Goal: Check status: Check status

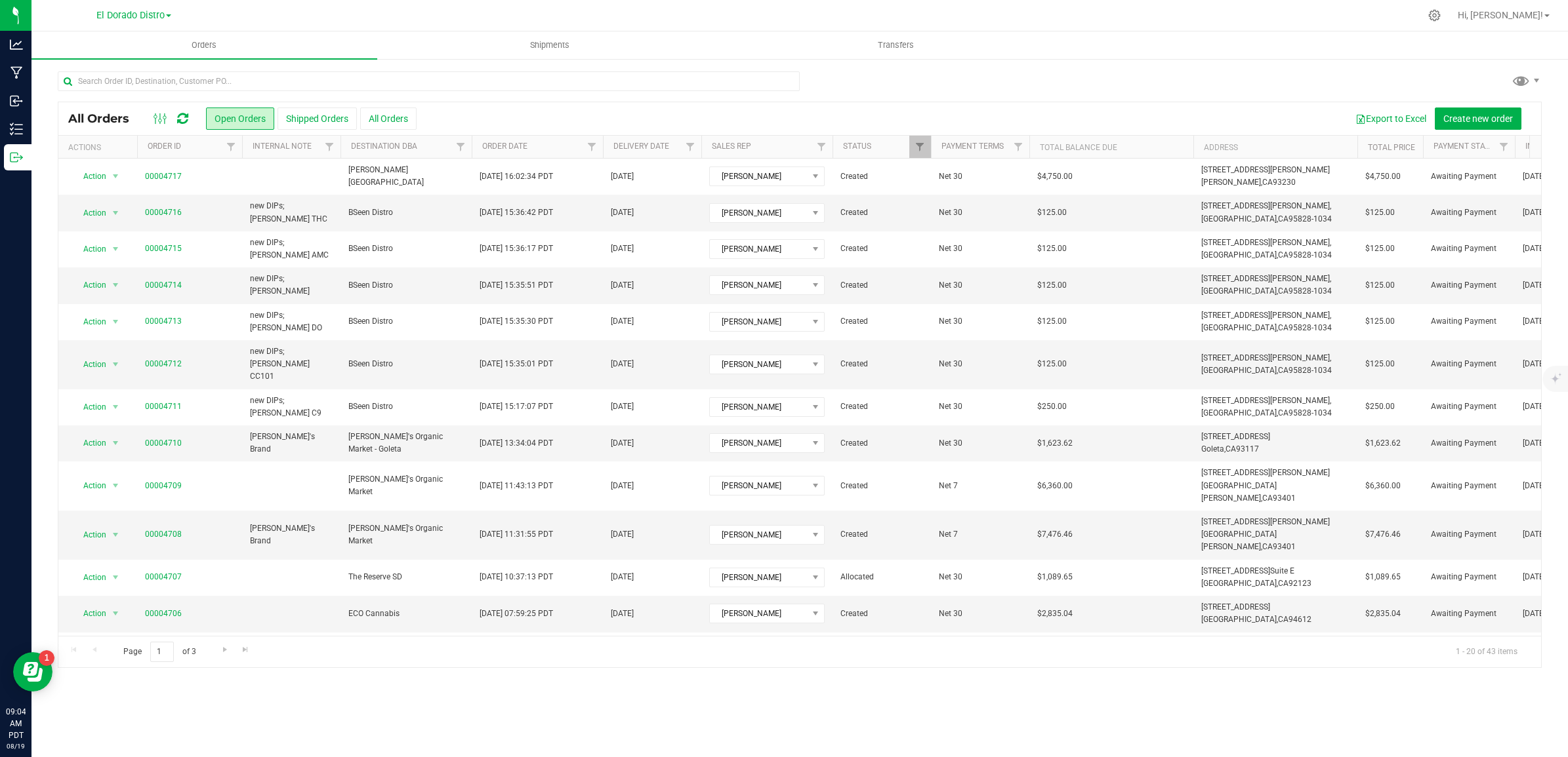
click at [184, 123] on icon at bounding box center [183, 119] width 11 height 13
click at [456, 86] on input "text" at bounding box center [428, 81] width 742 height 19
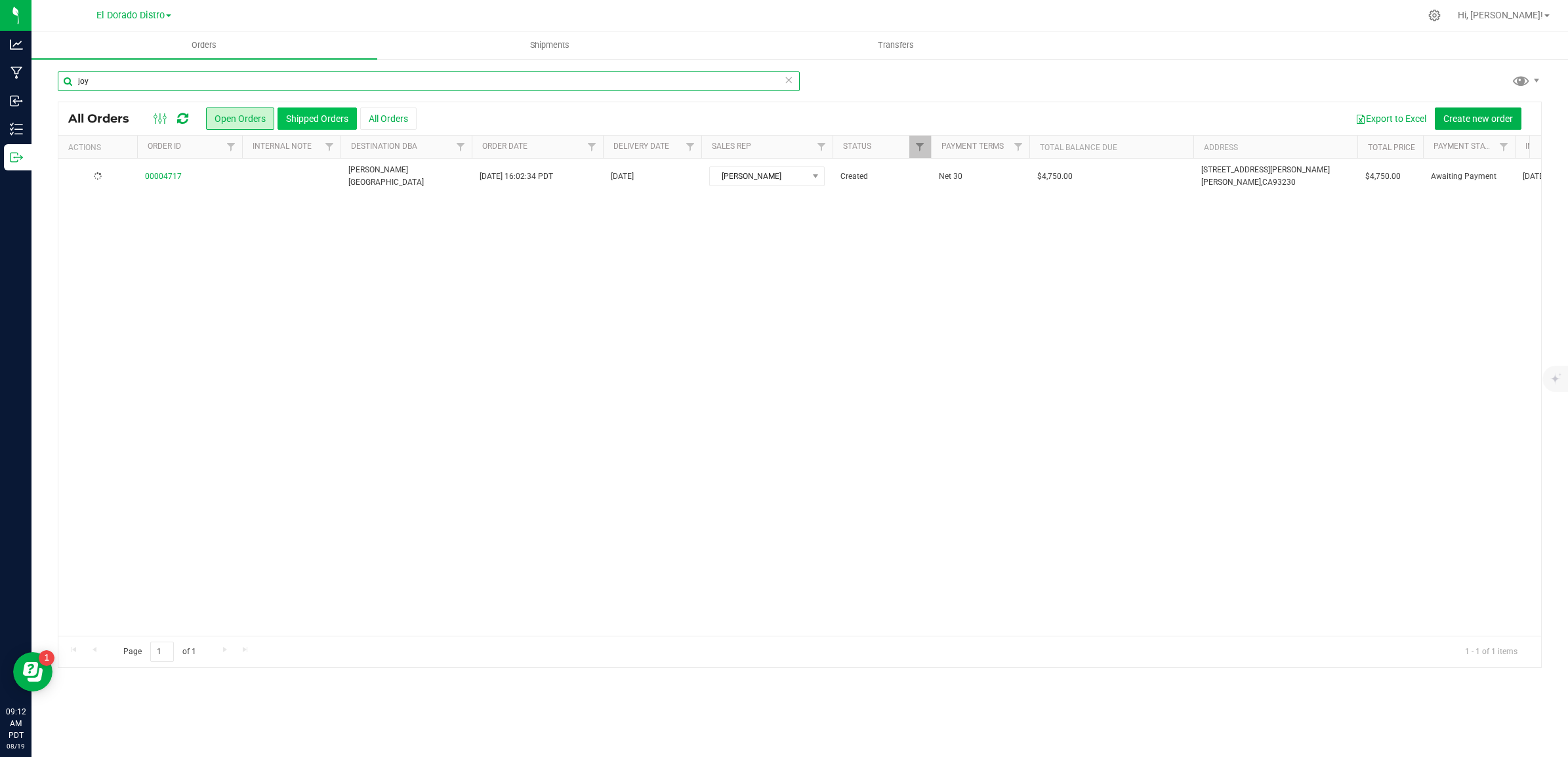
type input "joy"
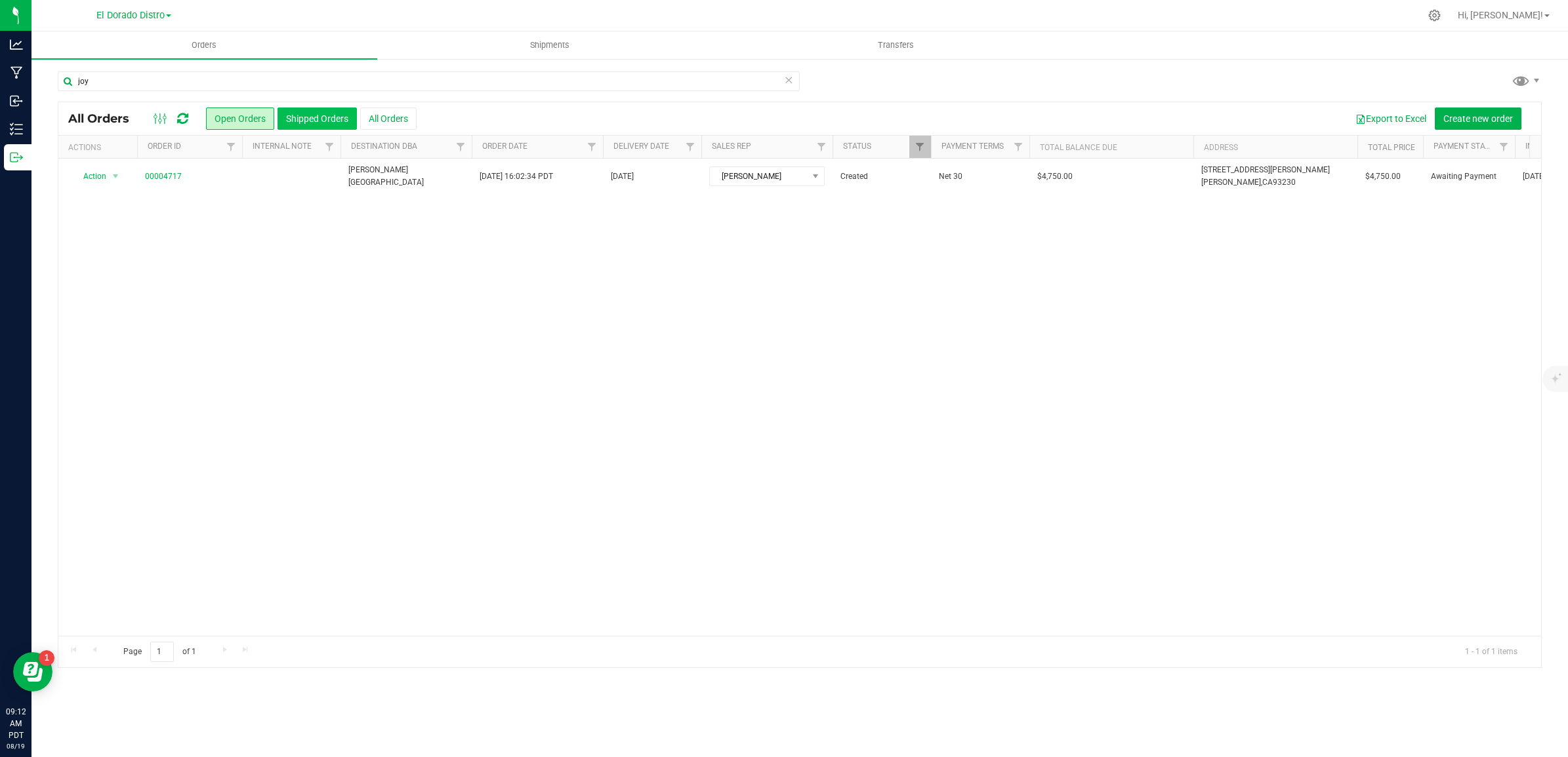
click at [320, 122] on button "Shipped Orders" at bounding box center [317, 119] width 79 height 23
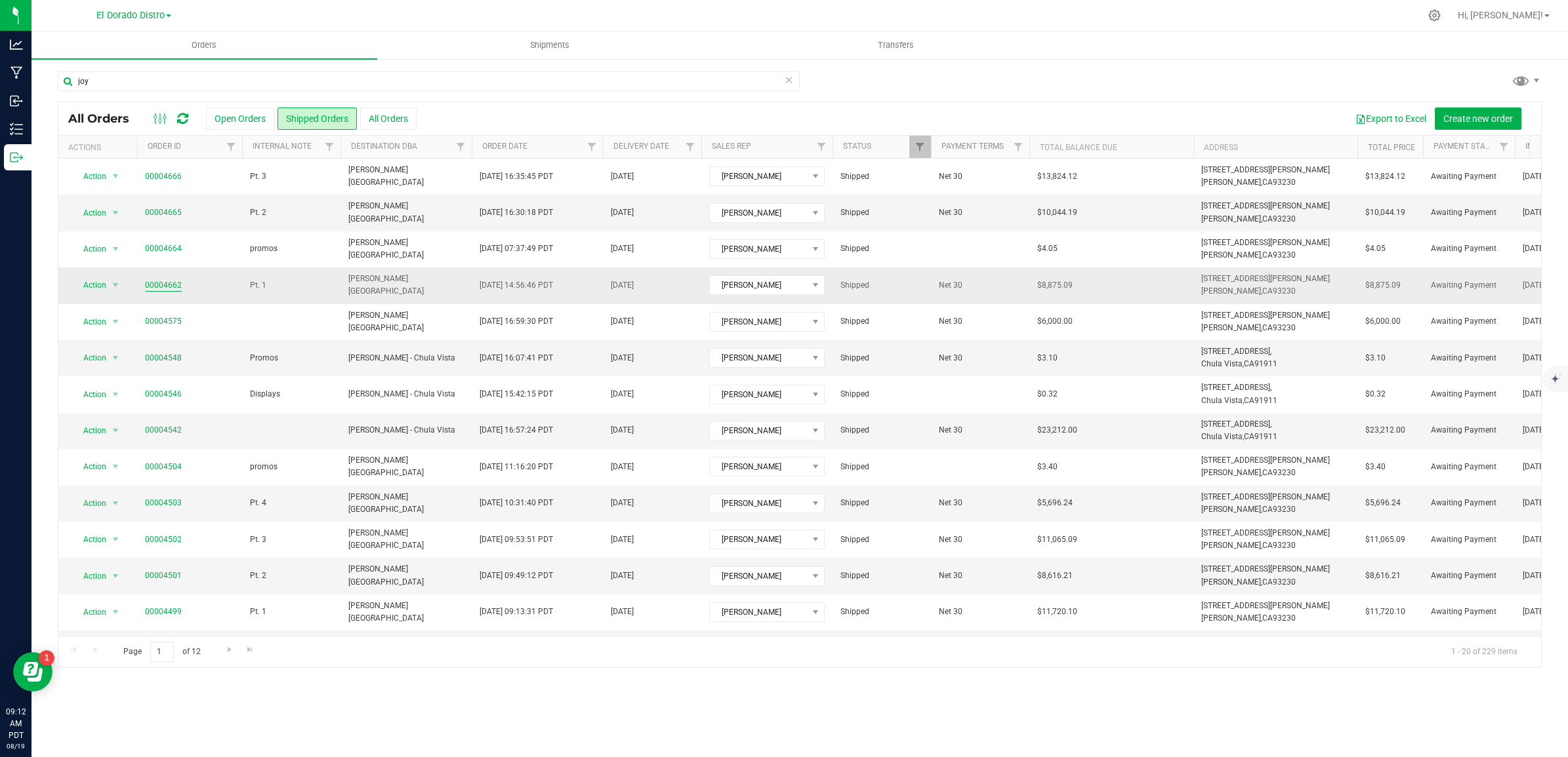
click at [162, 290] on link "00004662" at bounding box center [163, 285] width 36 height 12
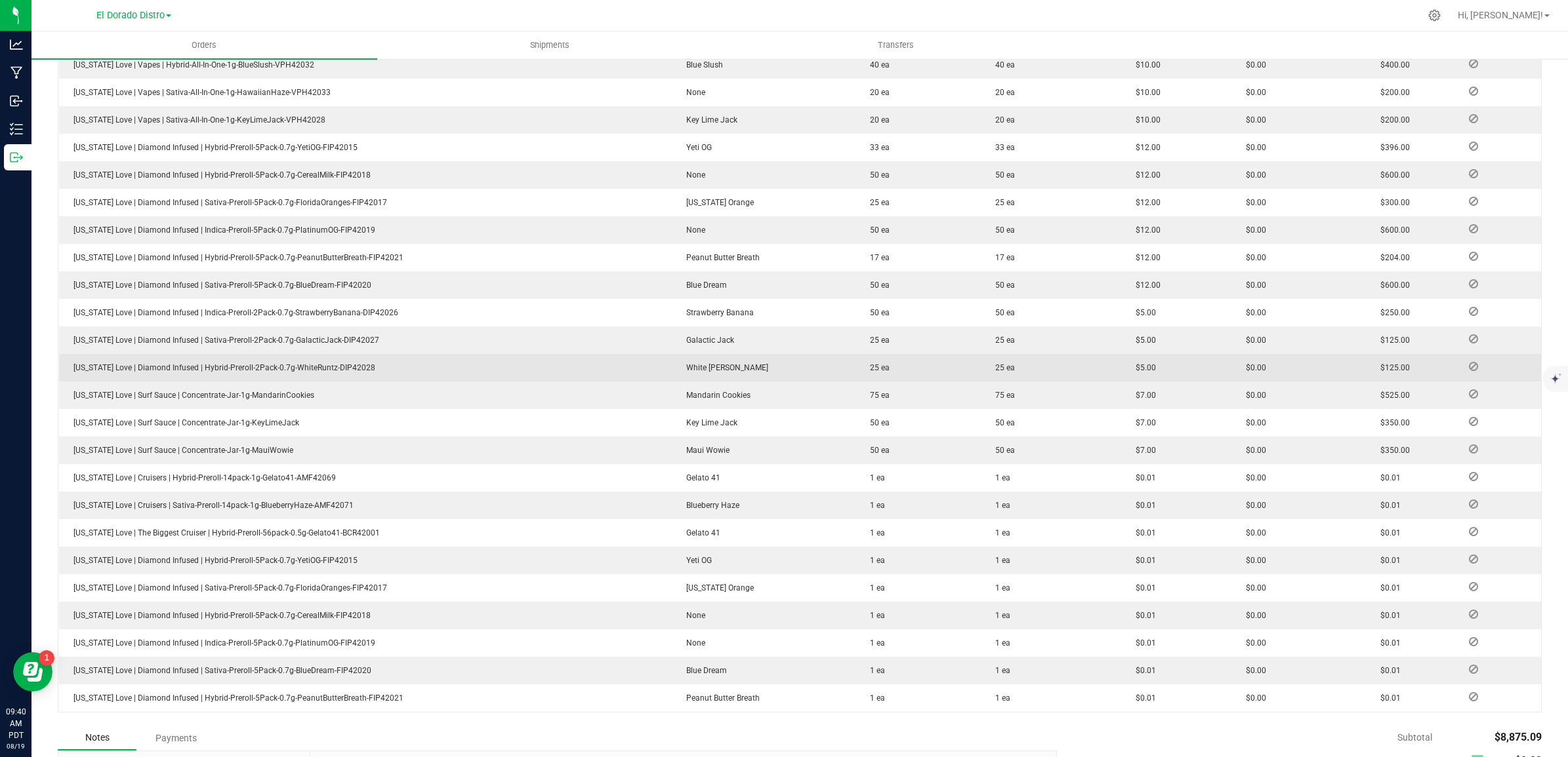
scroll to position [838, 0]
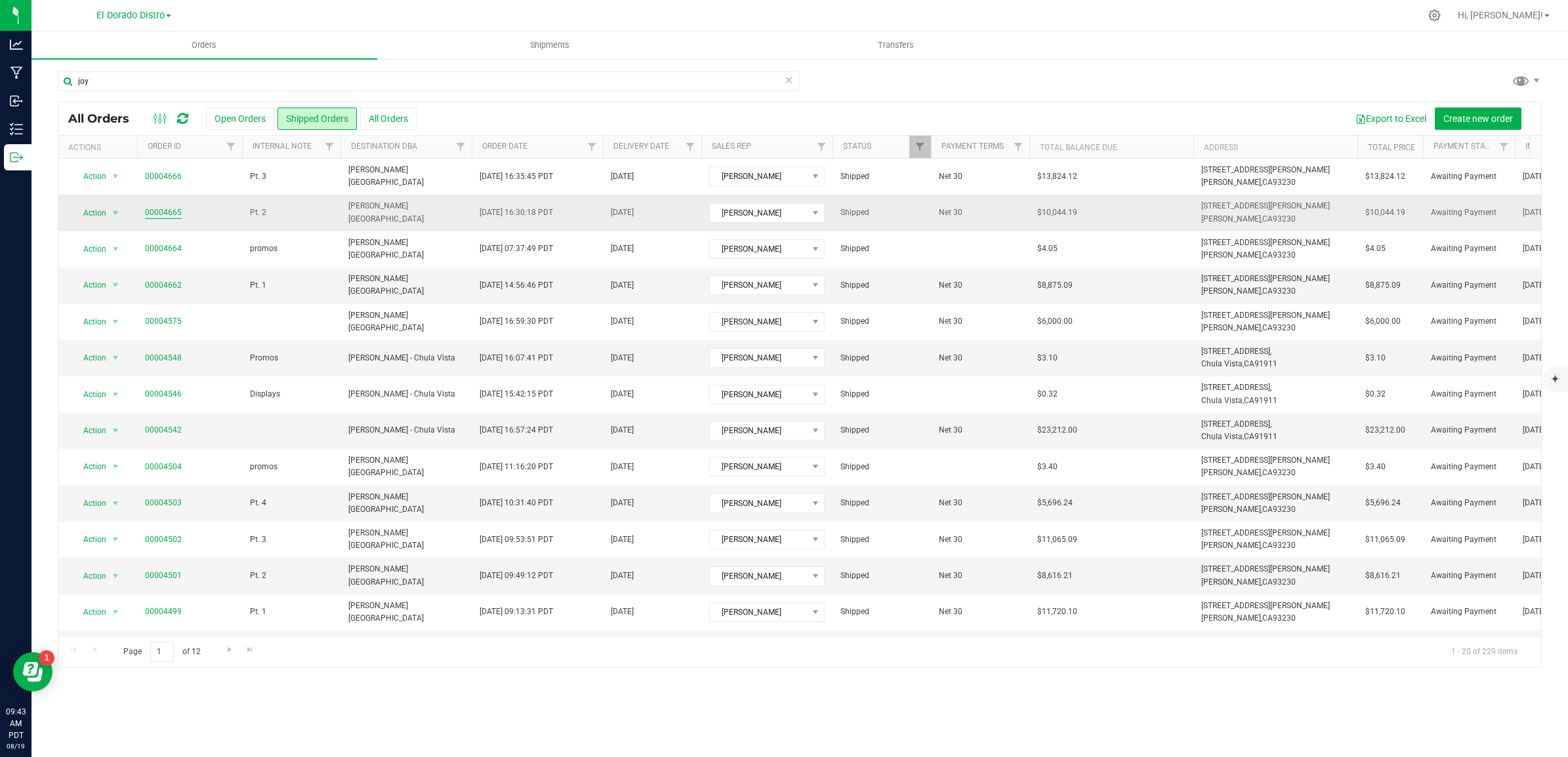
click at [178, 213] on link "00004665" at bounding box center [163, 212] width 36 height 12
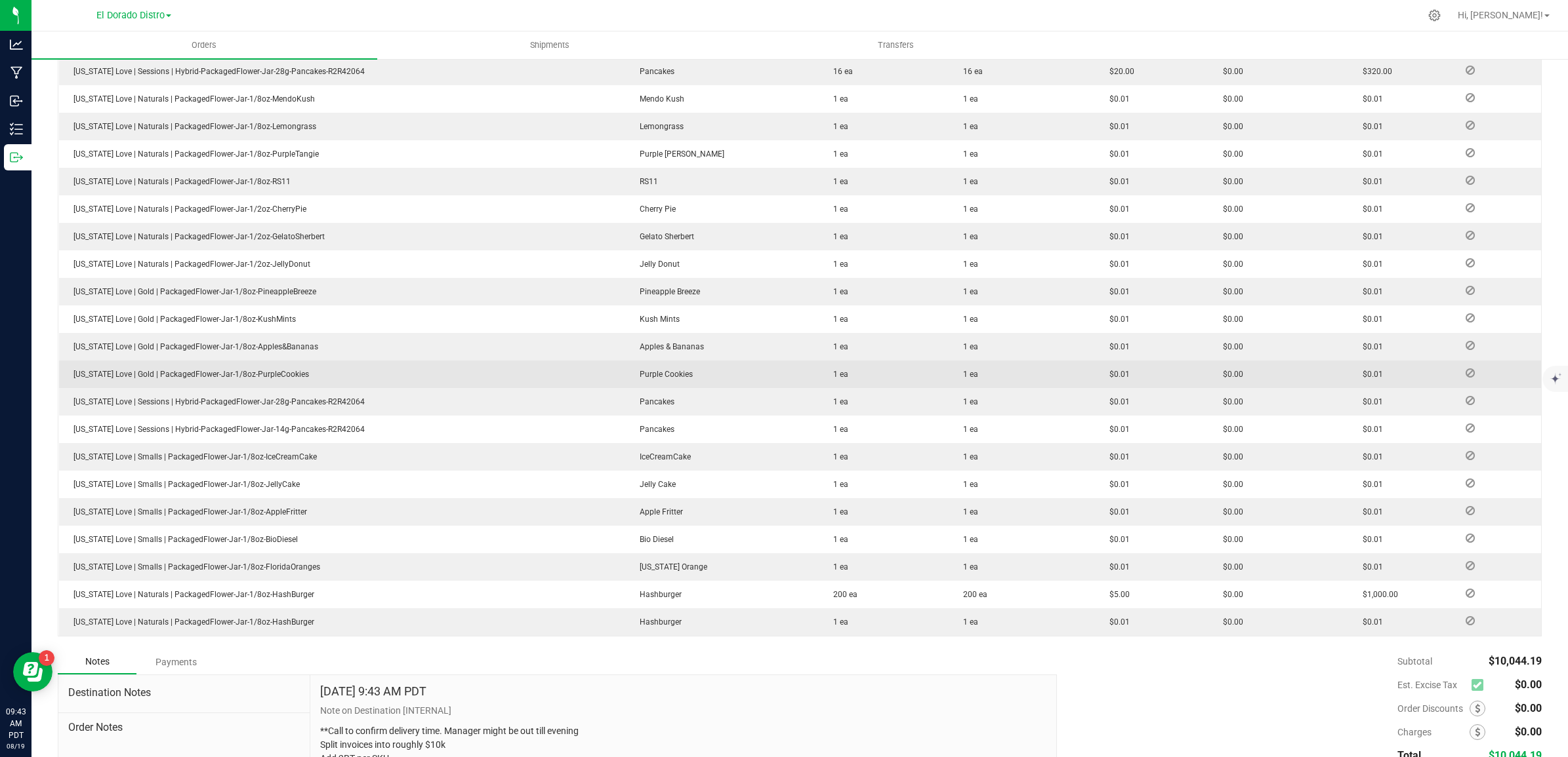
scroll to position [975, 0]
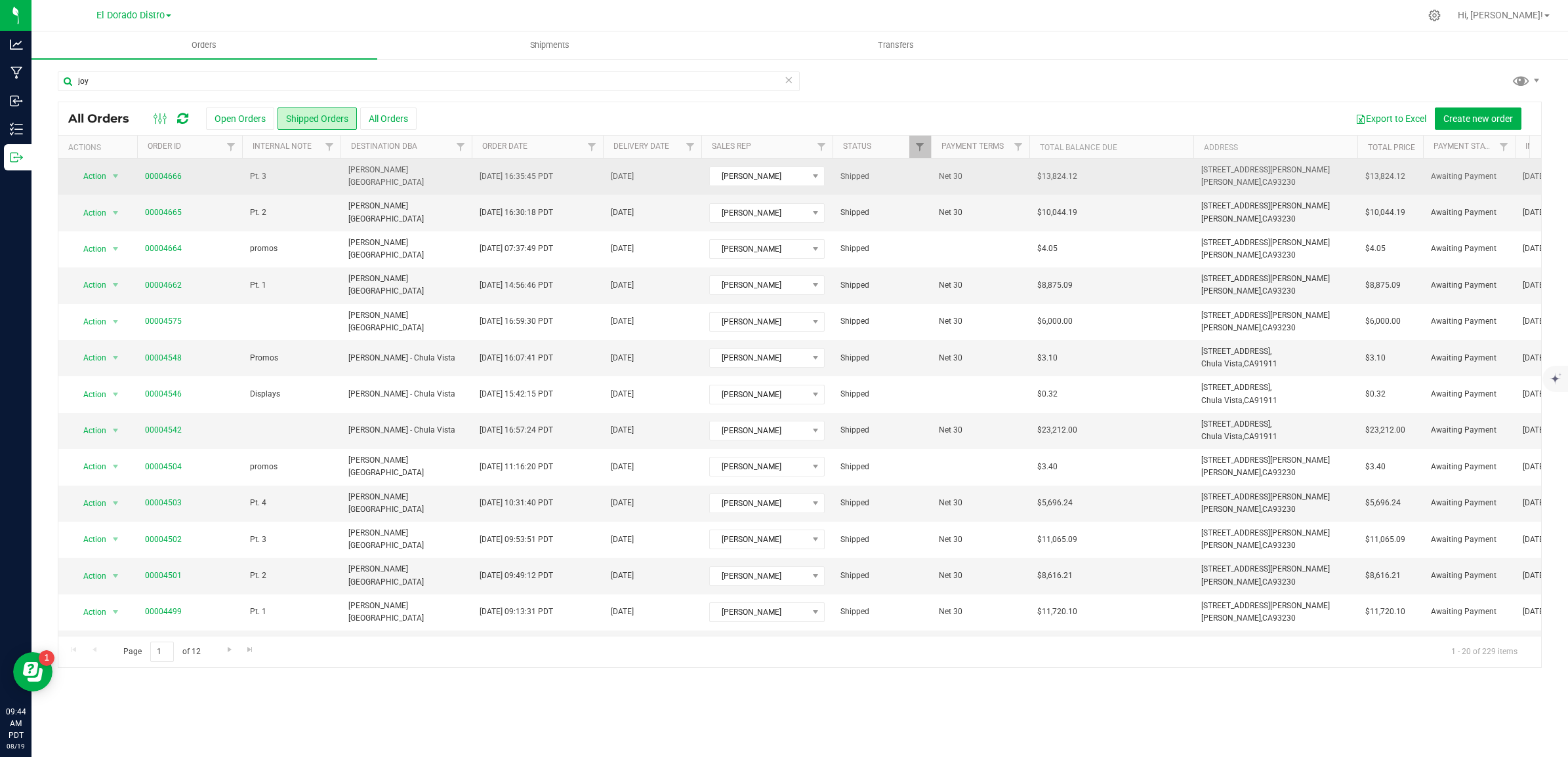
click at [253, 179] on span "Pt. 3" at bounding box center [258, 176] width 16 height 12
click at [158, 177] on link "00004666" at bounding box center [163, 176] width 36 height 12
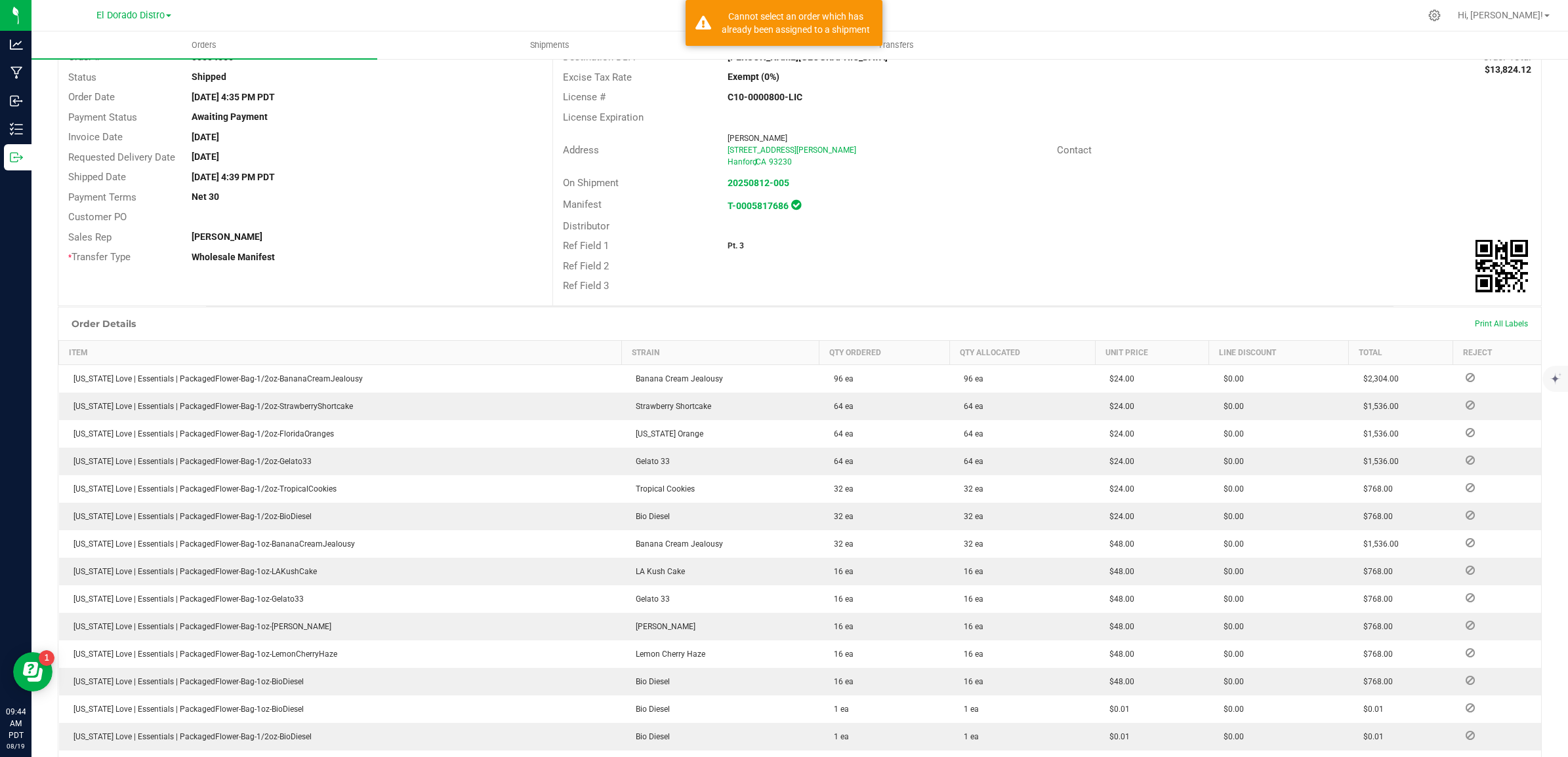
scroll to position [246, 0]
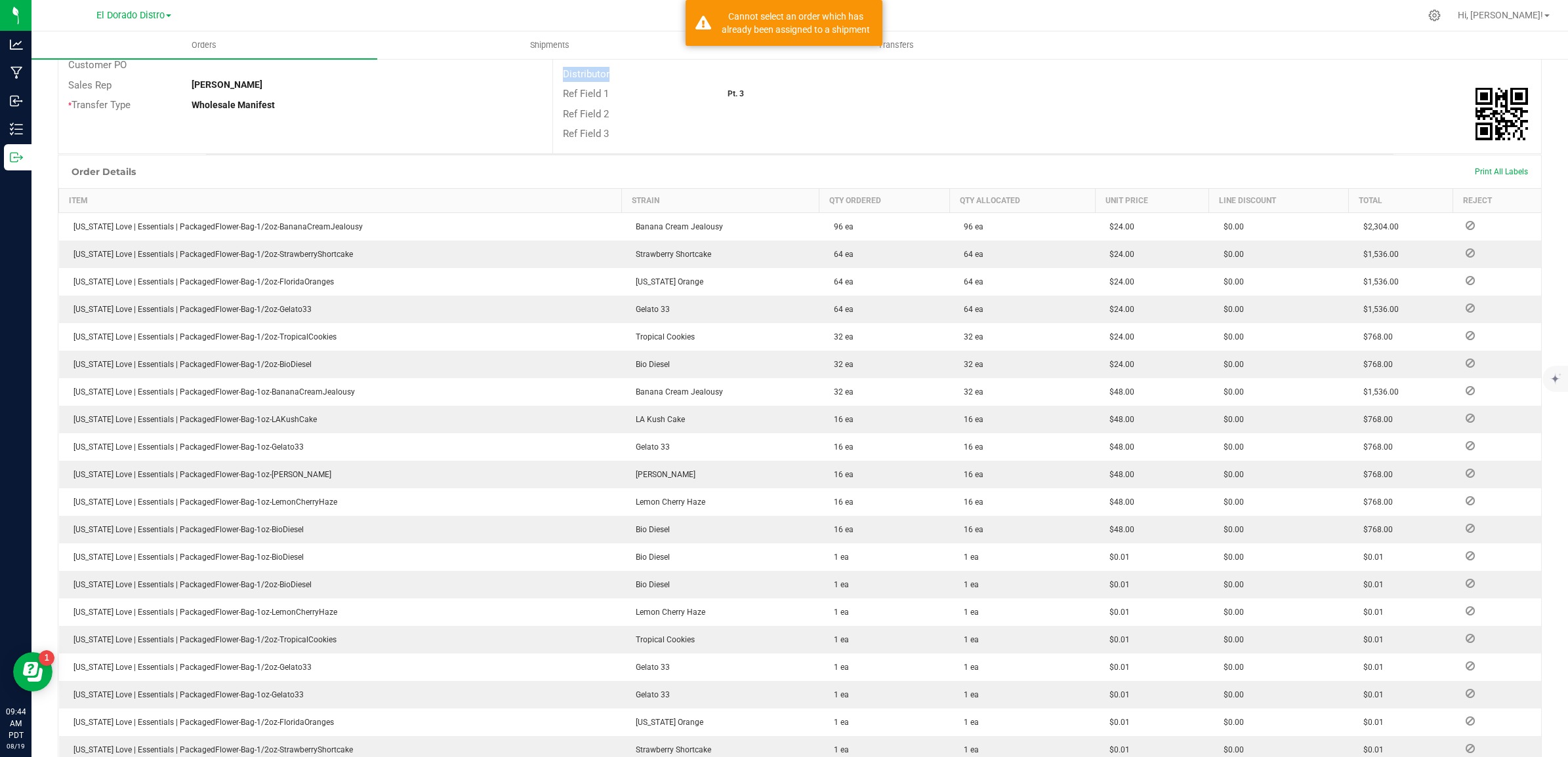
click at [990, 62] on div "Destination DBA [PERSON_NAME][GEOGRAPHIC_DATA] Order Total $13,824.12 Excise Ta…" at bounding box center [1047, 19] width 989 height 268
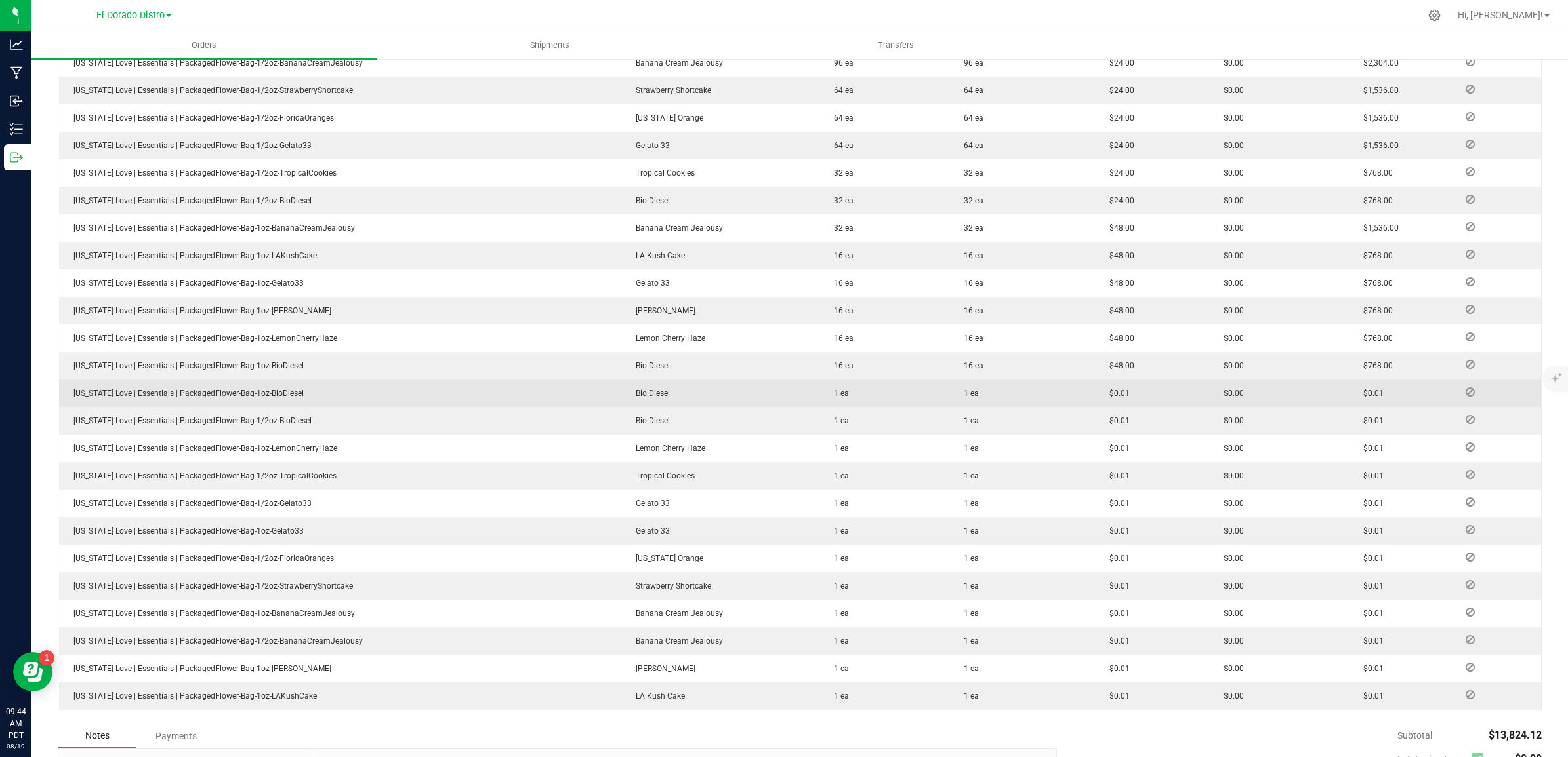
scroll to position [492, 0]
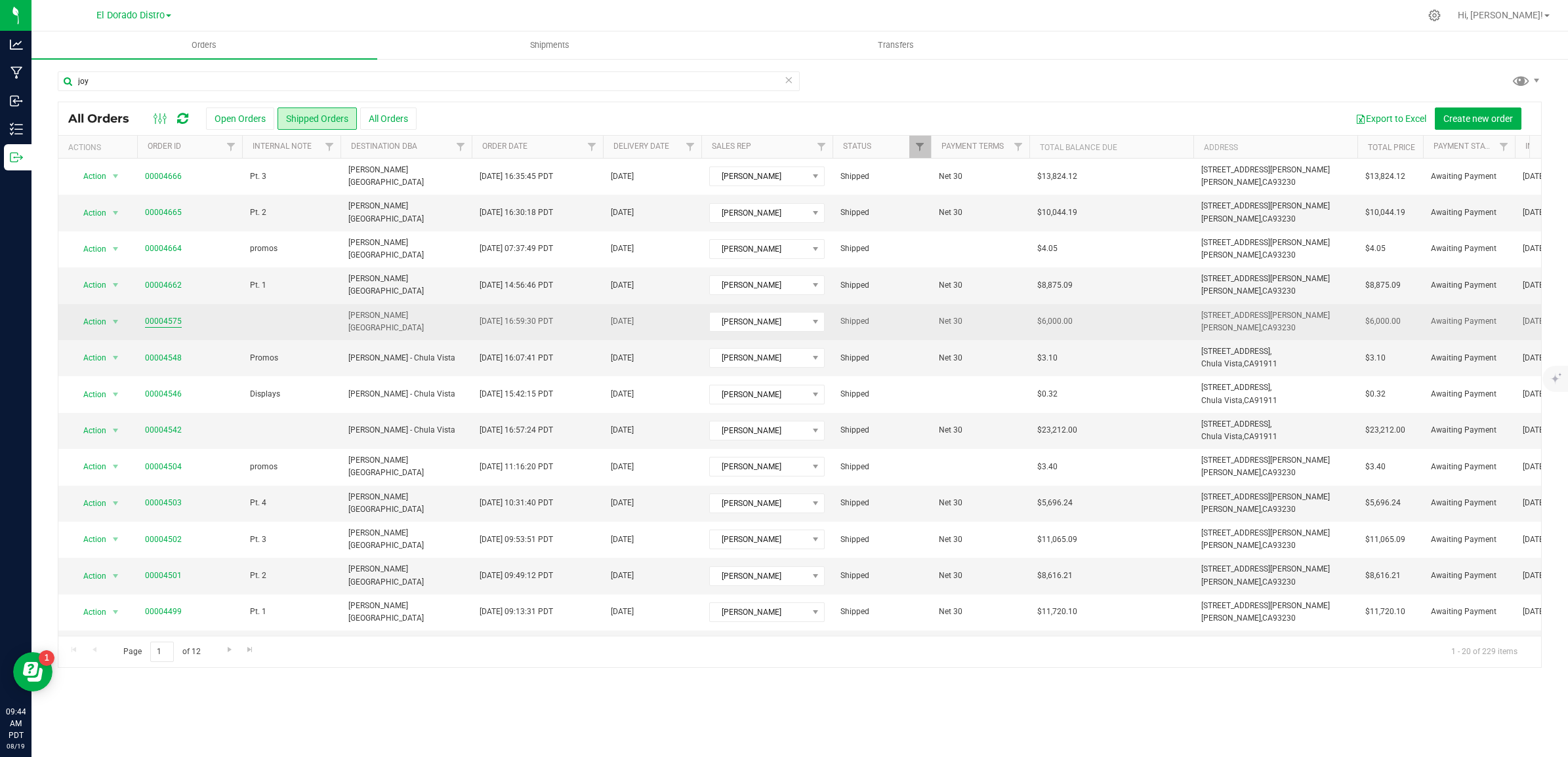
click at [168, 324] on link "00004575" at bounding box center [163, 321] width 36 height 12
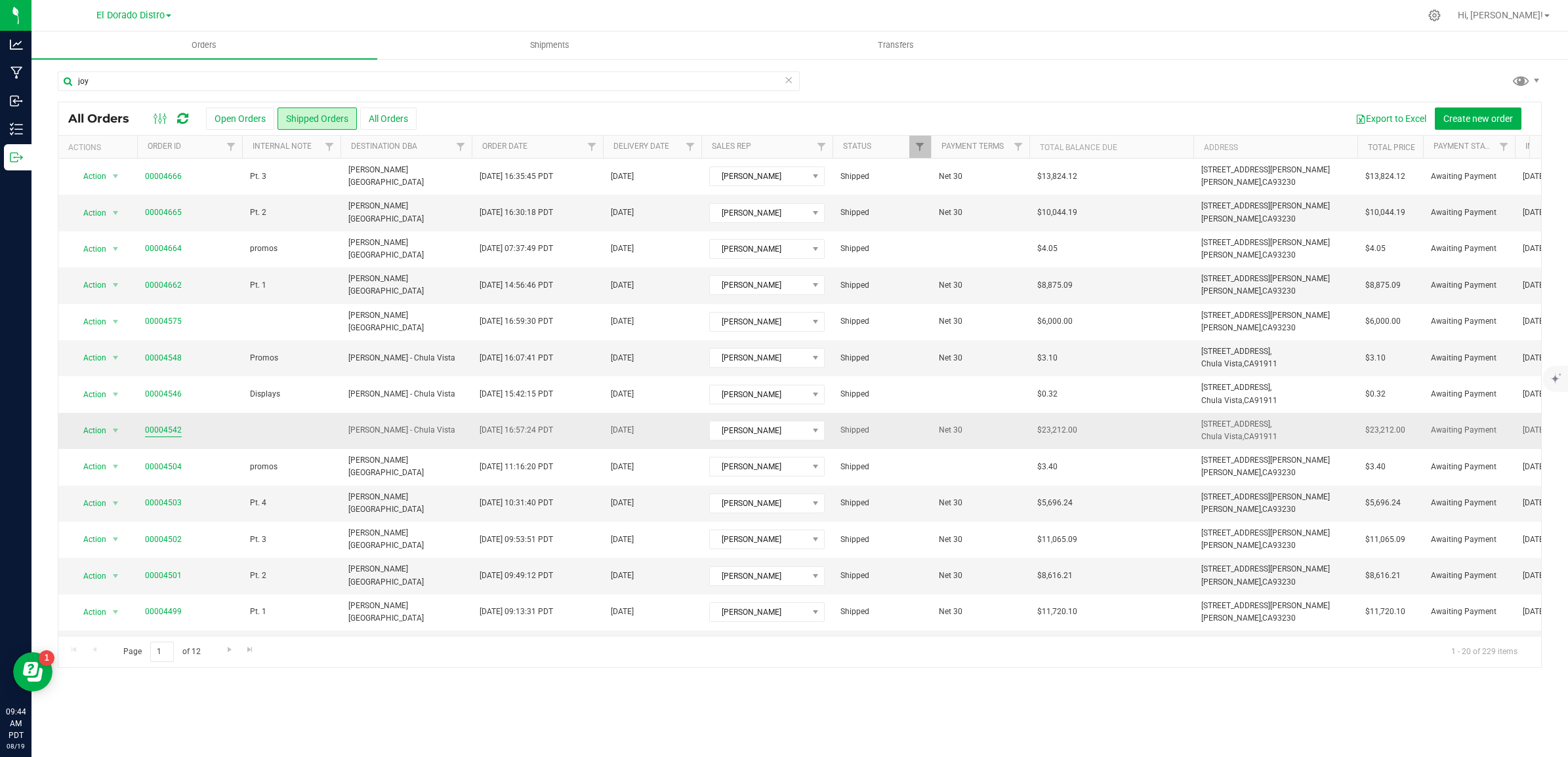
click at [178, 431] on link "00004542" at bounding box center [163, 430] width 36 height 12
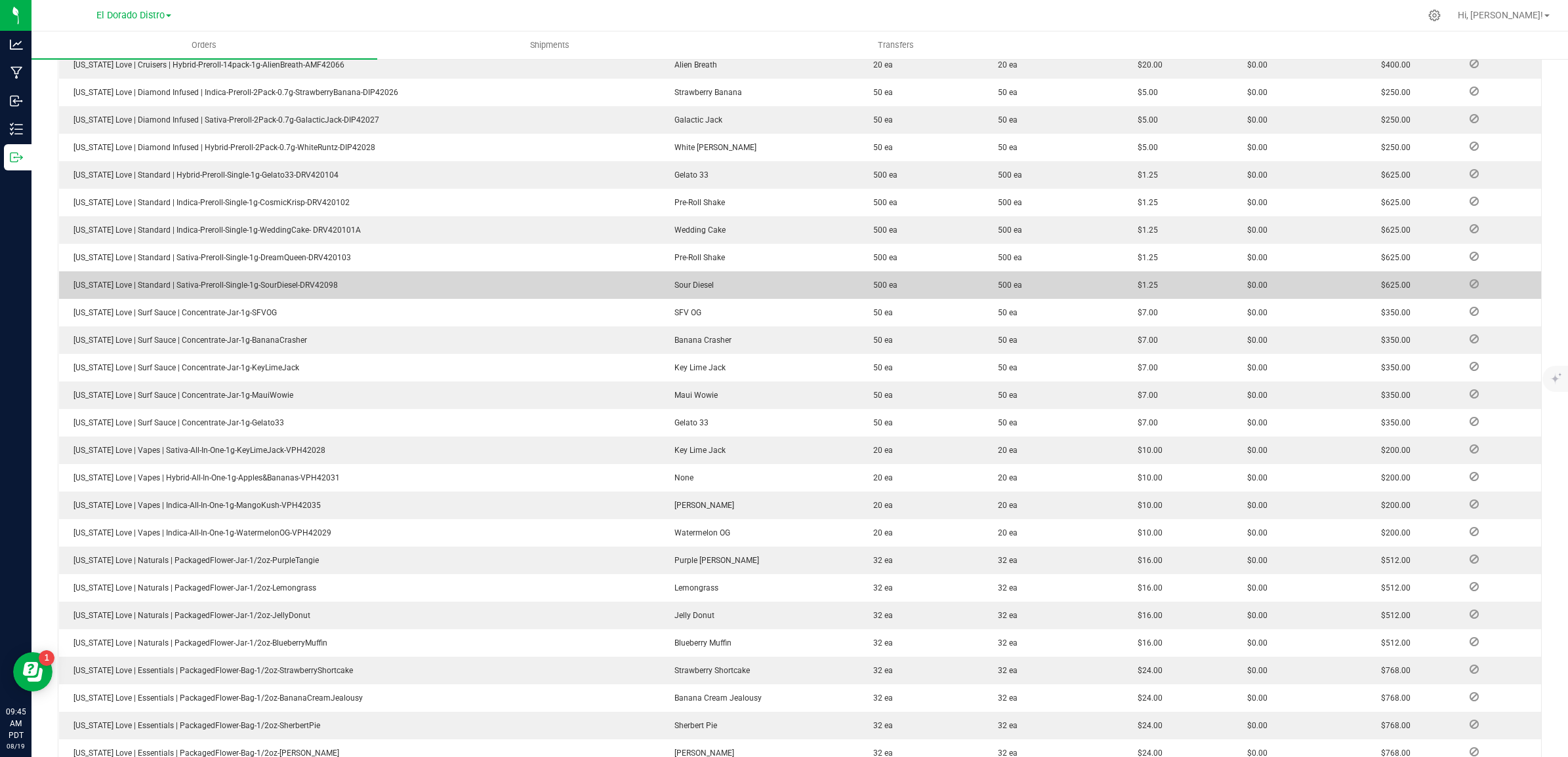
scroll to position [902, 0]
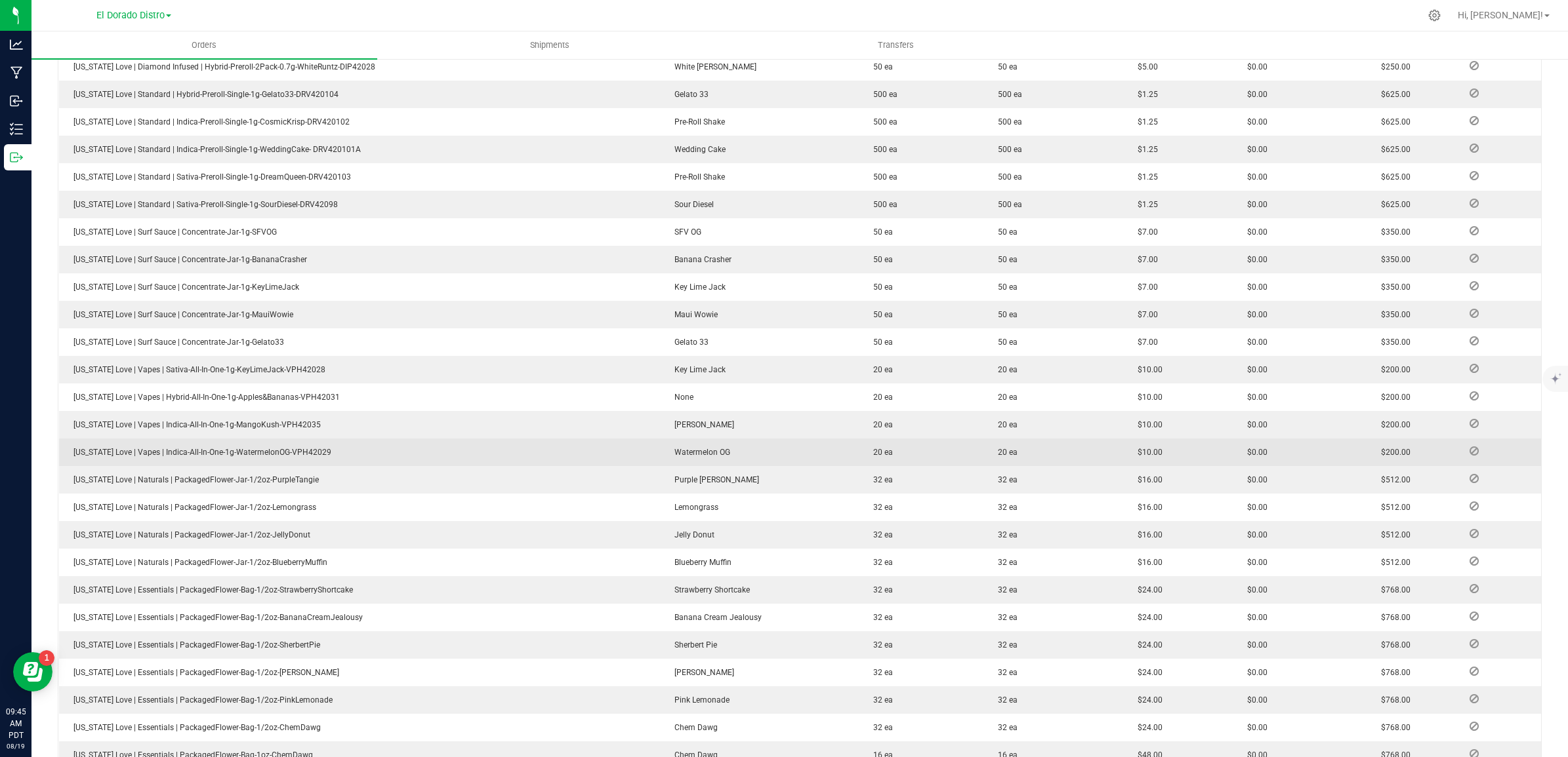
click at [1070, 464] on td "20 ea" at bounding box center [1053, 452] width 140 height 27
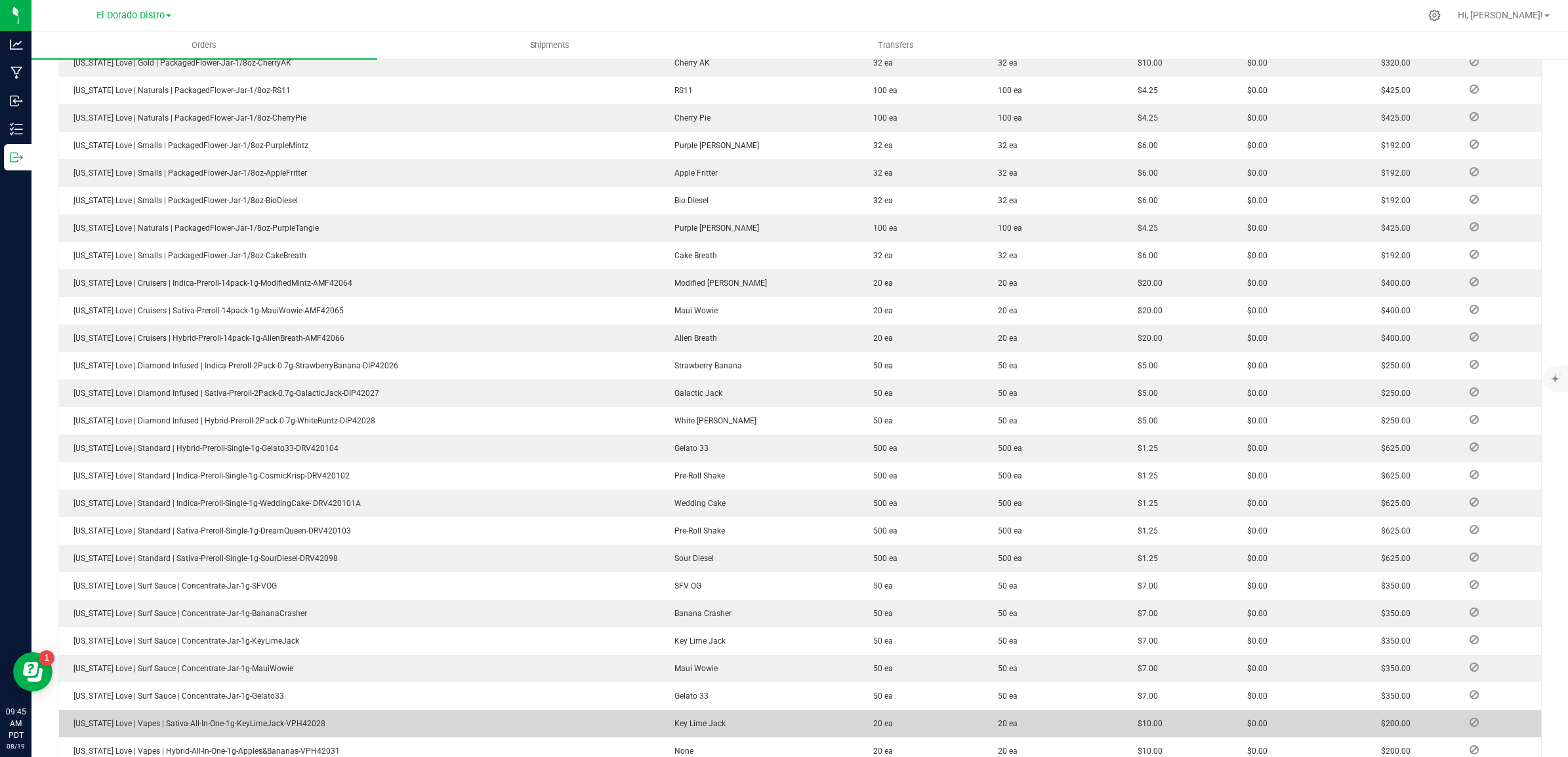
scroll to position [492, 0]
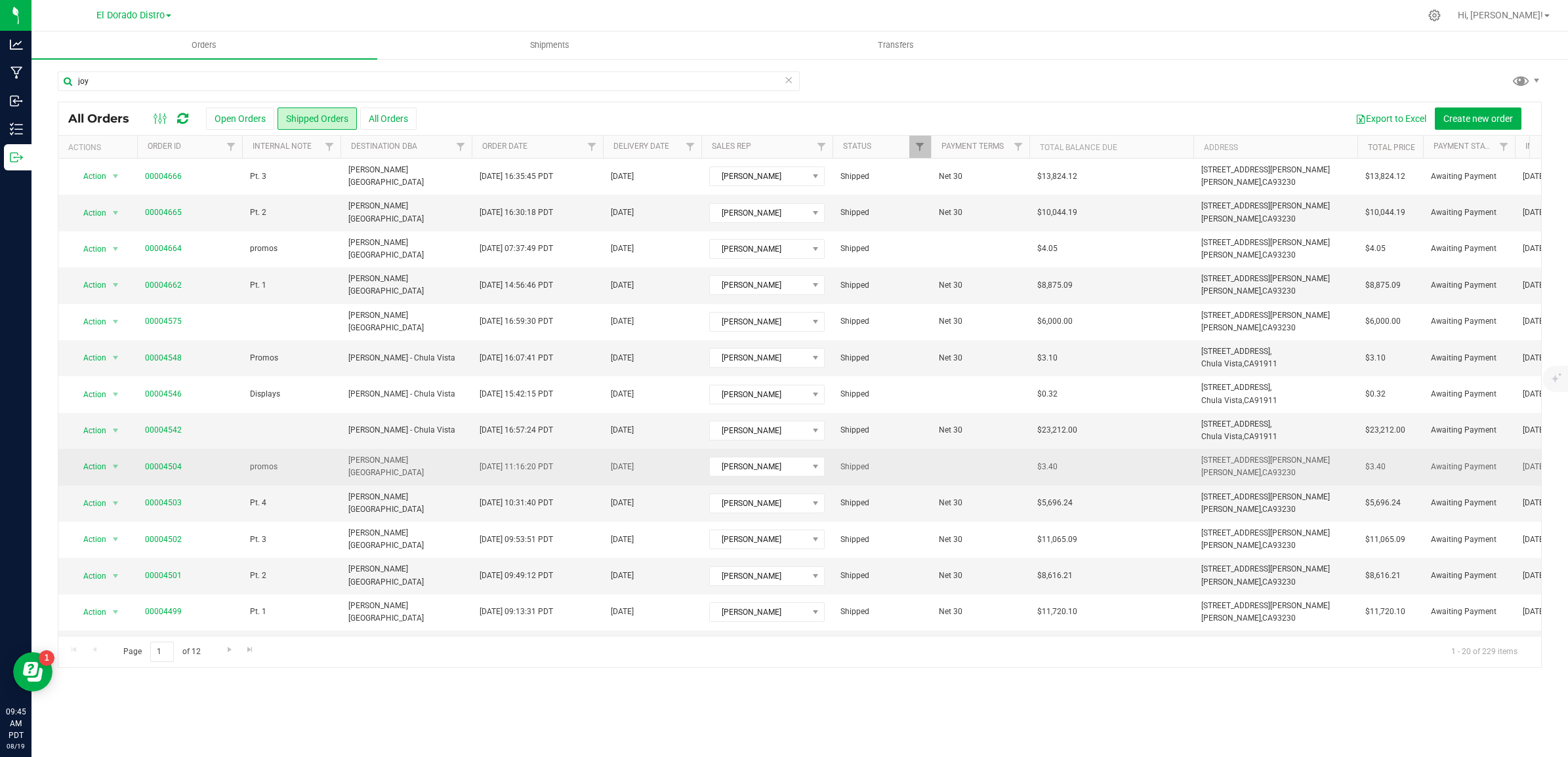
scroll to position [164, 0]
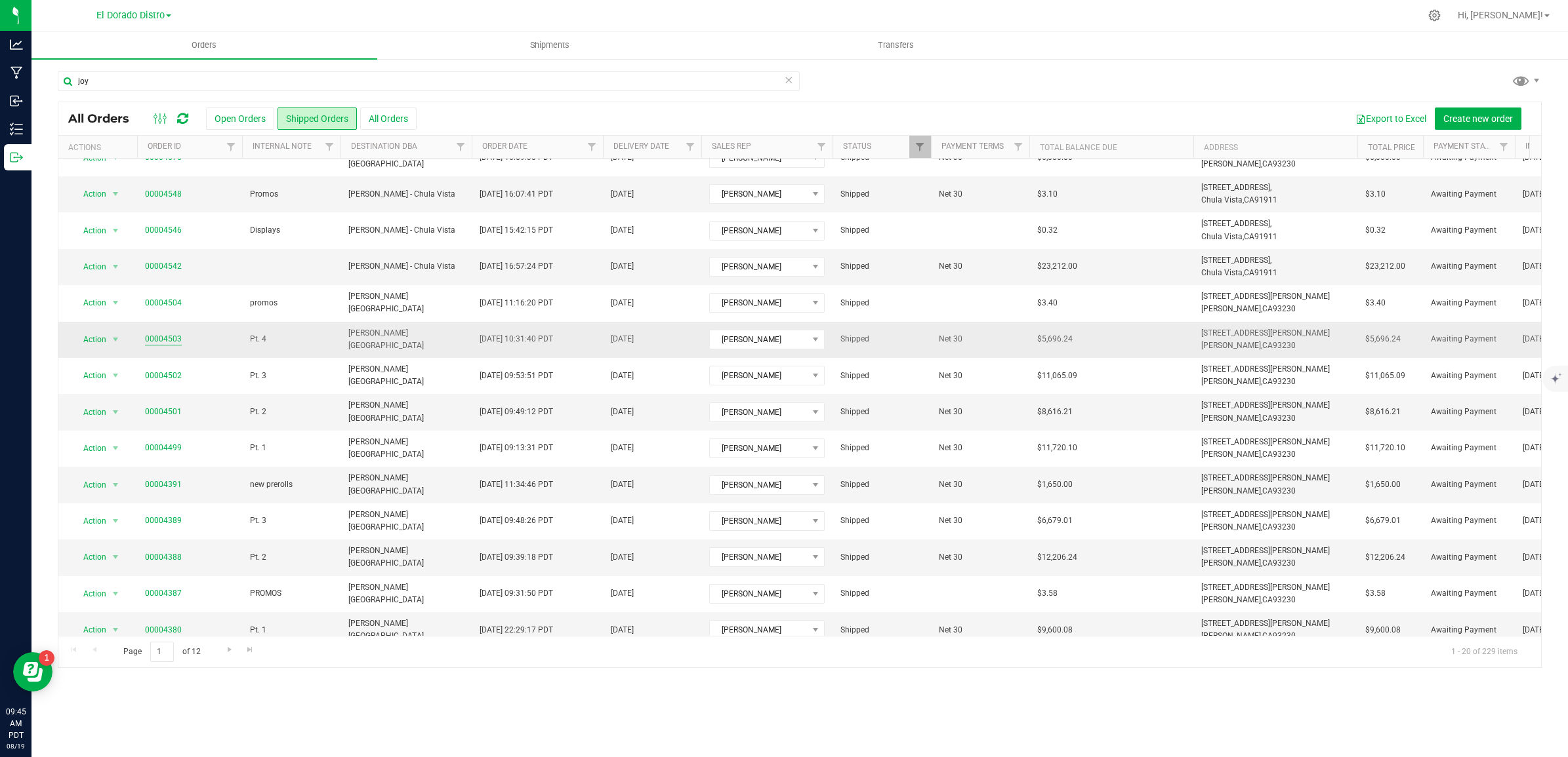
click at [165, 343] on link "00004503" at bounding box center [163, 339] width 36 height 12
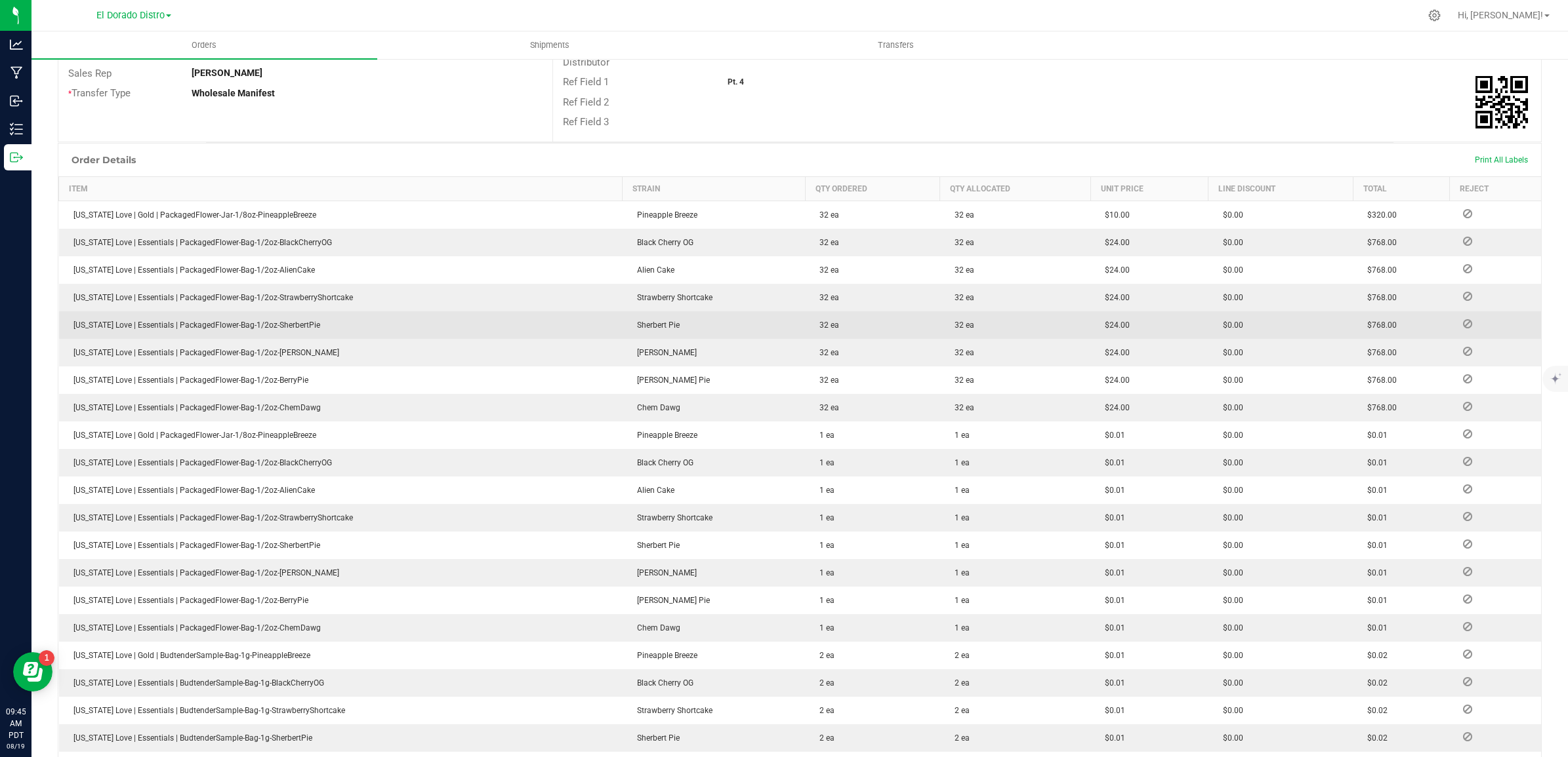
scroll to position [492, 0]
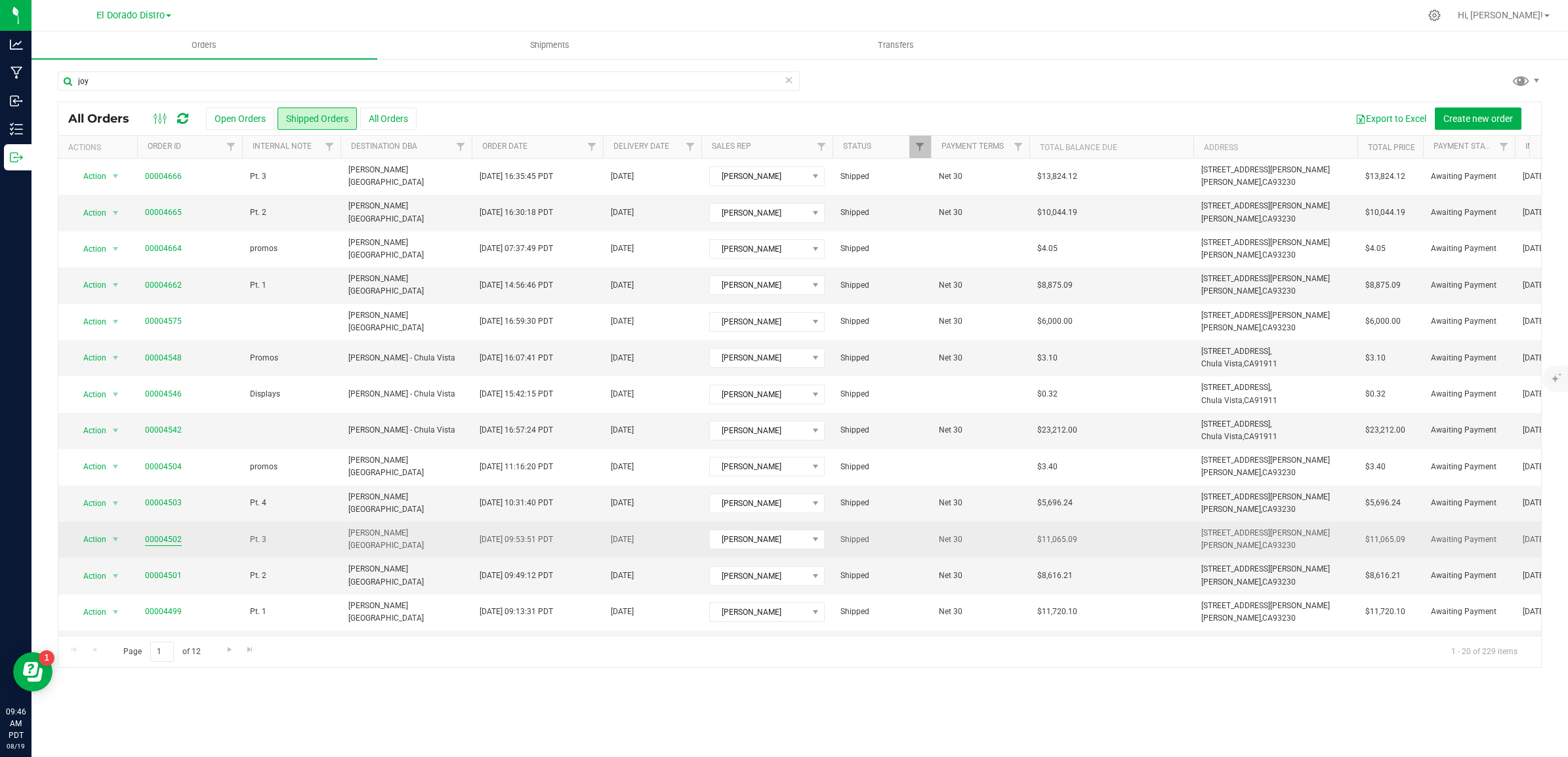
click at [168, 538] on link "00004502" at bounding box center [163, 539] width 36 height 12
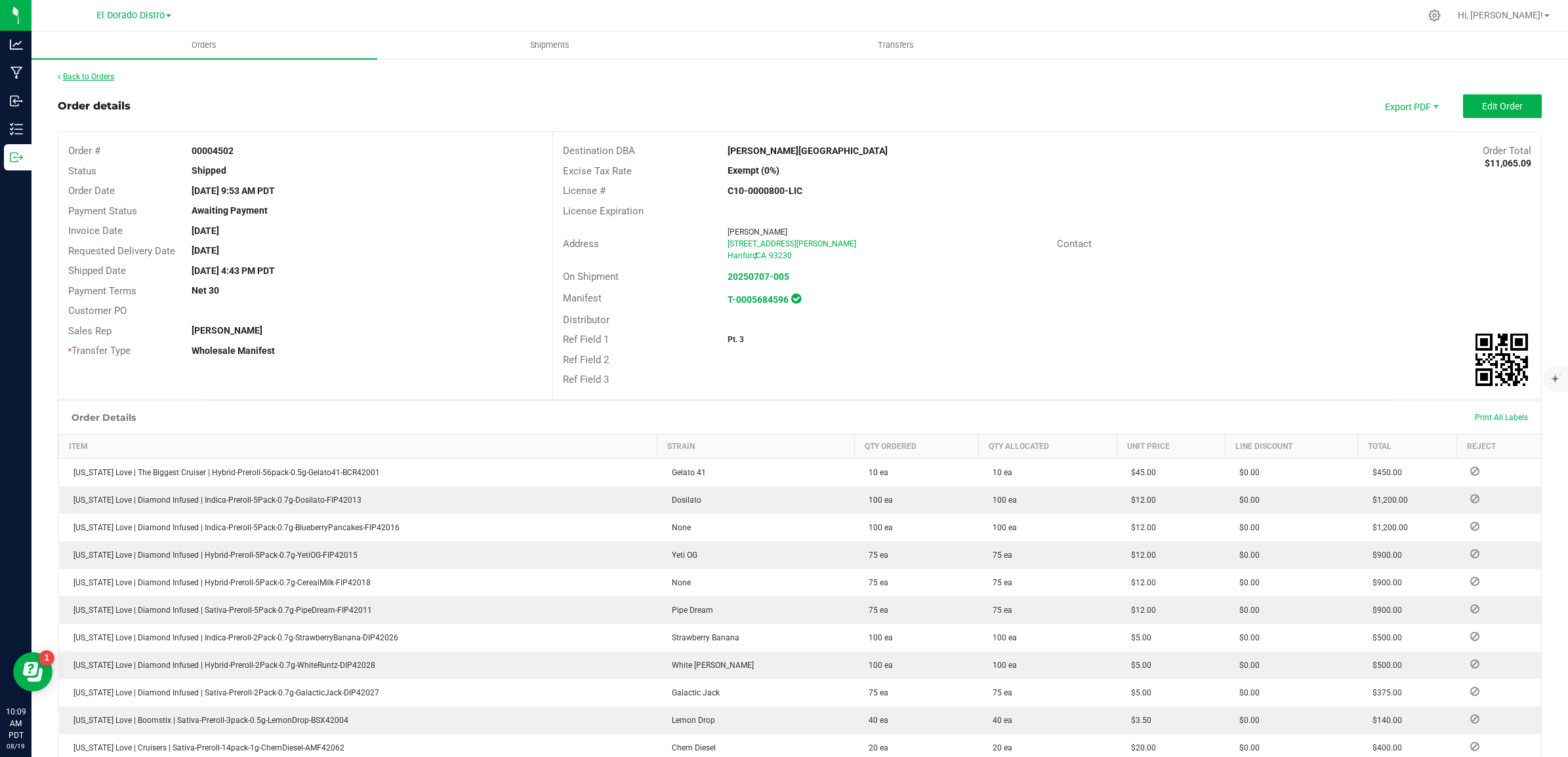
click at [99, 78] on link "Back to Orders" at bounding box center [86, 76] width 57 height 9
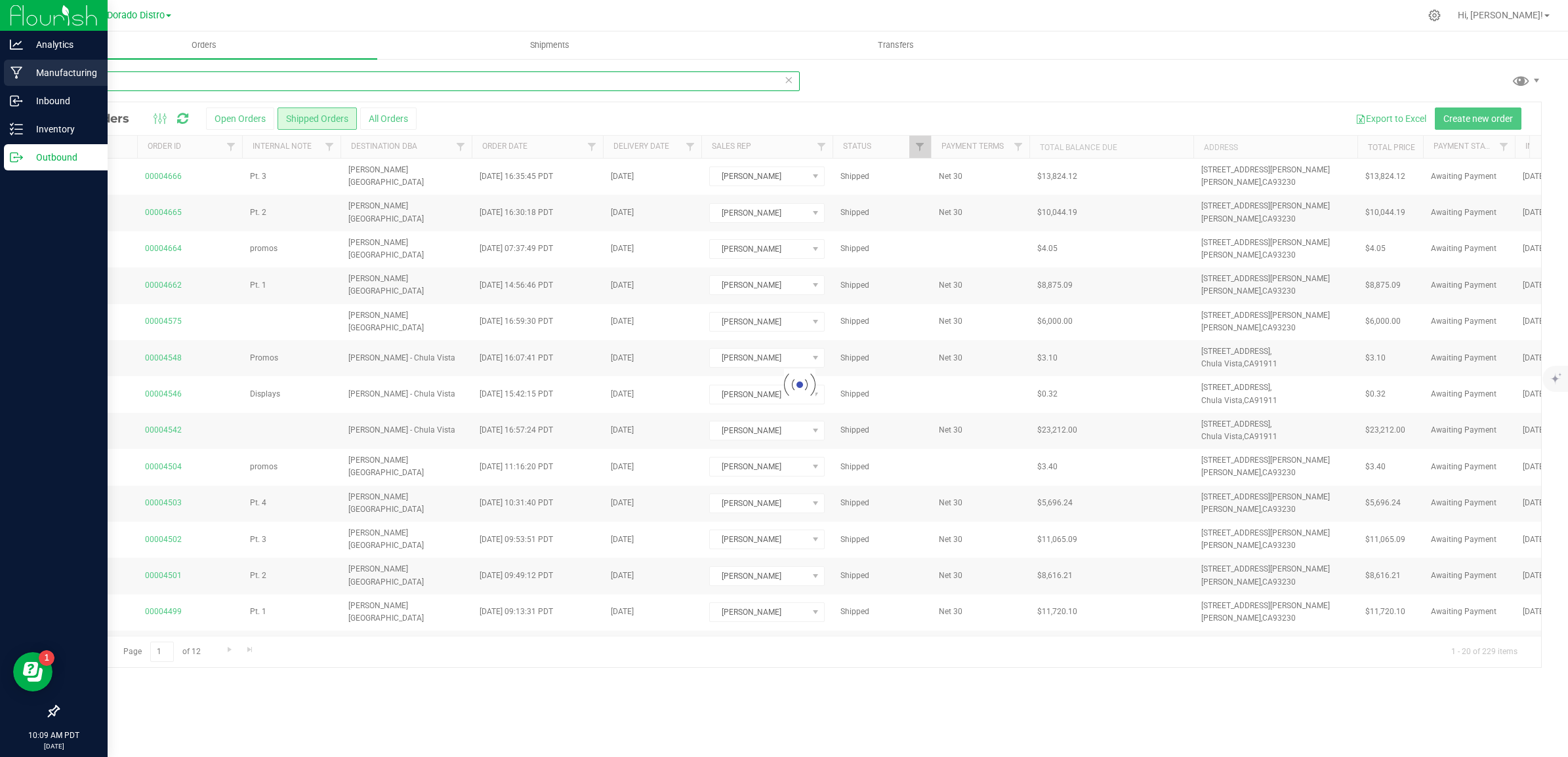
drag, startPoint x: 271, startPoint y: 78, endPoint x: 8, endPoint y: 83, distance: 263.0
click at [8, 83] on div "Analytics Manufacturing Inbound Inventory Outbound 10:09 AM PDT [DATE] 08/19 El…" at bounding box center [784, 378] width 1568 height 757
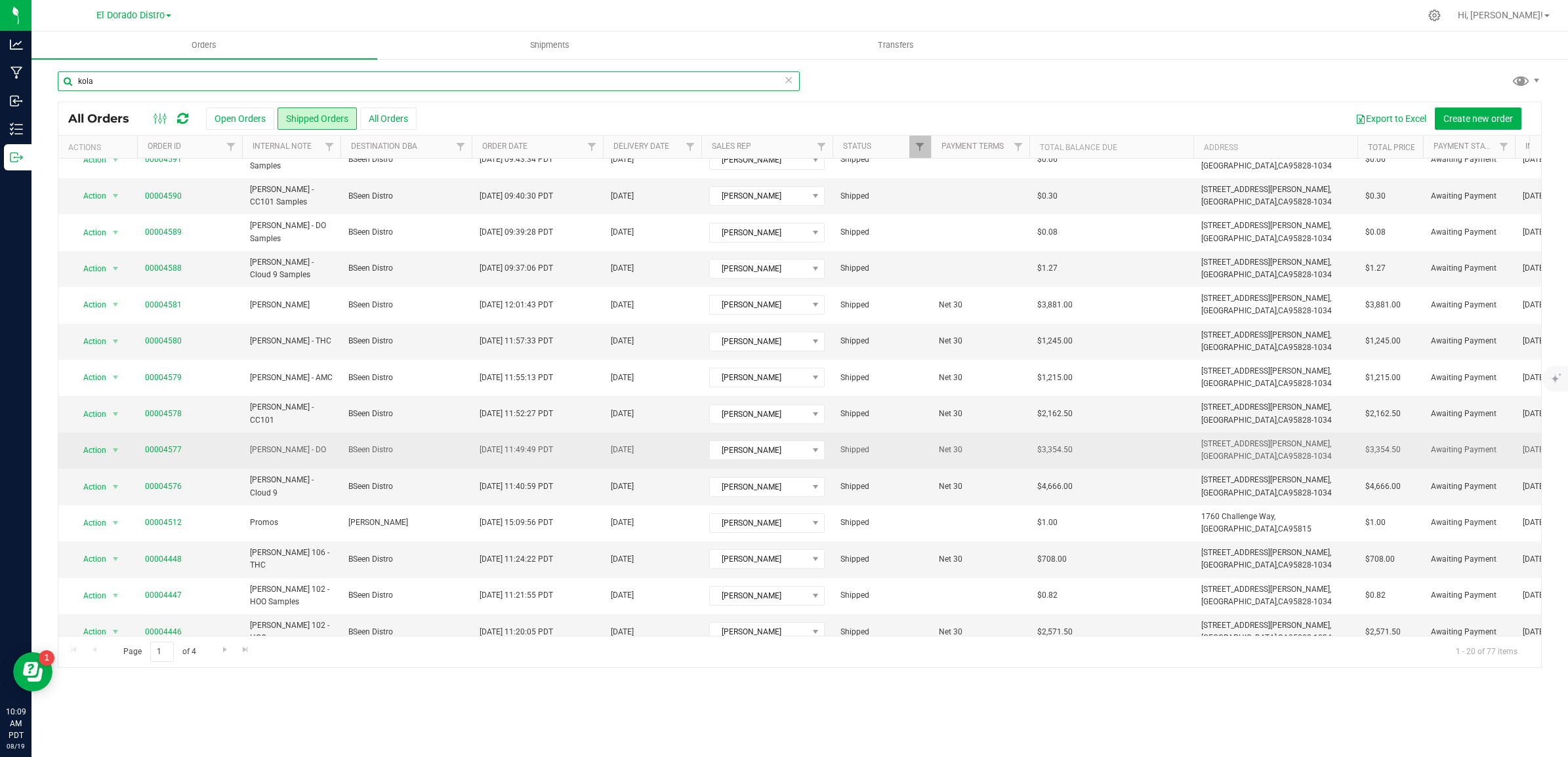
scroll to position [164, 0]
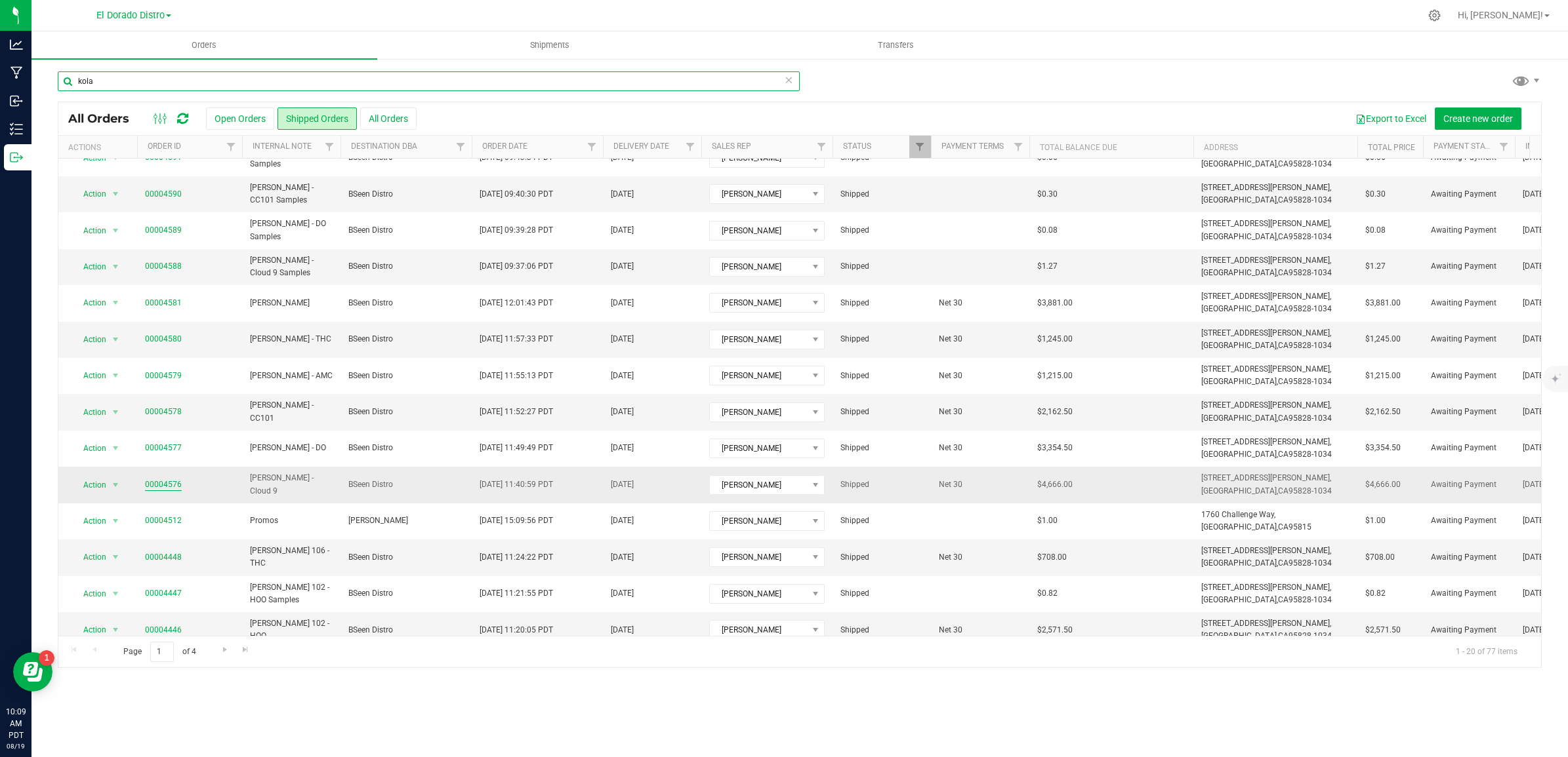
type input "kola"
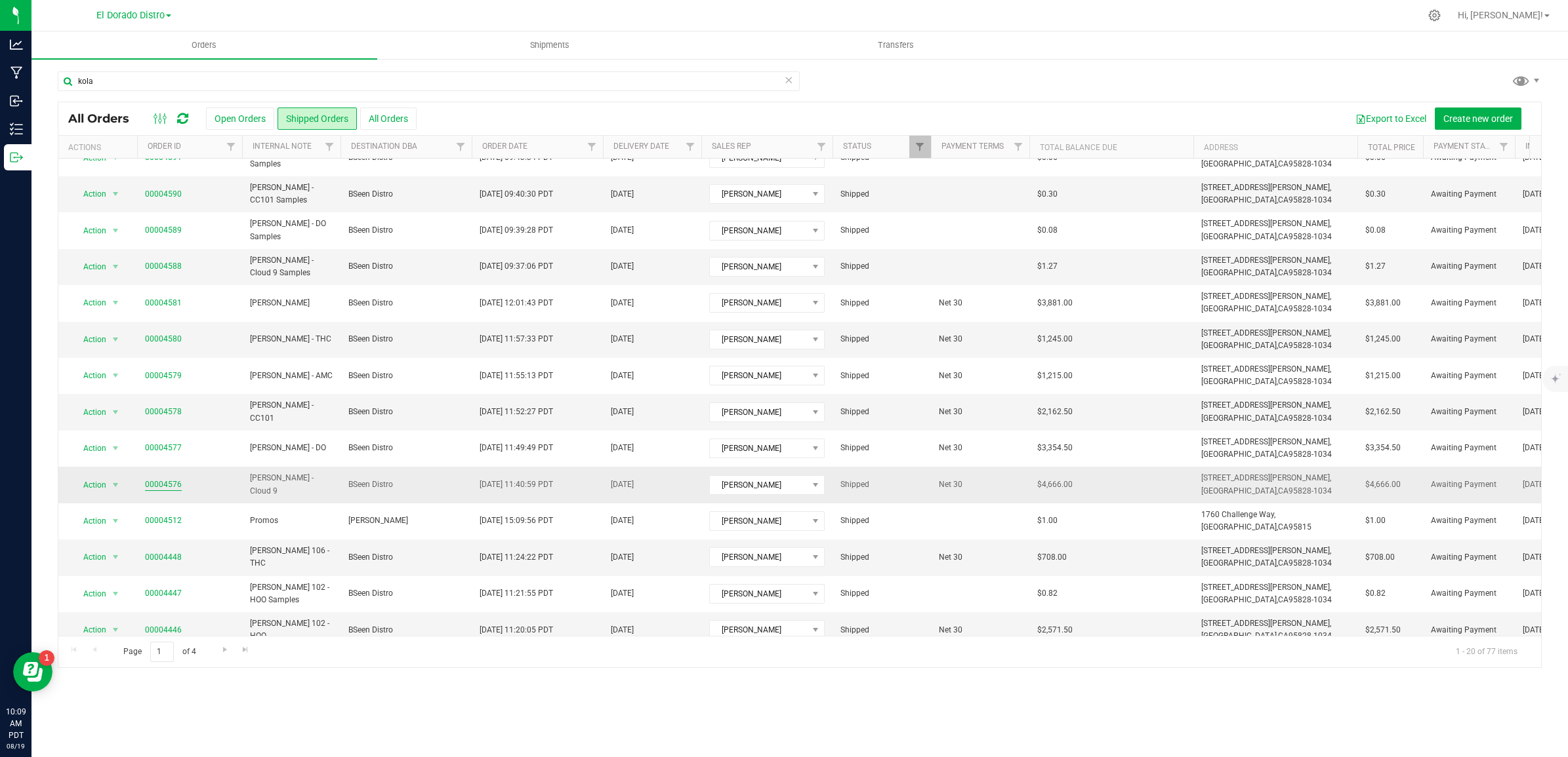
click at [156, 484] on link "00004576" at bounding box center [163, 484] width 36 height 12
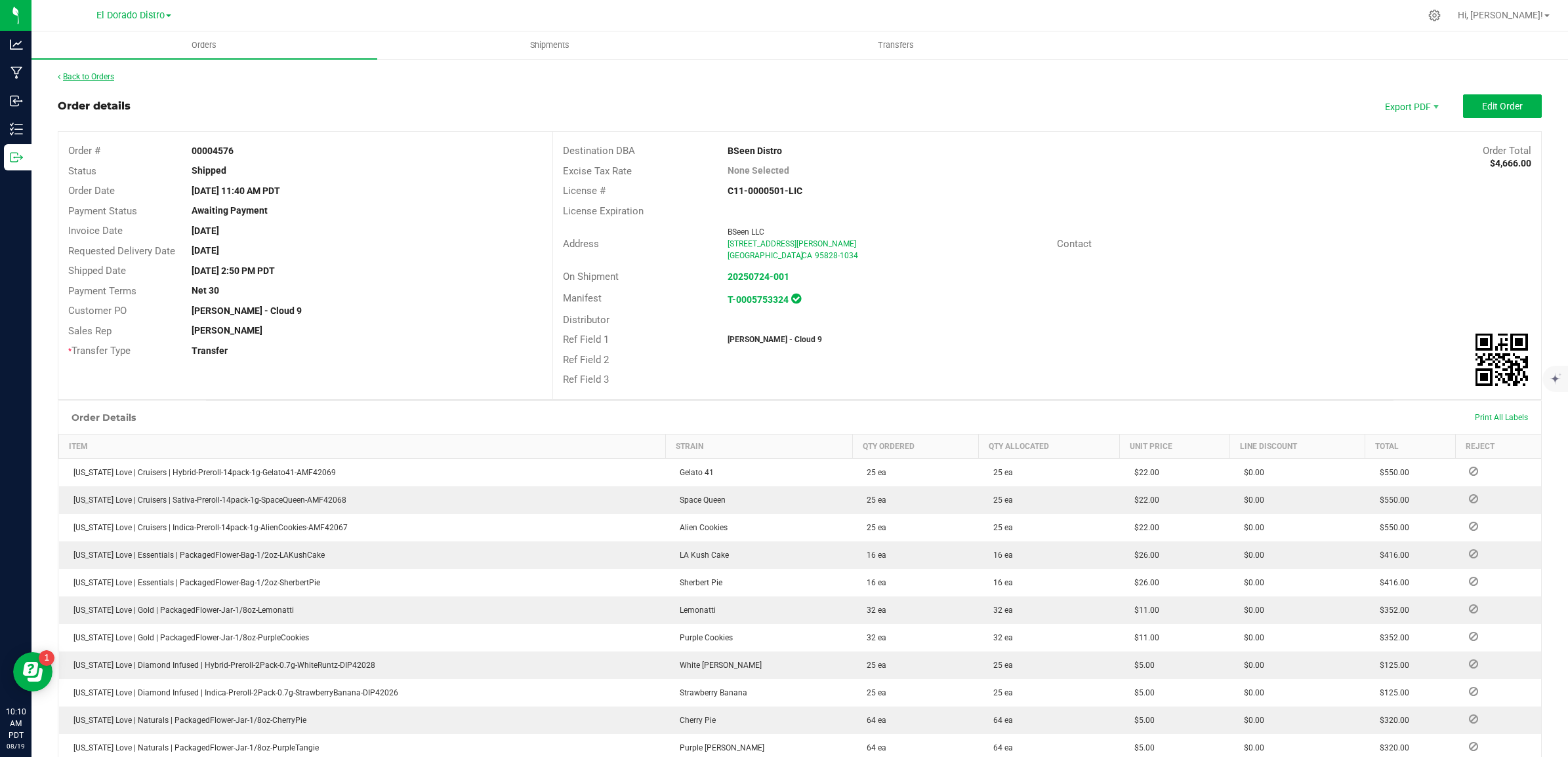
click at [91, 74] on link "Back to Orders" at bounding box center [86, 76] width 57 height 9
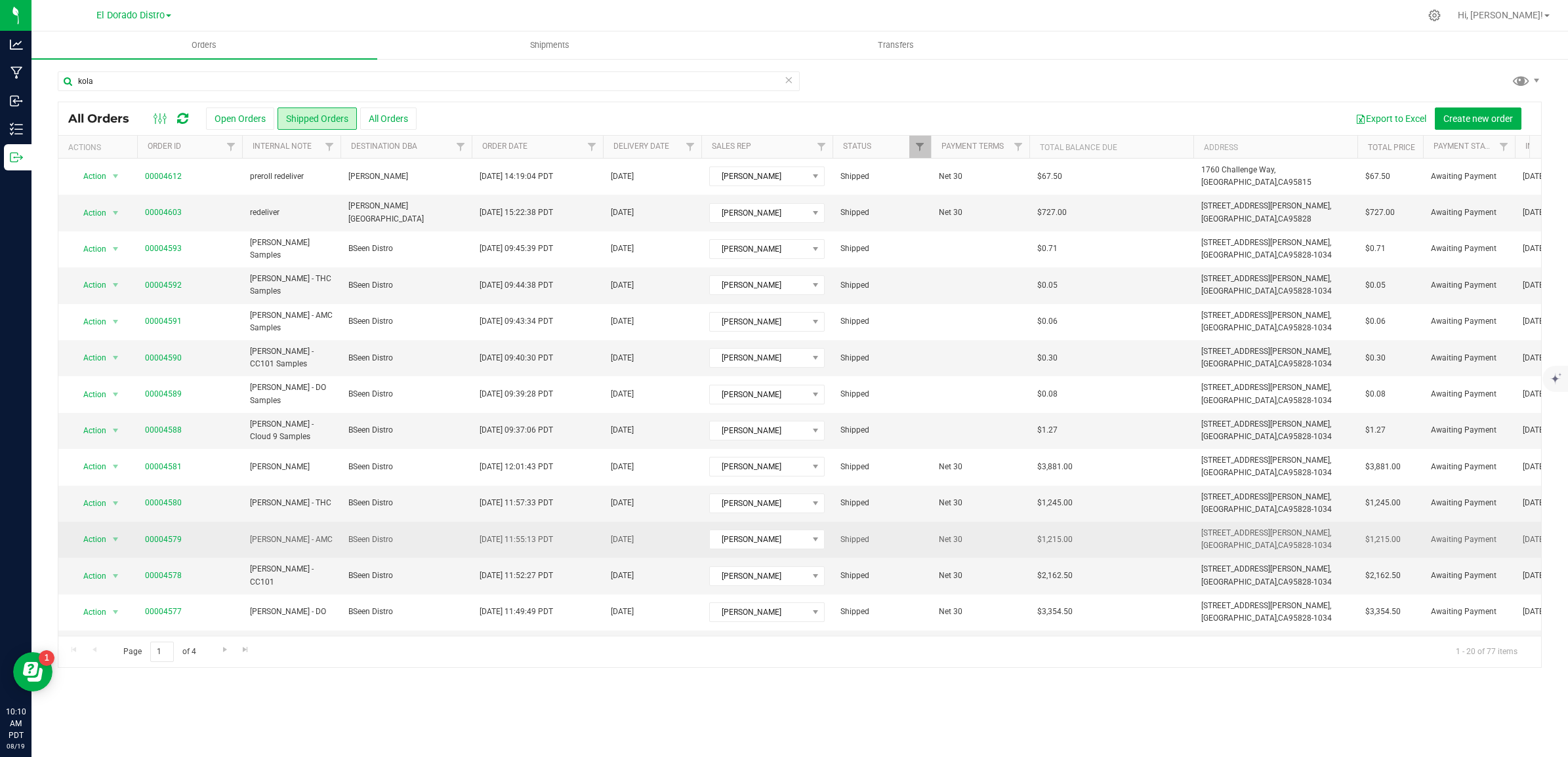
scroll to position [82, 0]
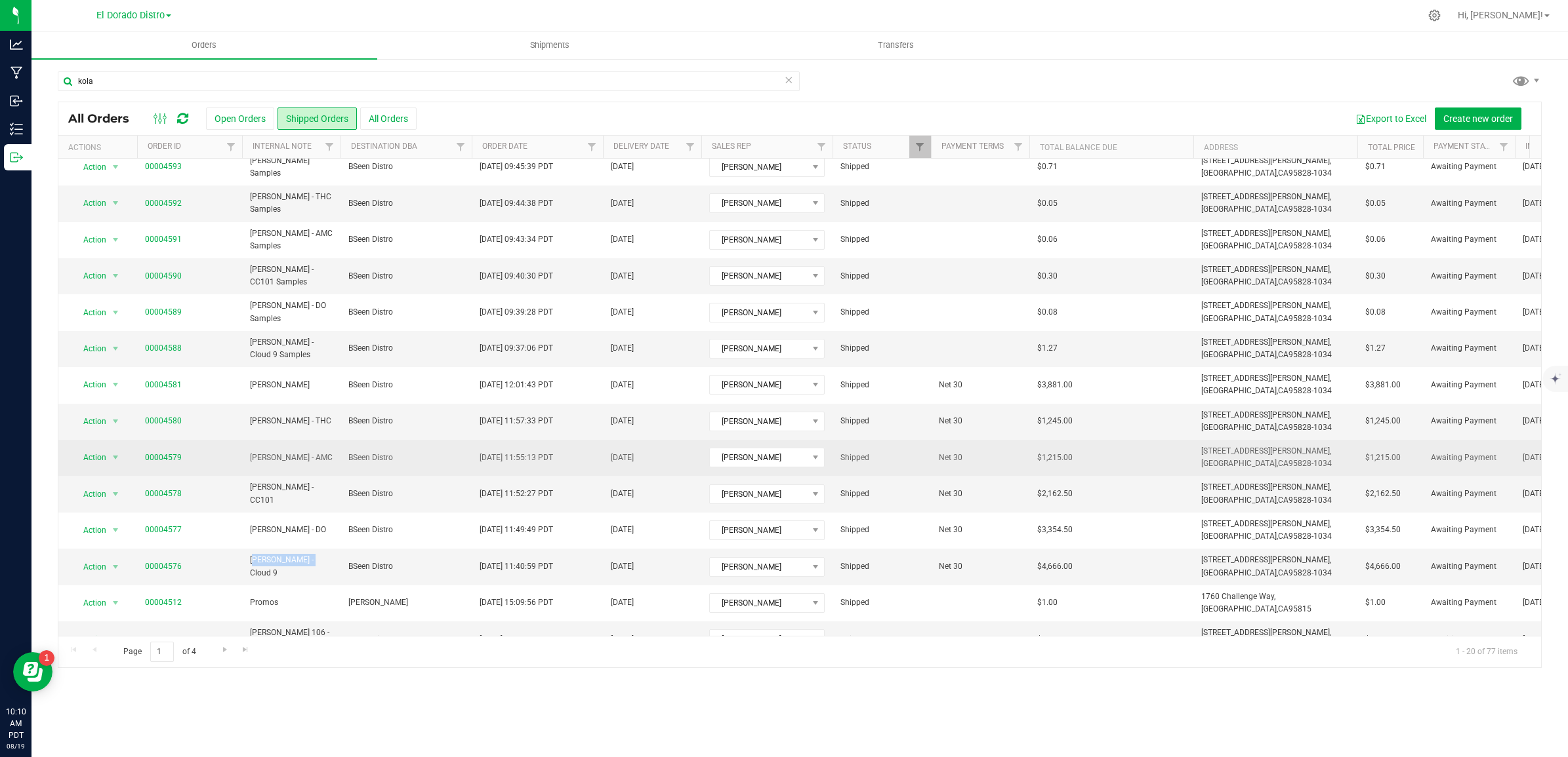
drag, startPoint x: 311, startPoint y: 565, endPoint x: 283, endPoint y: 457, distance: 111.6
click at [250, 568] on td "[PERSON_NAME] - Cloud 9" at bounding box center [291, 567] width 99 height 36
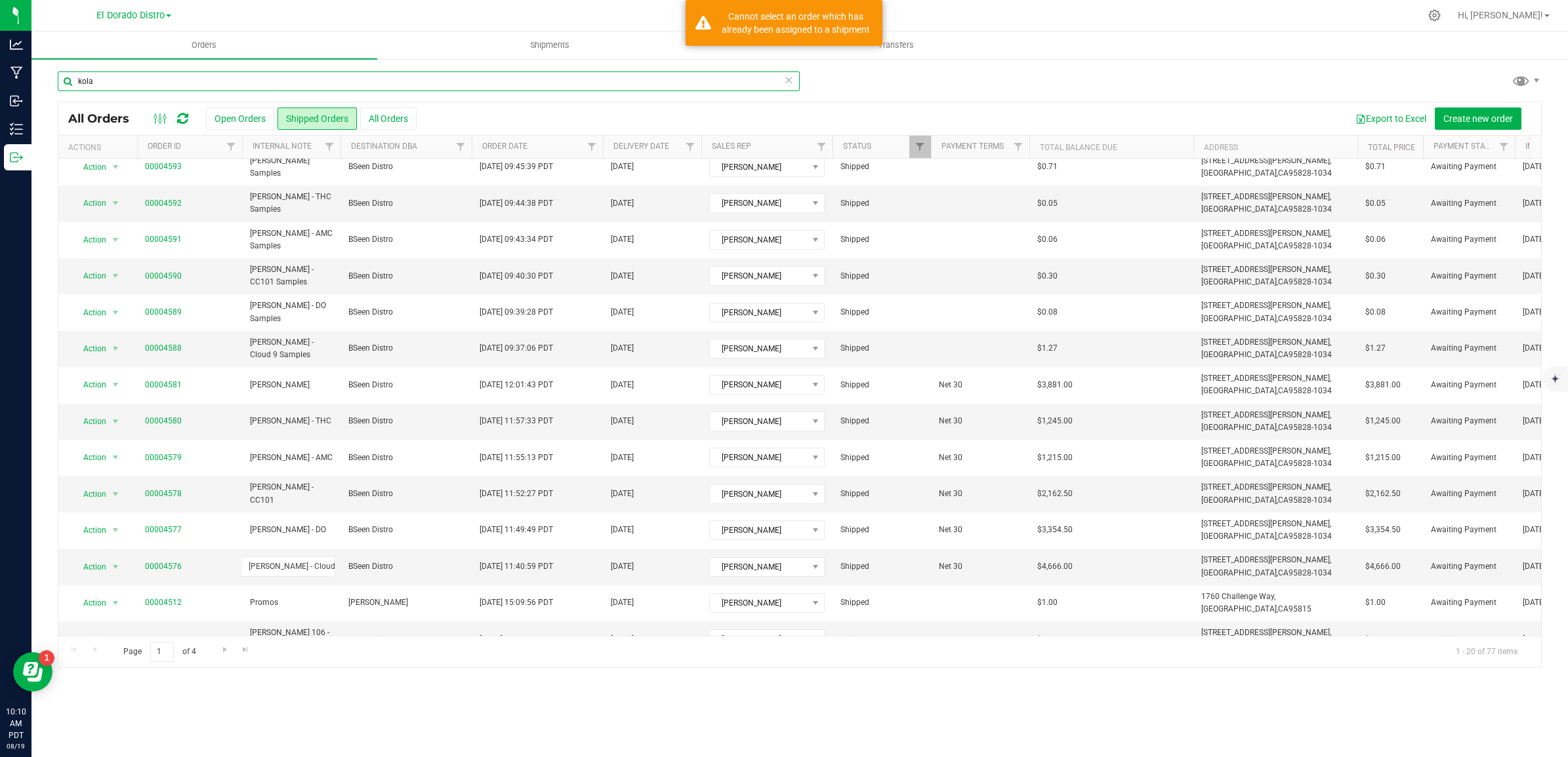
click at [140, 84] on input "kola" at bounding box center [428, 81] width 742 height 19
drag, startPoint x: -44, startPoint y: 89, endPoint x: -95, endPoint y: 88, distance: 51.0
click at [0, 88] on html "Analytics Manufacturing Inbound Inventory Outbound 10:10 AM PDT [DATE] 08/19 El…" at bounding box center [784, 378] width 1568 height 757
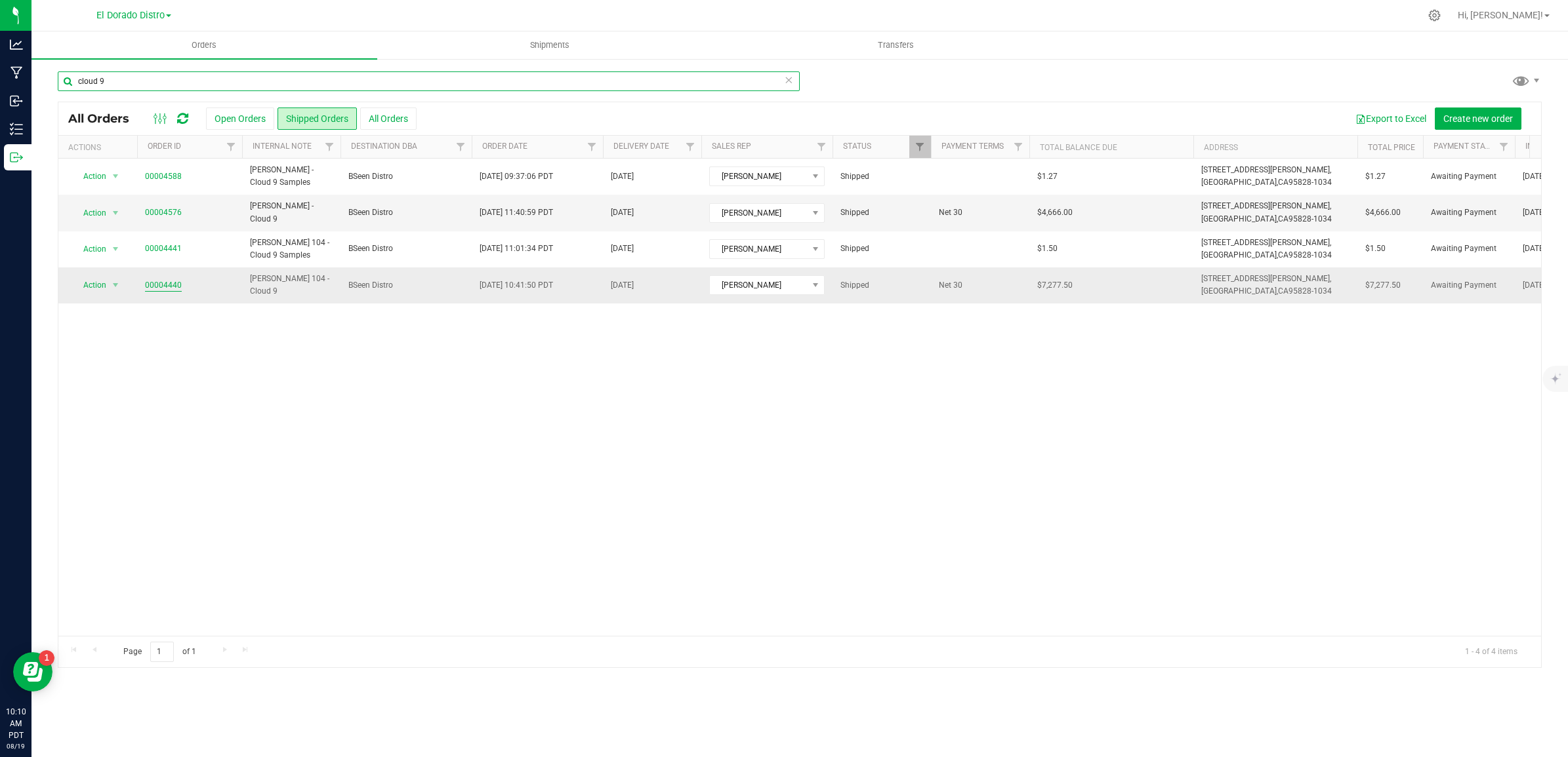
type input "cloud 9"
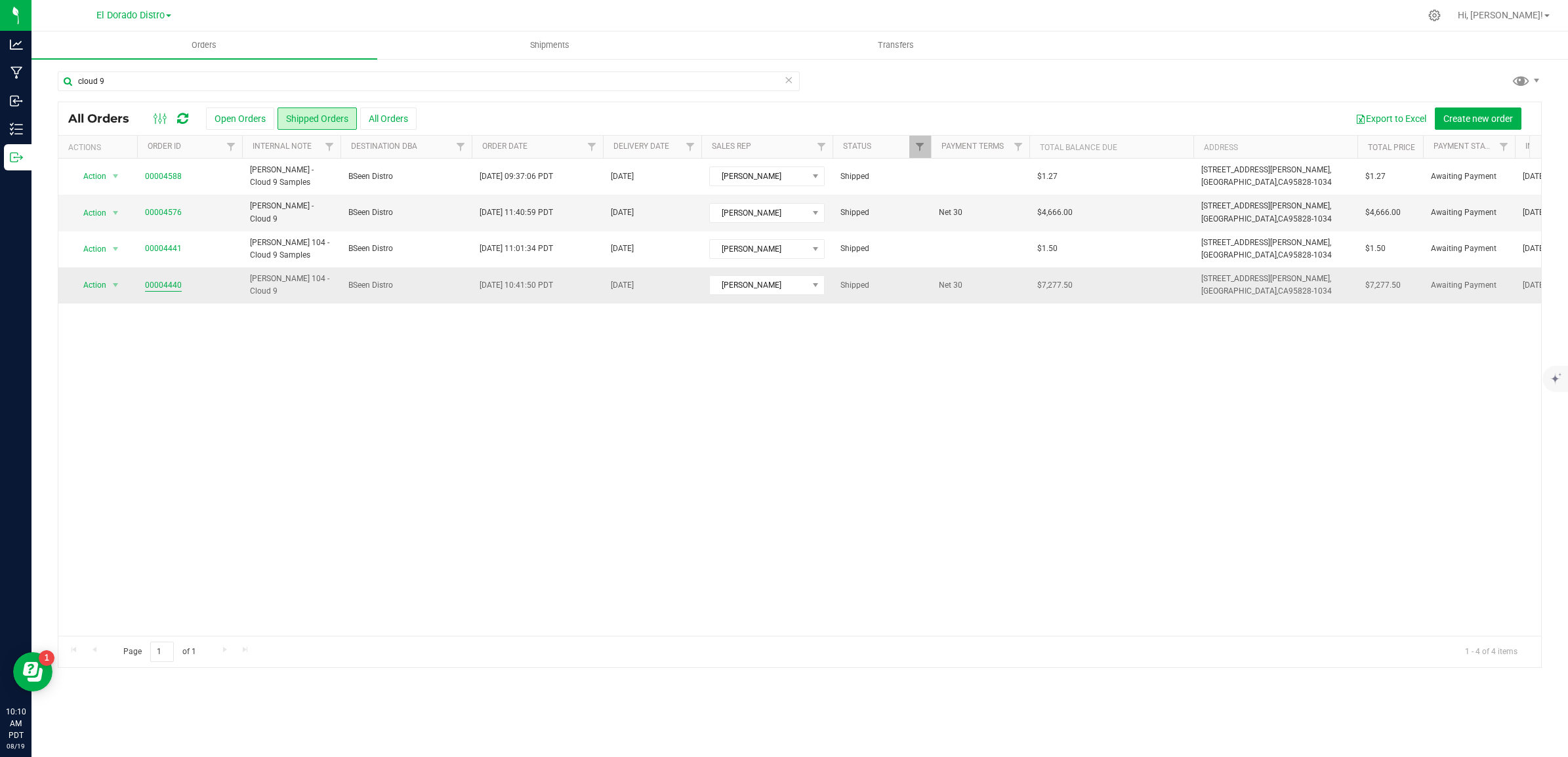
click at [162, 283] on link "00004440" at bounding box center [163, 285] width 36 height 12
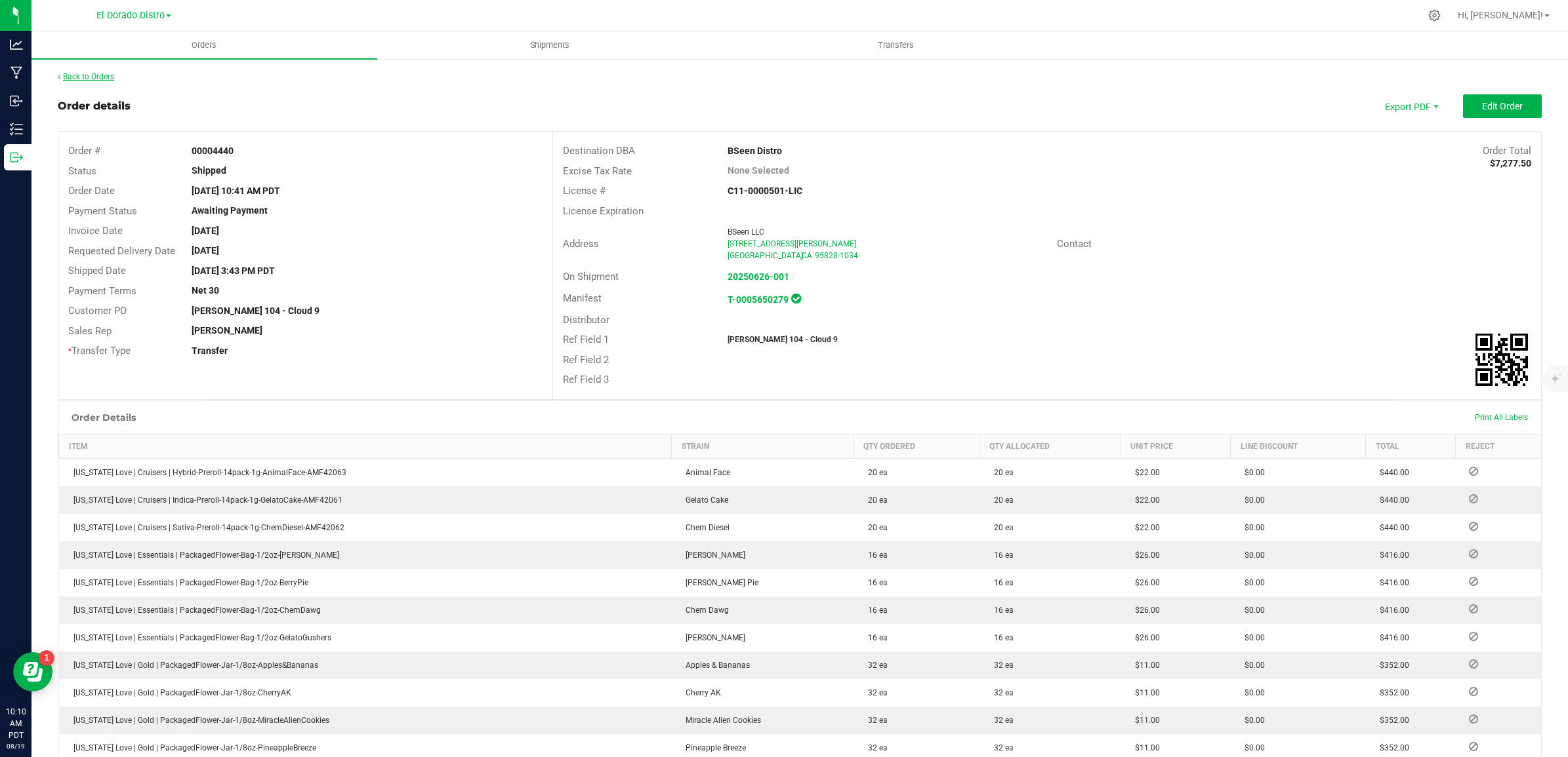
click at [72, 77] on link "Back to Orders" at bounding box center [86, 76] width 57 height 9
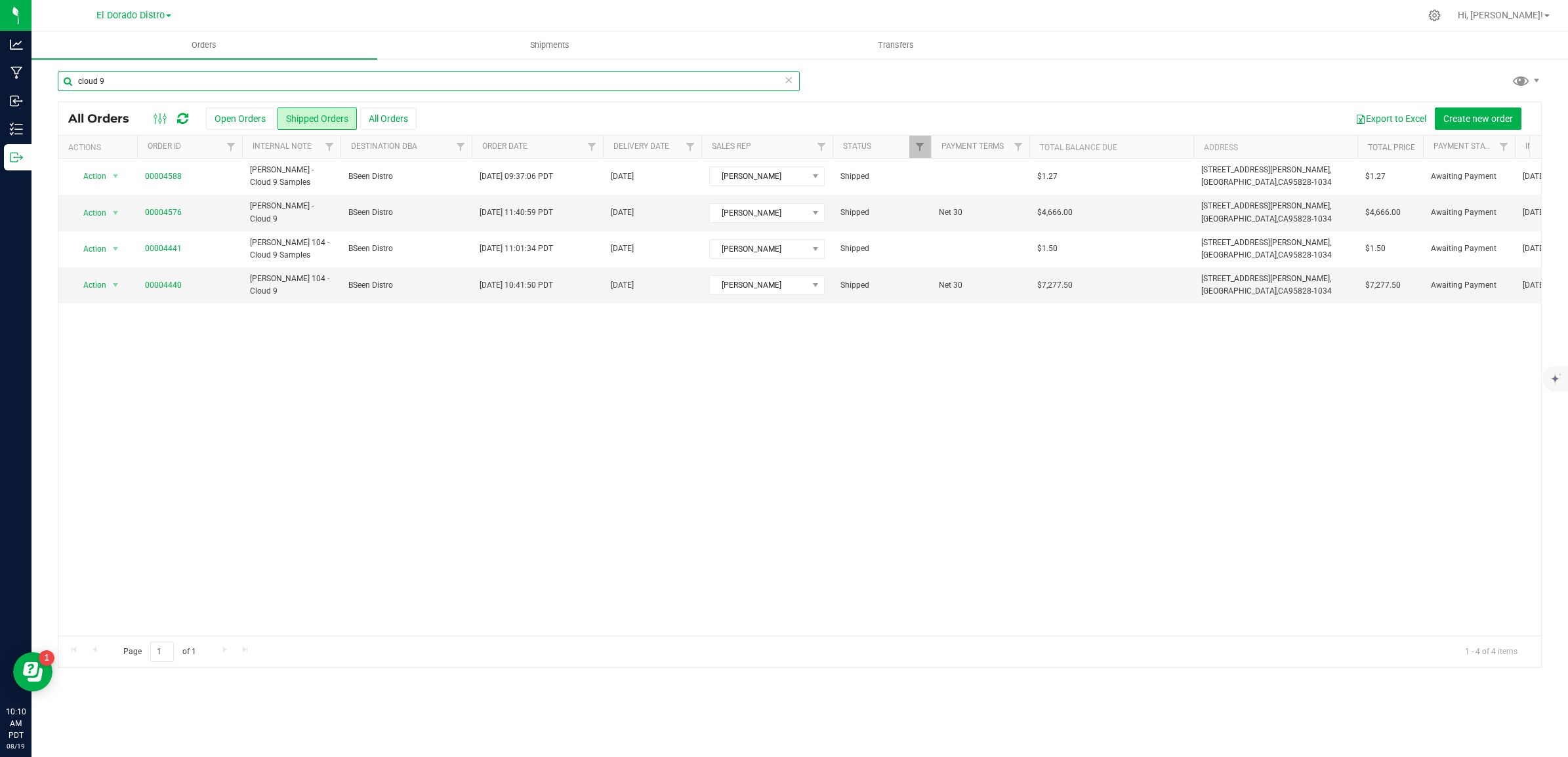
click at [375, 79] on input "cloud 9" at bounding box center [428, 81] width 742 height 19
drag, startPoint x: 374, startPoint y: 79, endPoint x: 64, endPoint y: 86, distance: 310.1
click at [64, 86] on input "cloud 9" at bounding box center [428, 81] width 742 height 19
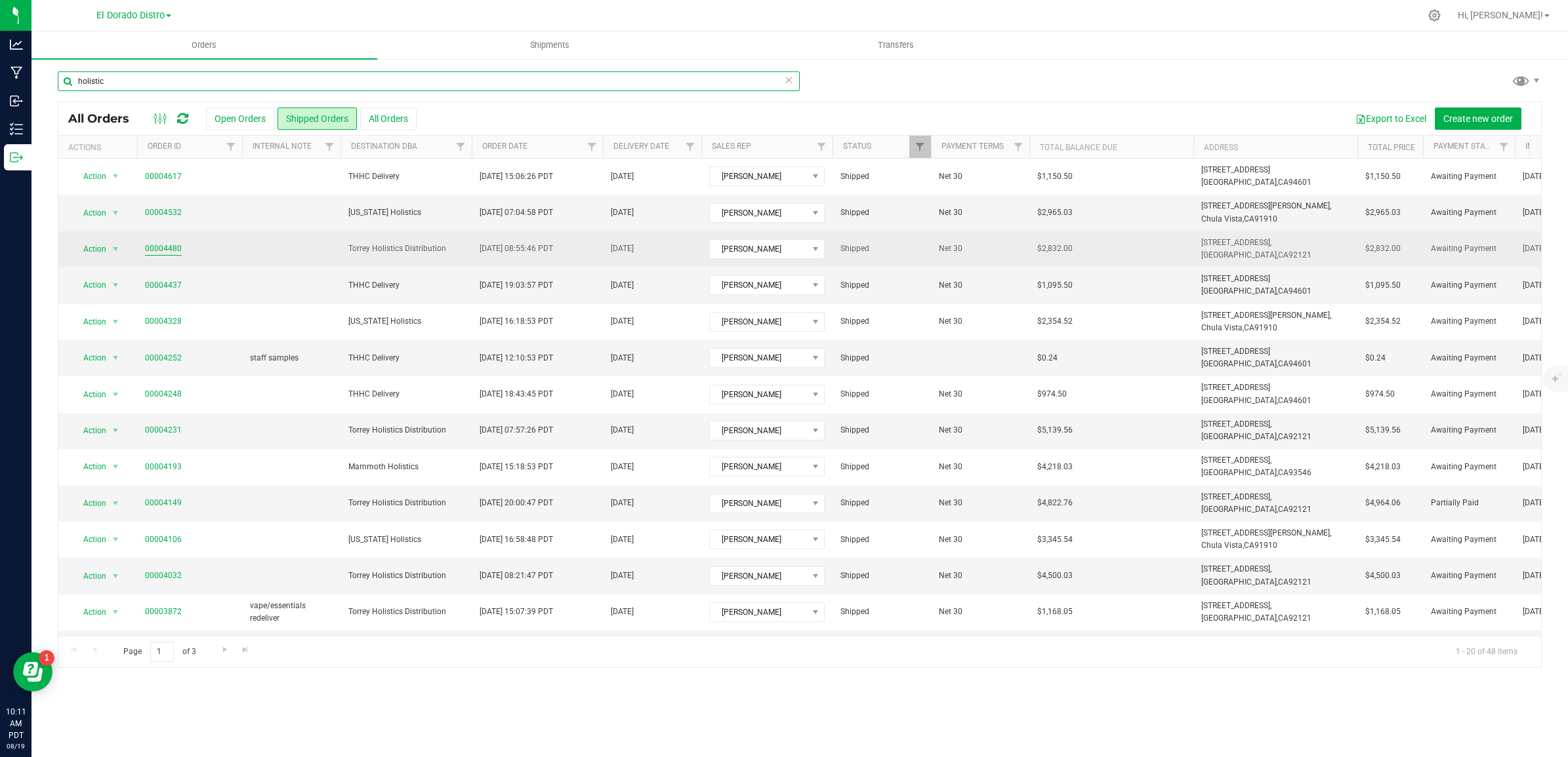
type input "holistic"
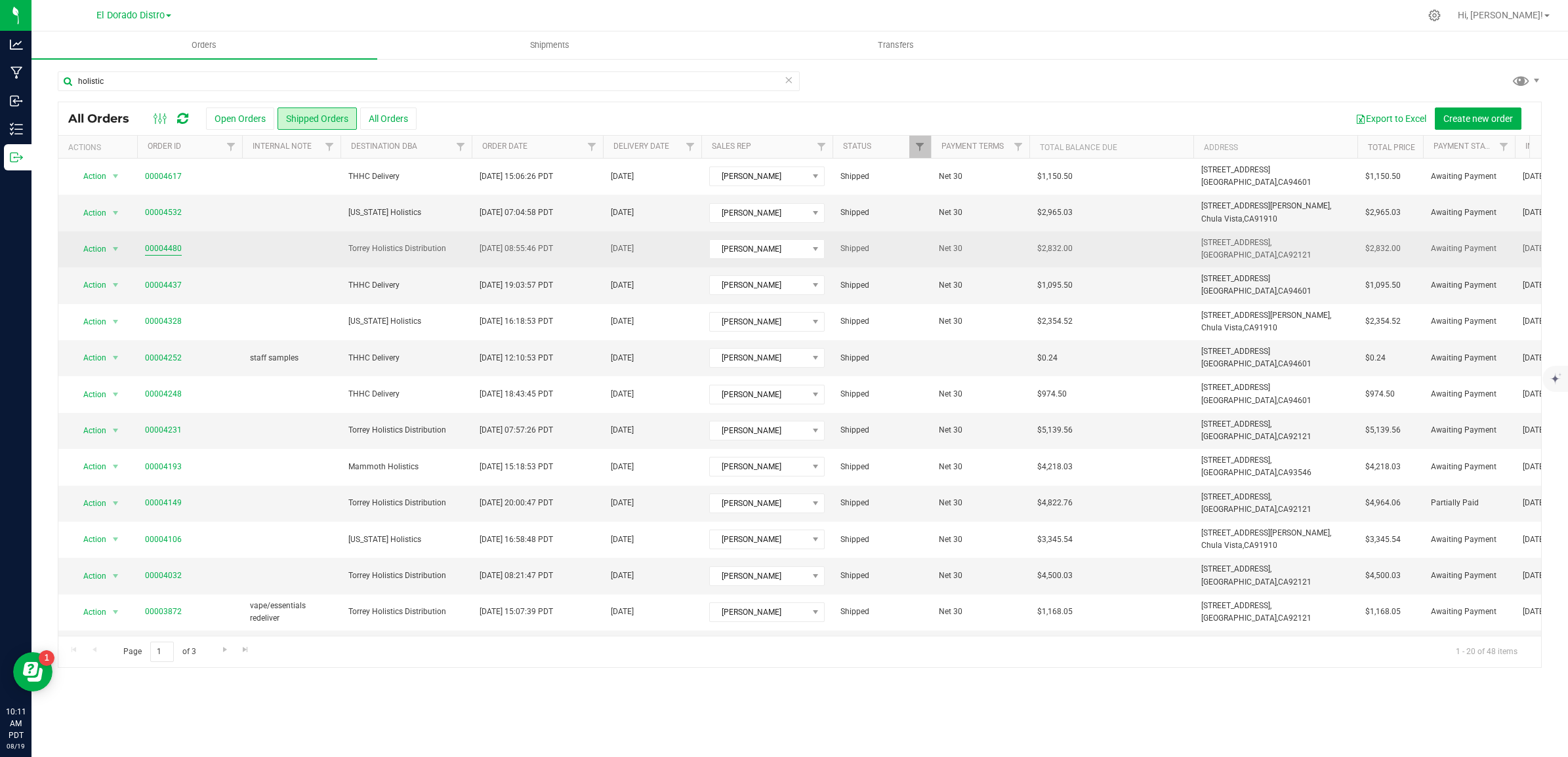
click at [166, 246] on link "00004480" at bounding box center [163, 248] width 36 height 12
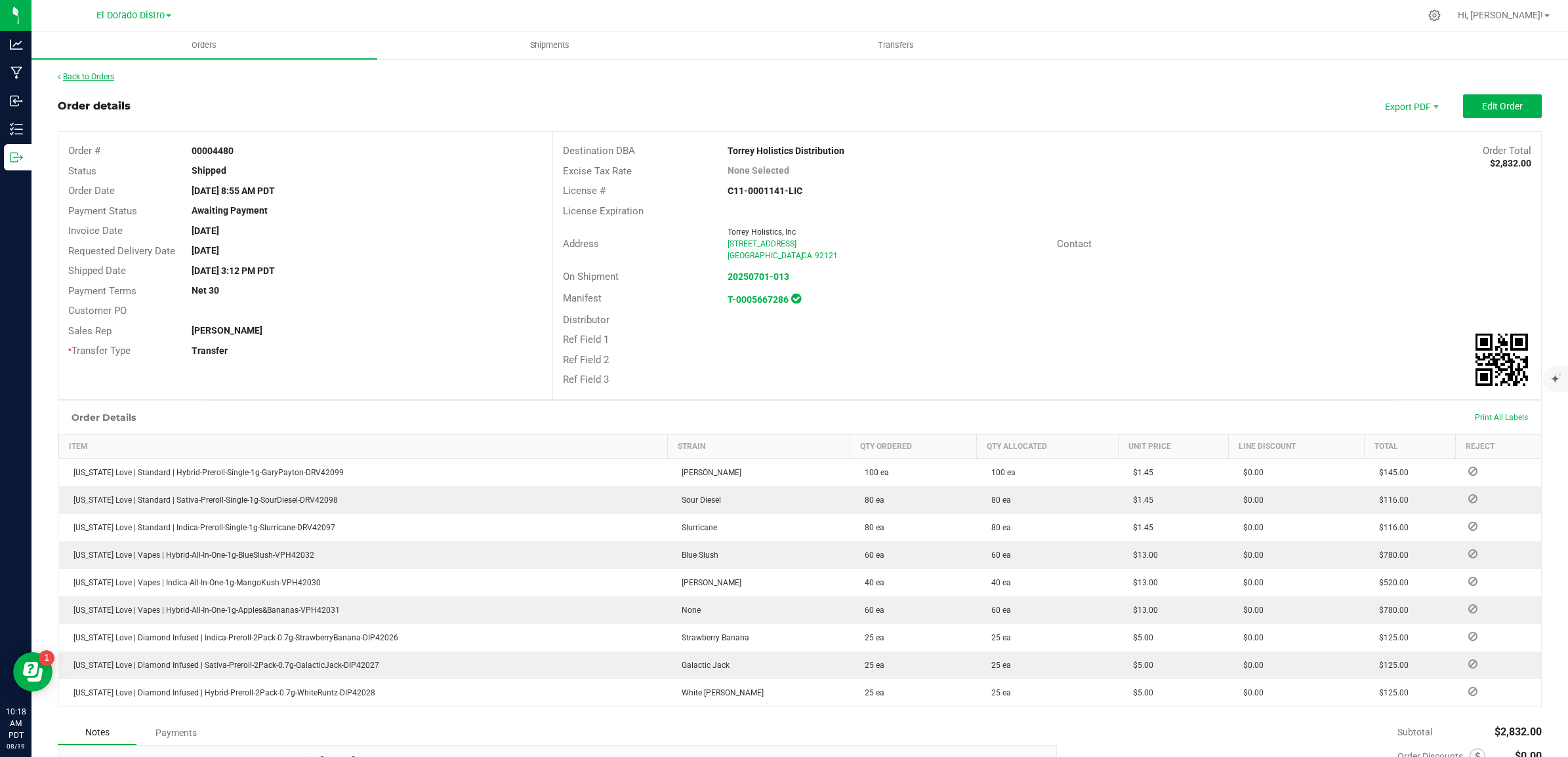
click at [95, 78] on link "Back to Orders" at bounding box center [86, 76] width 57 height 9
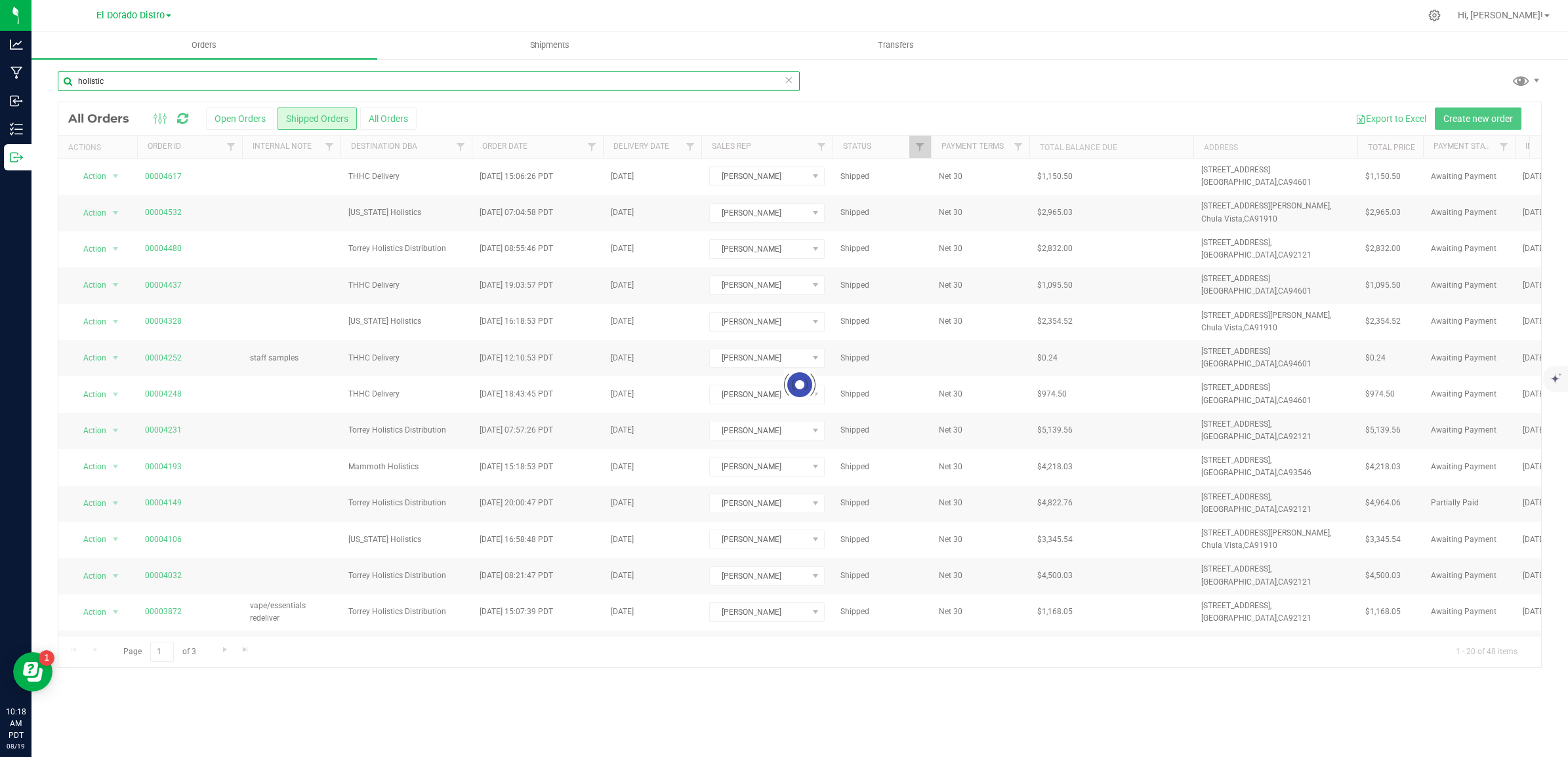
drag, startPoint x: 150, startPoint y: 80, endPoint x: -18, endPoint y: 79, distance: 168.0
click at [0, 79] on html "Analytics Manufacturing Inbound Inventory Outbound 10:18 AM PDT [DATE] 08/19 El…" at bounding box center [784, 378] width 1568 height 757
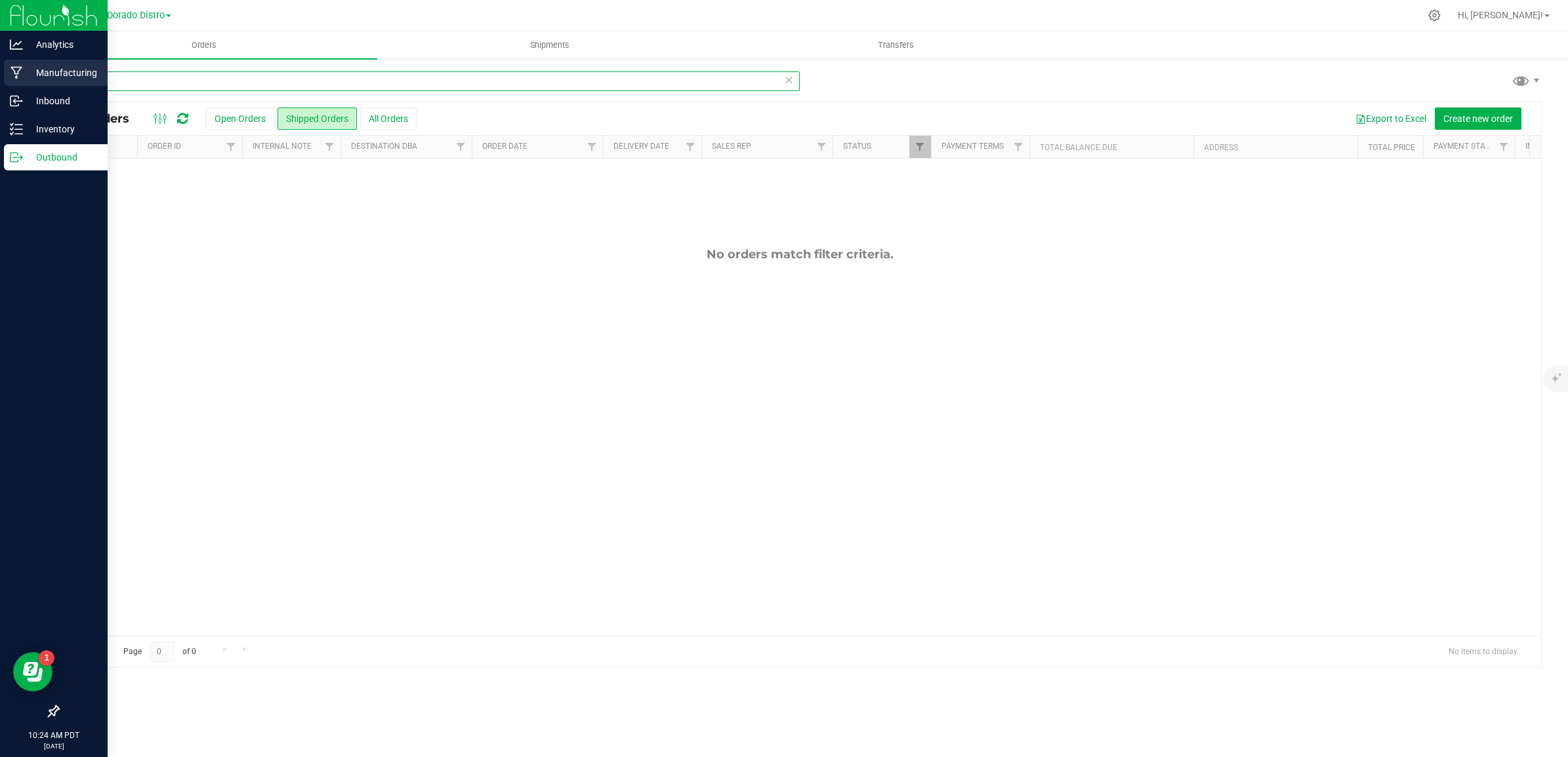
drag, startPoint x: 345, startPoint y: 80, endPoint x: 12, endPoint y: 78, distance: 333.0
click at [12, 77] on div "Analytics Manufacturing Inbound Inventory Outbound 10:24 AM PDT [DATE] 08/19 El…" at bounding box center [784, 378] width 1568 height 757
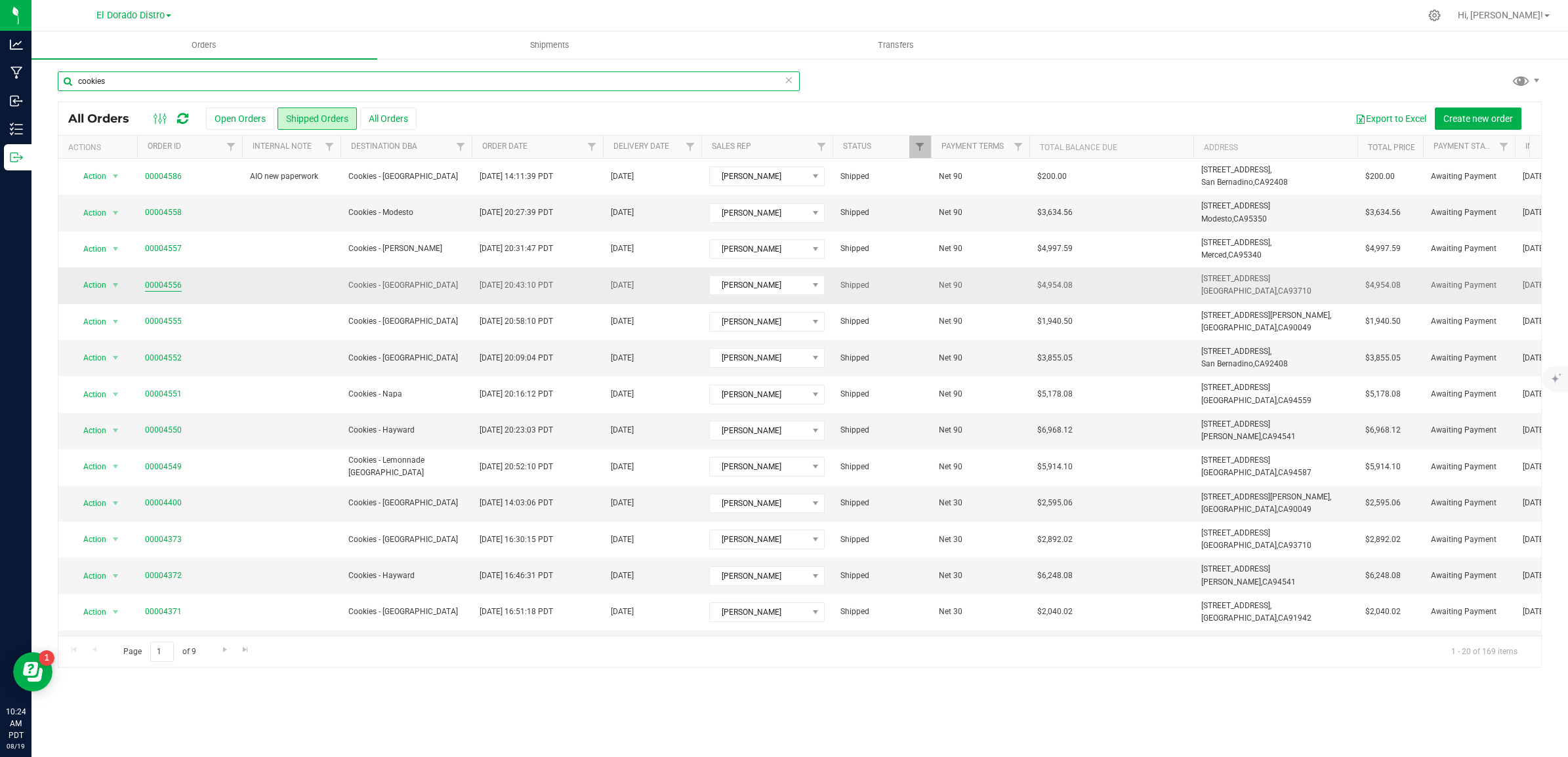
type input "cookies"
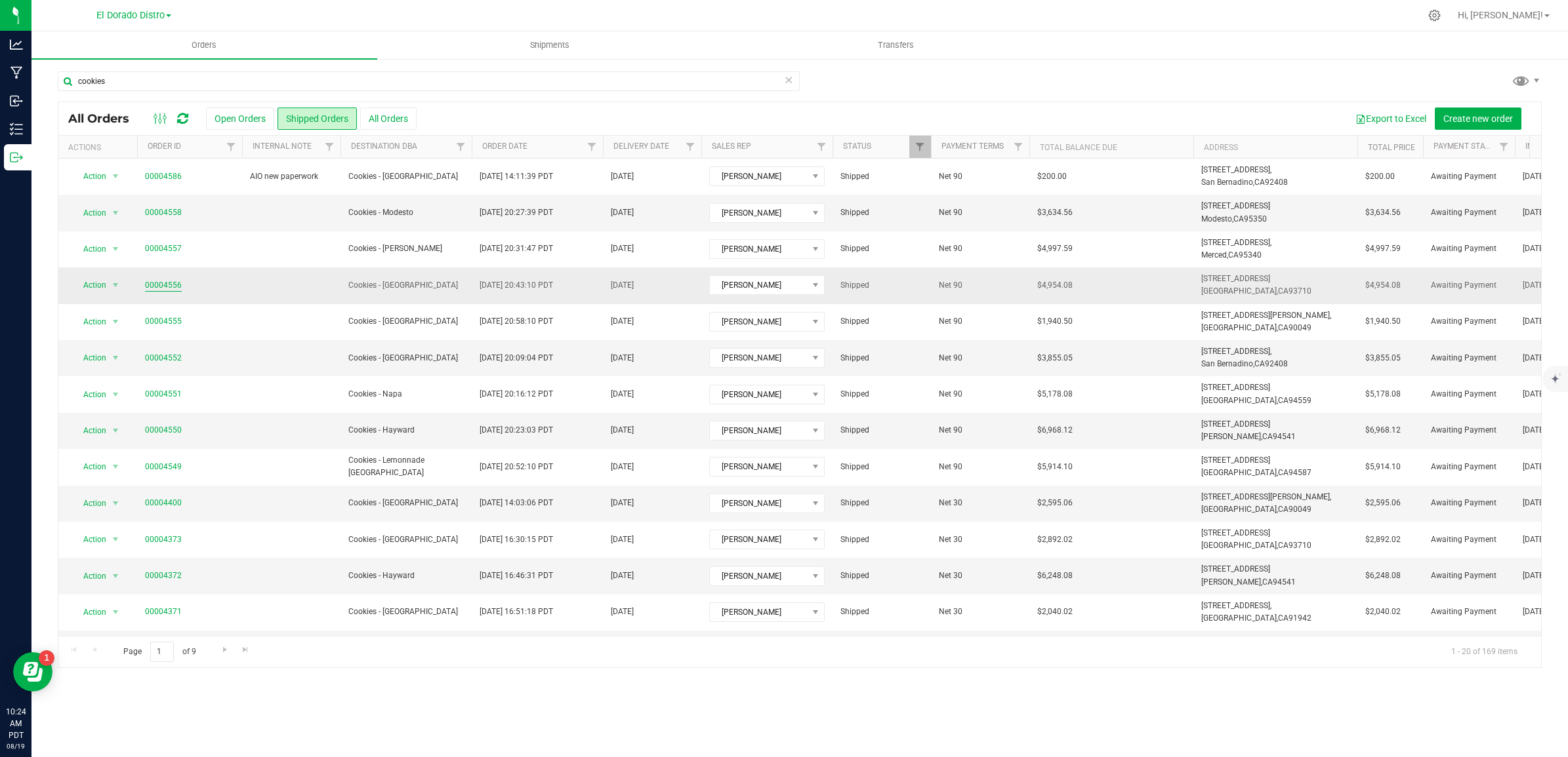
click at [164, 281] on link "00004556" at bounding box center [163, 285] width 36 height 12
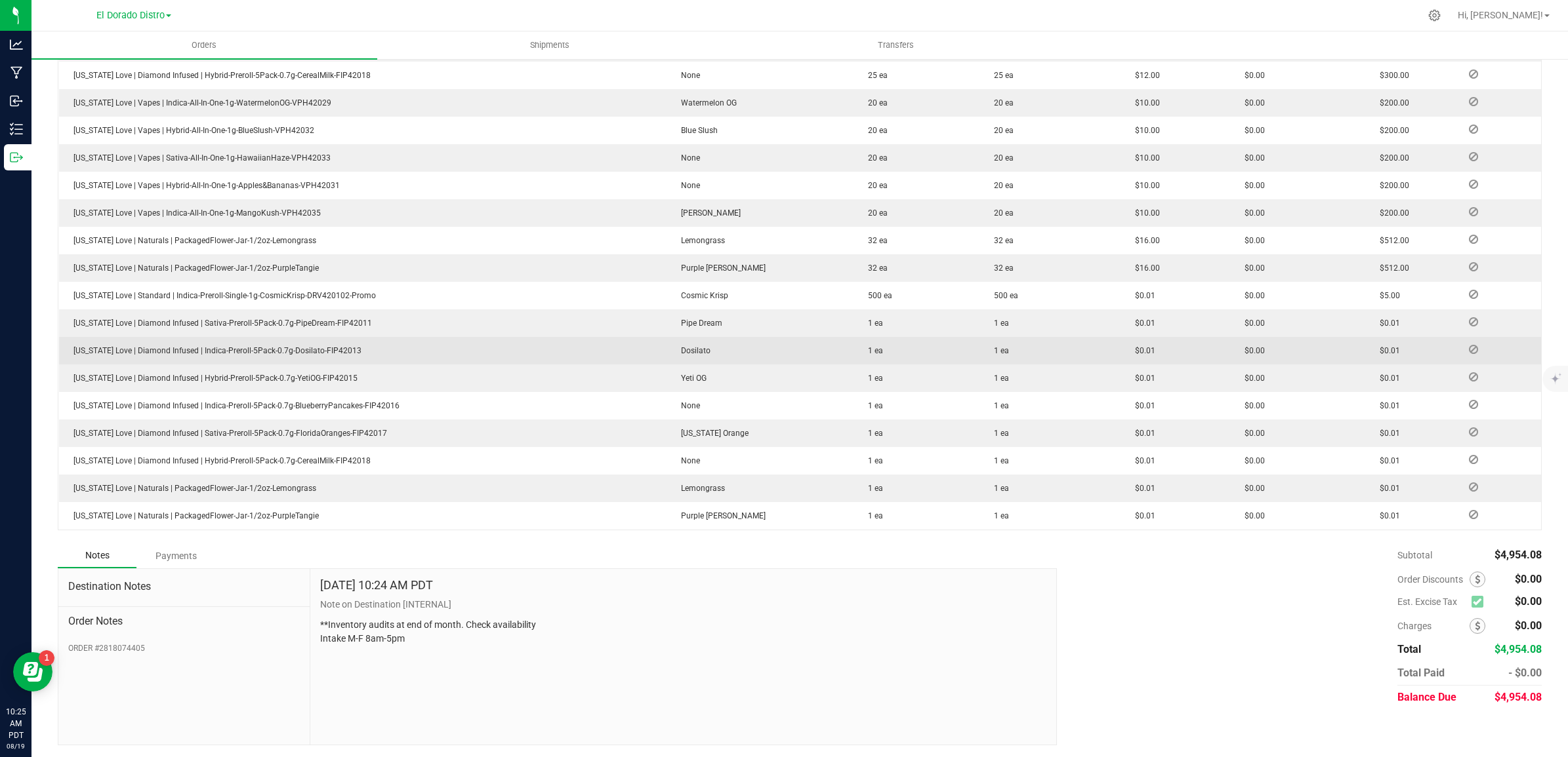
scroll to position [208, 0]
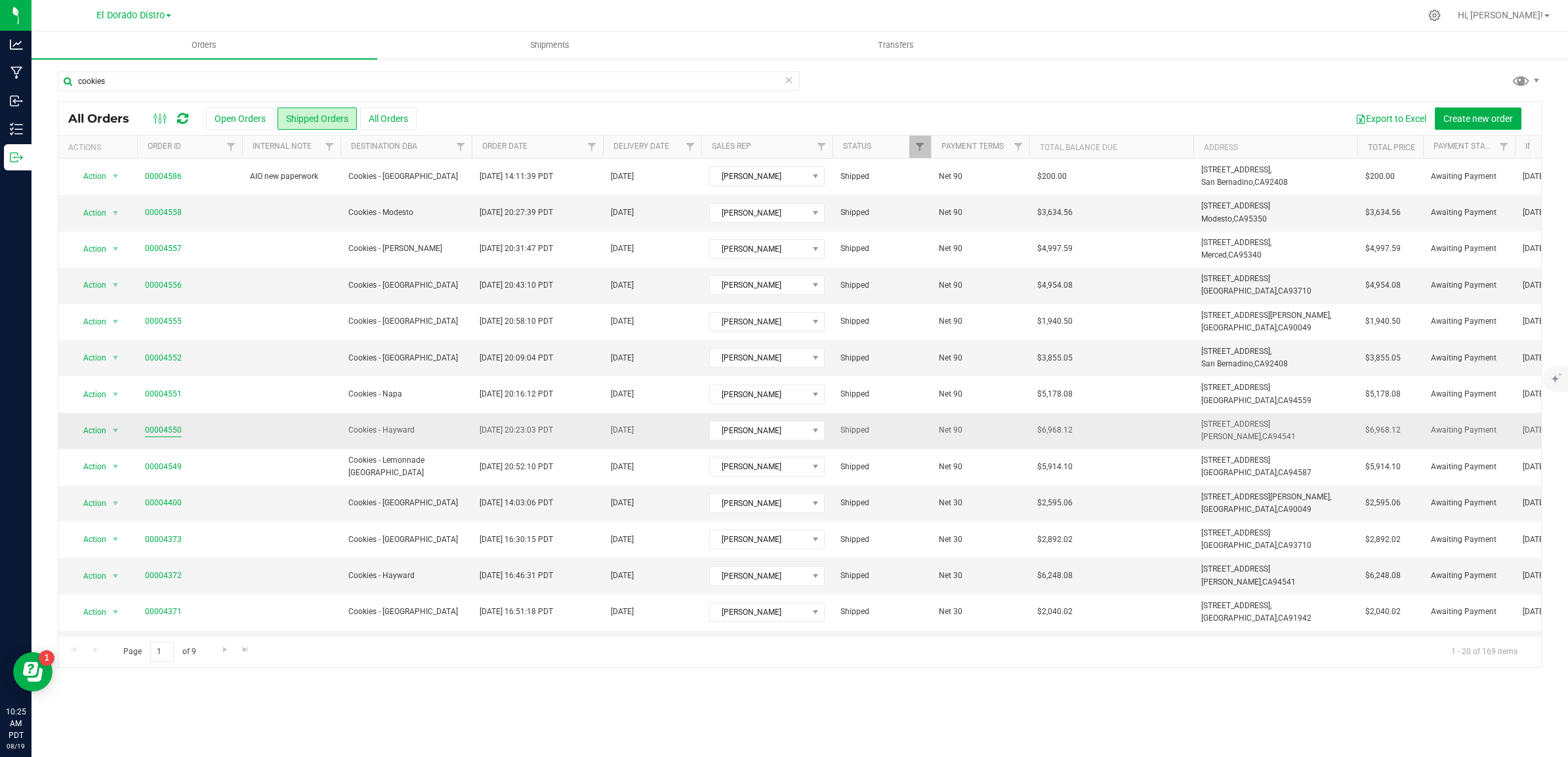
click at [172, 431] on link "00004550" at bounding box center [163, 430] width 36 height 12
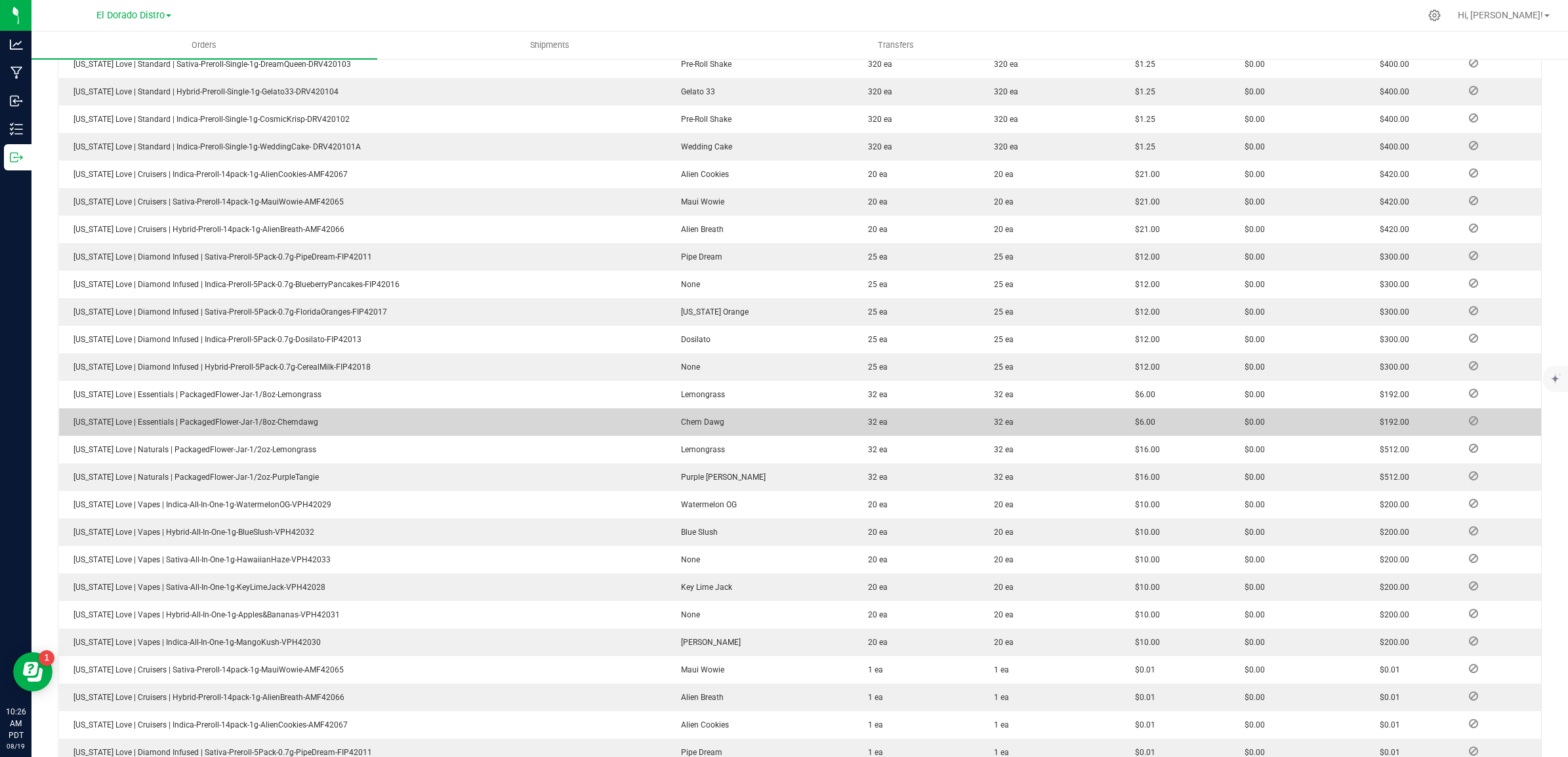
scroll to position [410, 0]
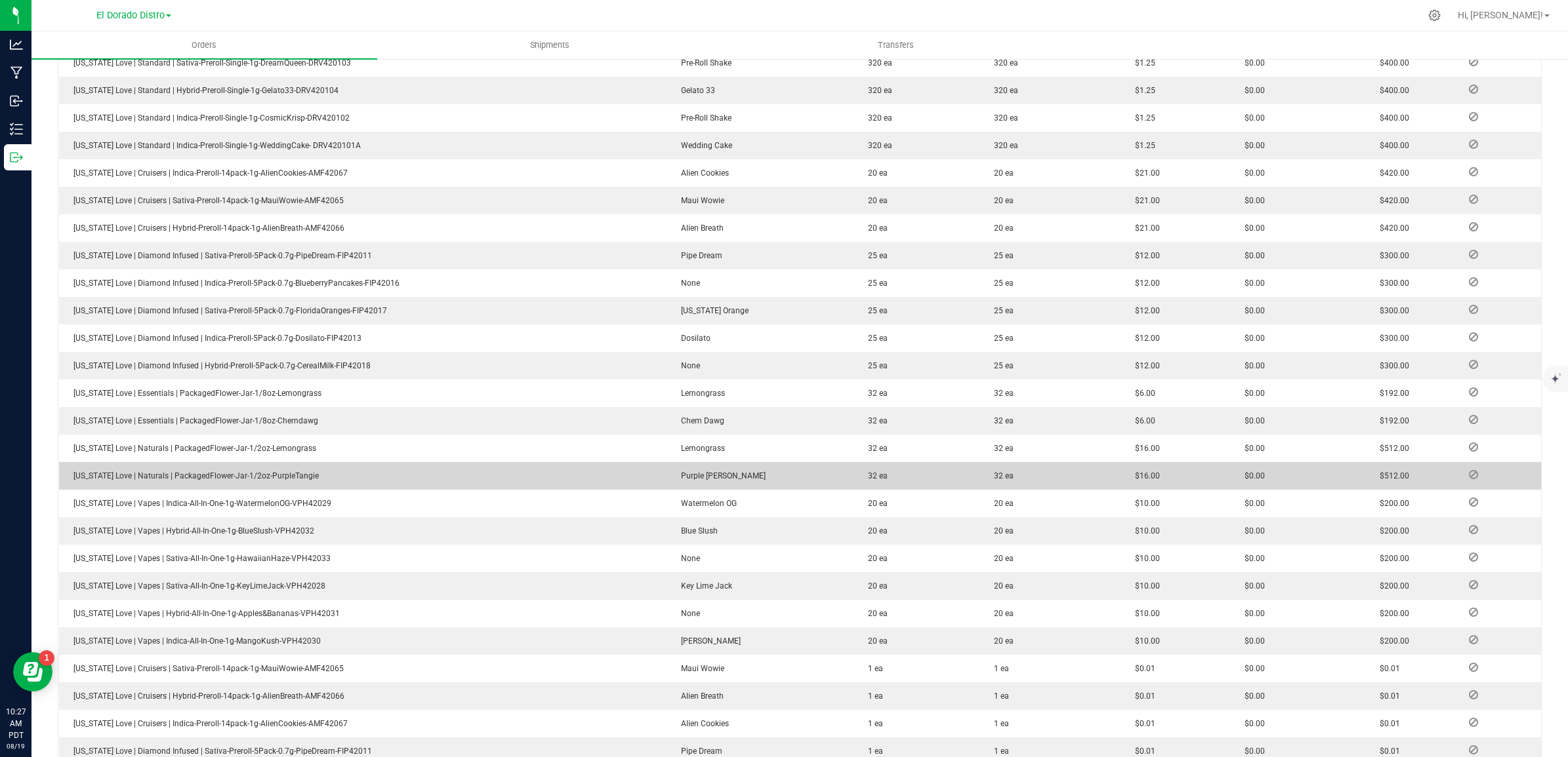
click at [1040, 474] on td "32 ea" at bounding box center [1049, 476] width 141 height 27
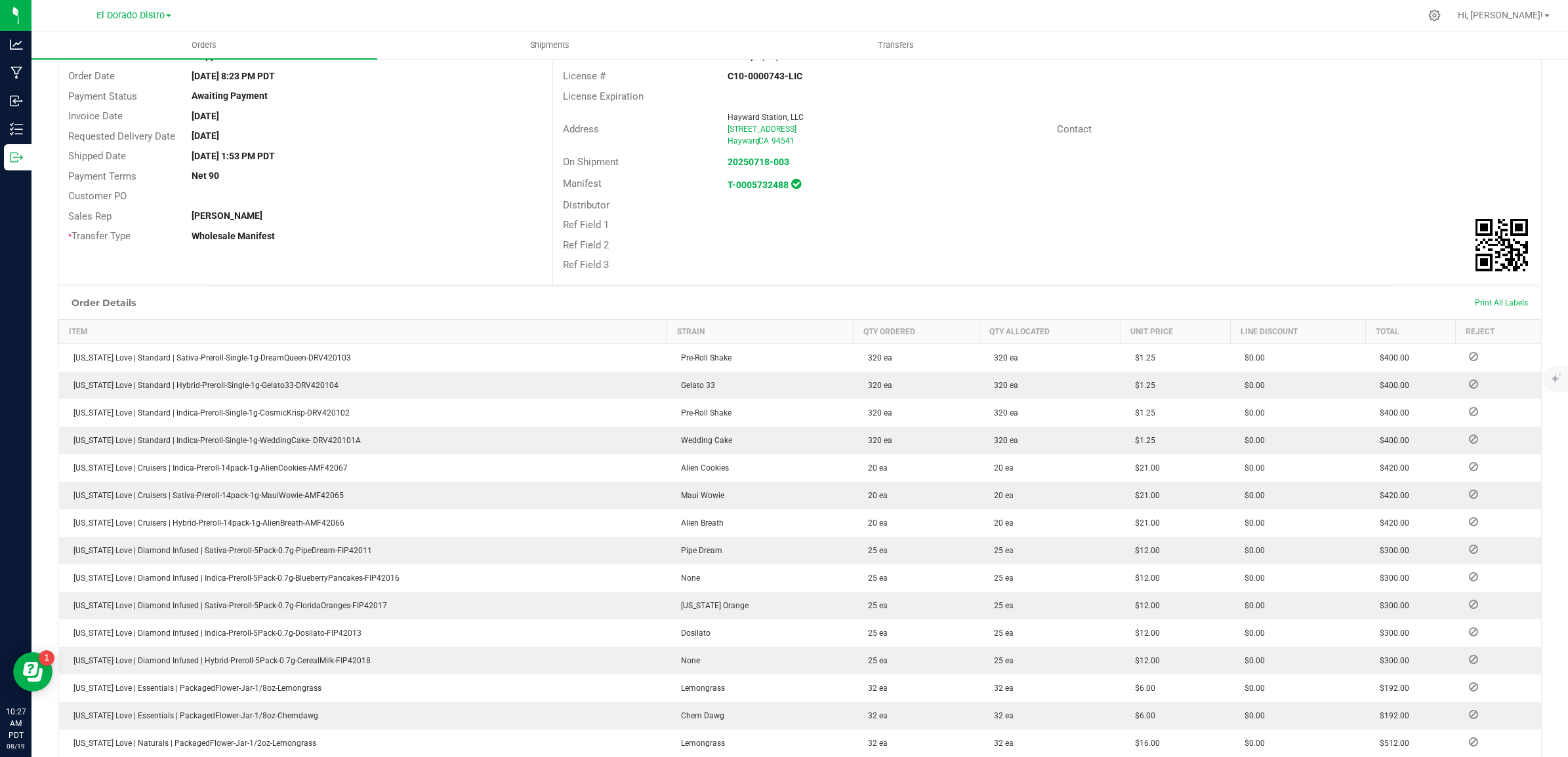
scroll to position [0, 0]
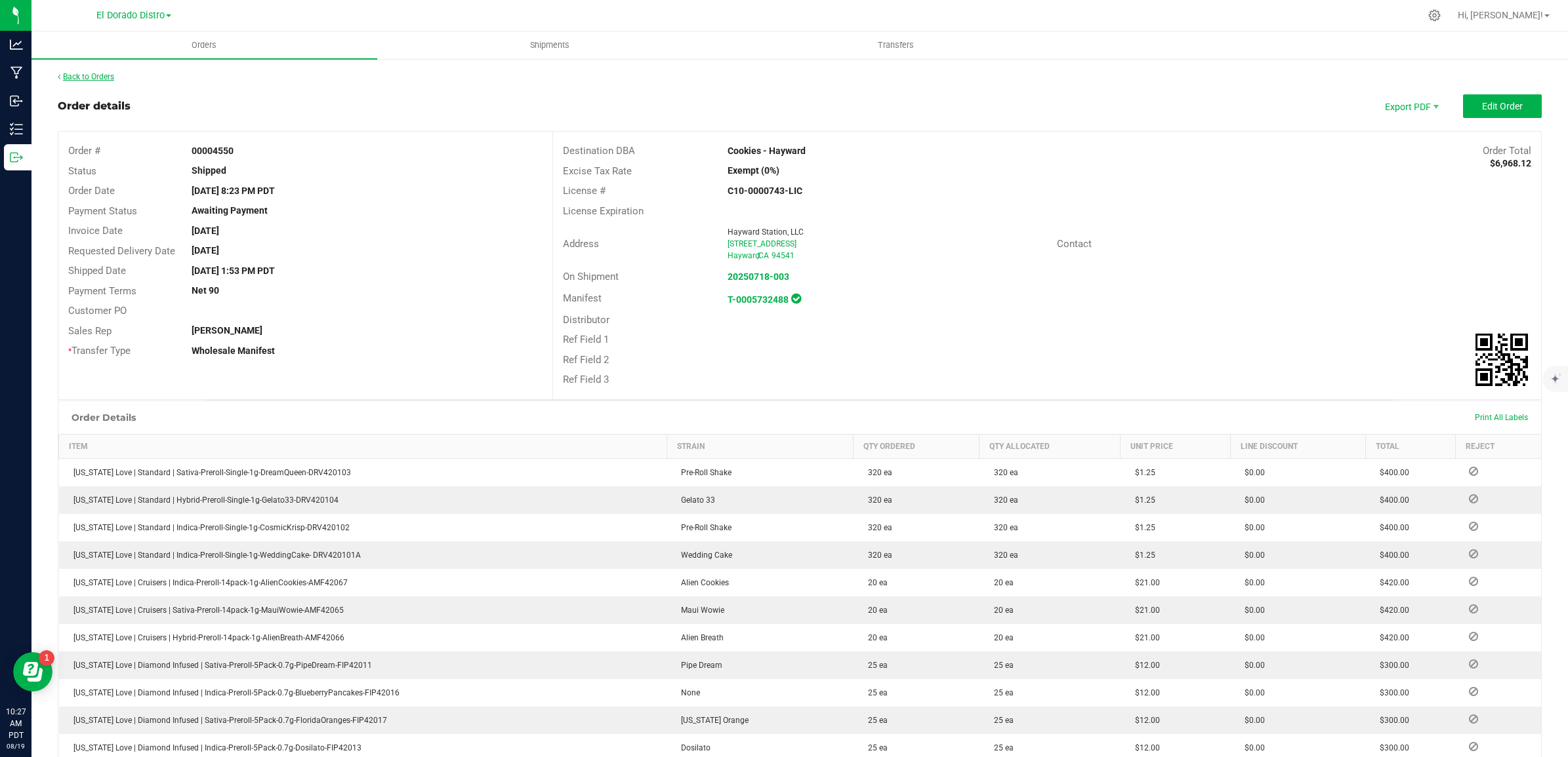
click at [87, 73] on link "Back to Orders" at bounding box center [86, 76] width 57 height 9
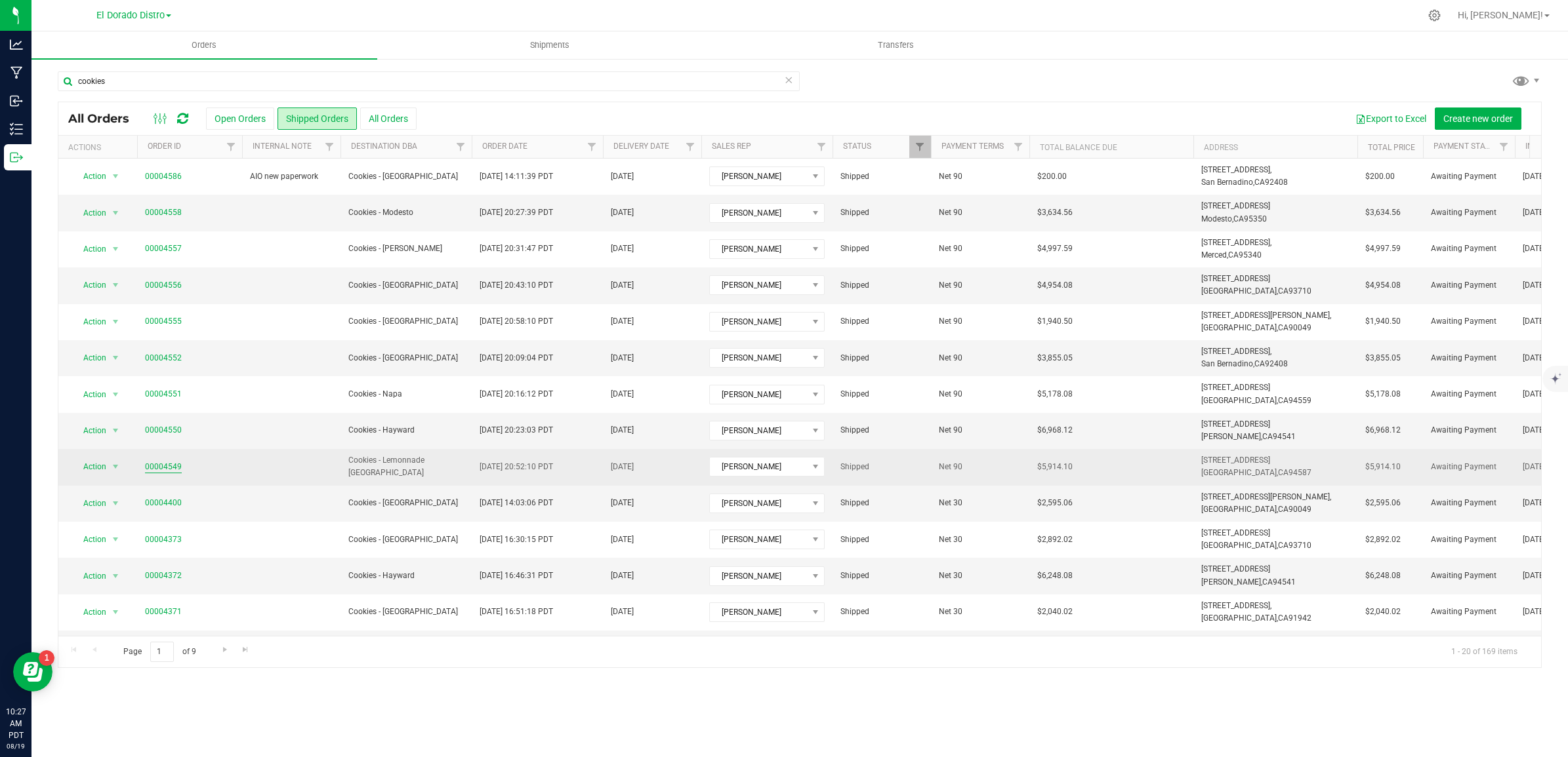
click at [147, 469] on link "00004549" at bounding box center [163, 467] width 36 height 12
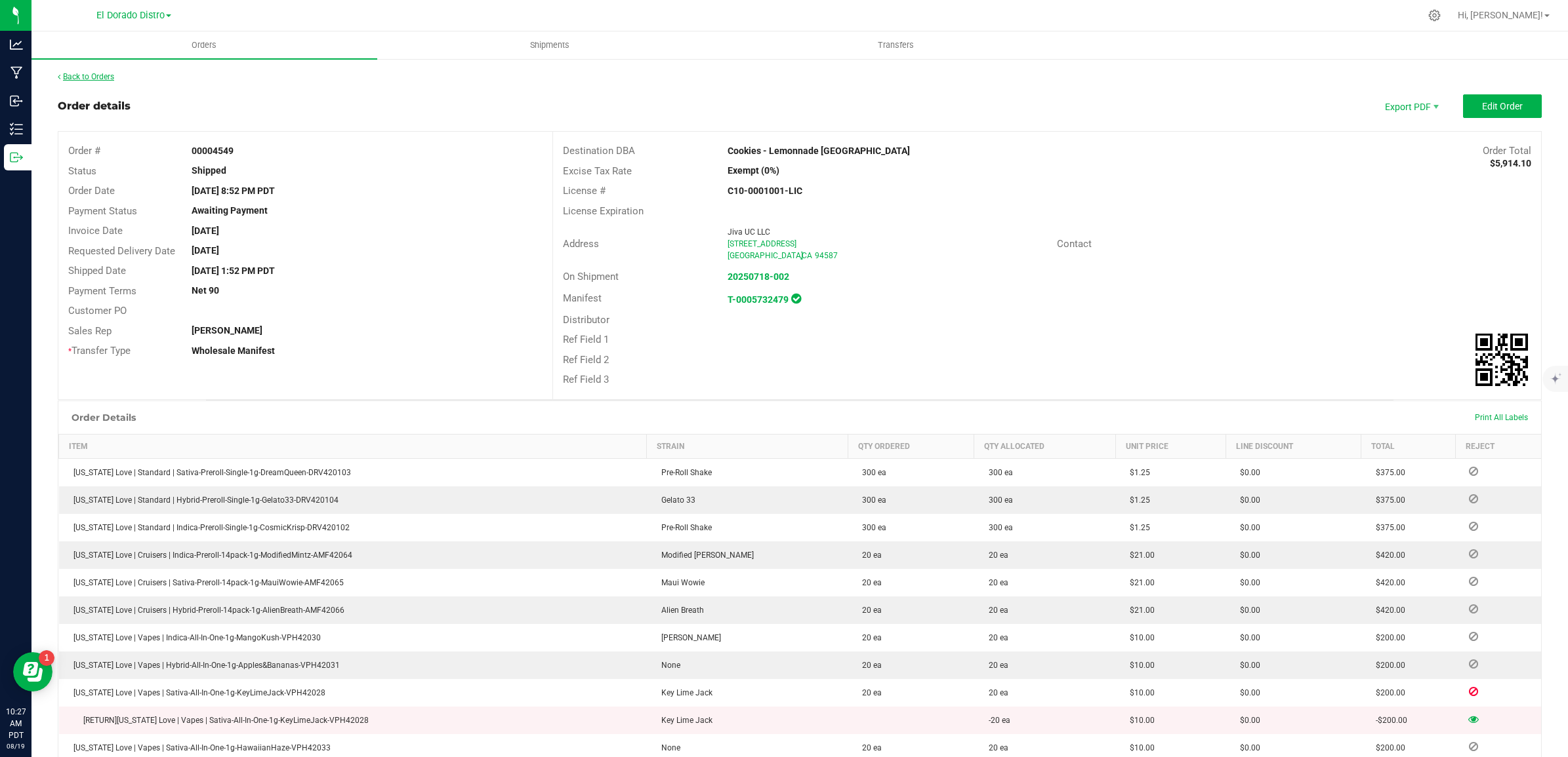
click at [89, 78] on link "Back to Orders" at bounding box center [86, 76] width 57 height 9
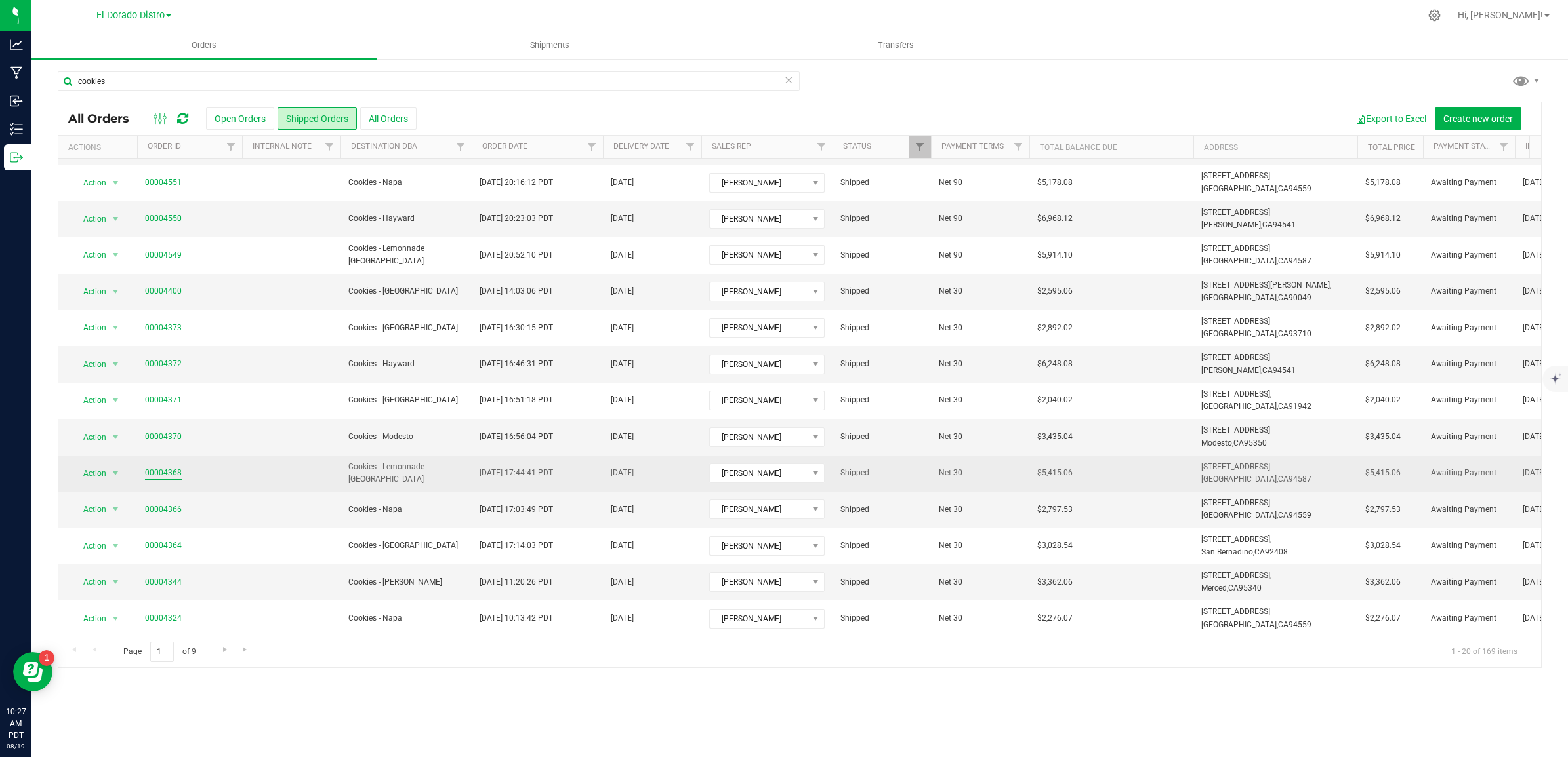
scroll to position [263, 0]
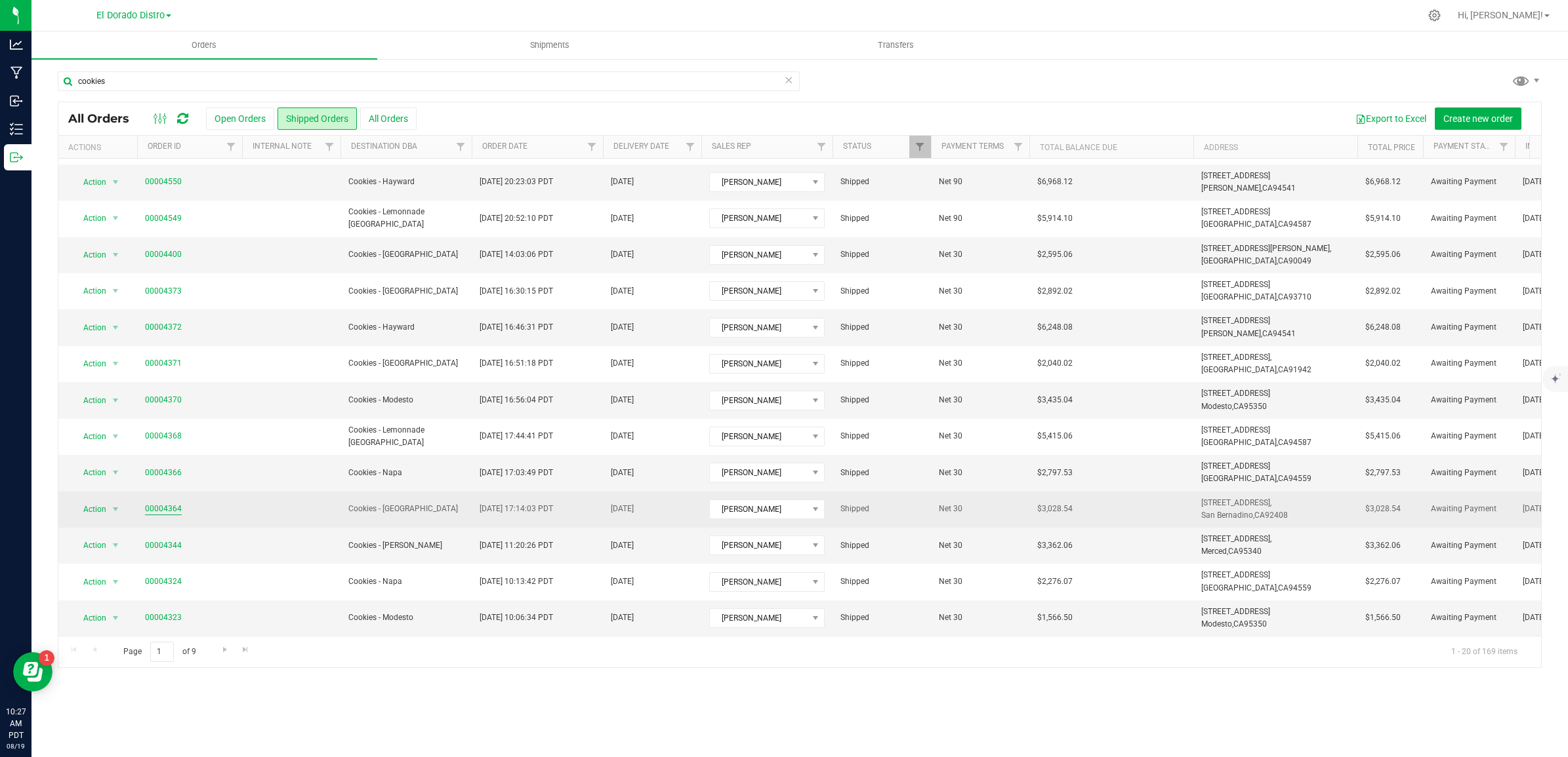
click at [146, 503] on link "00004364" at bounding box center [163, 509] width 36 height 12
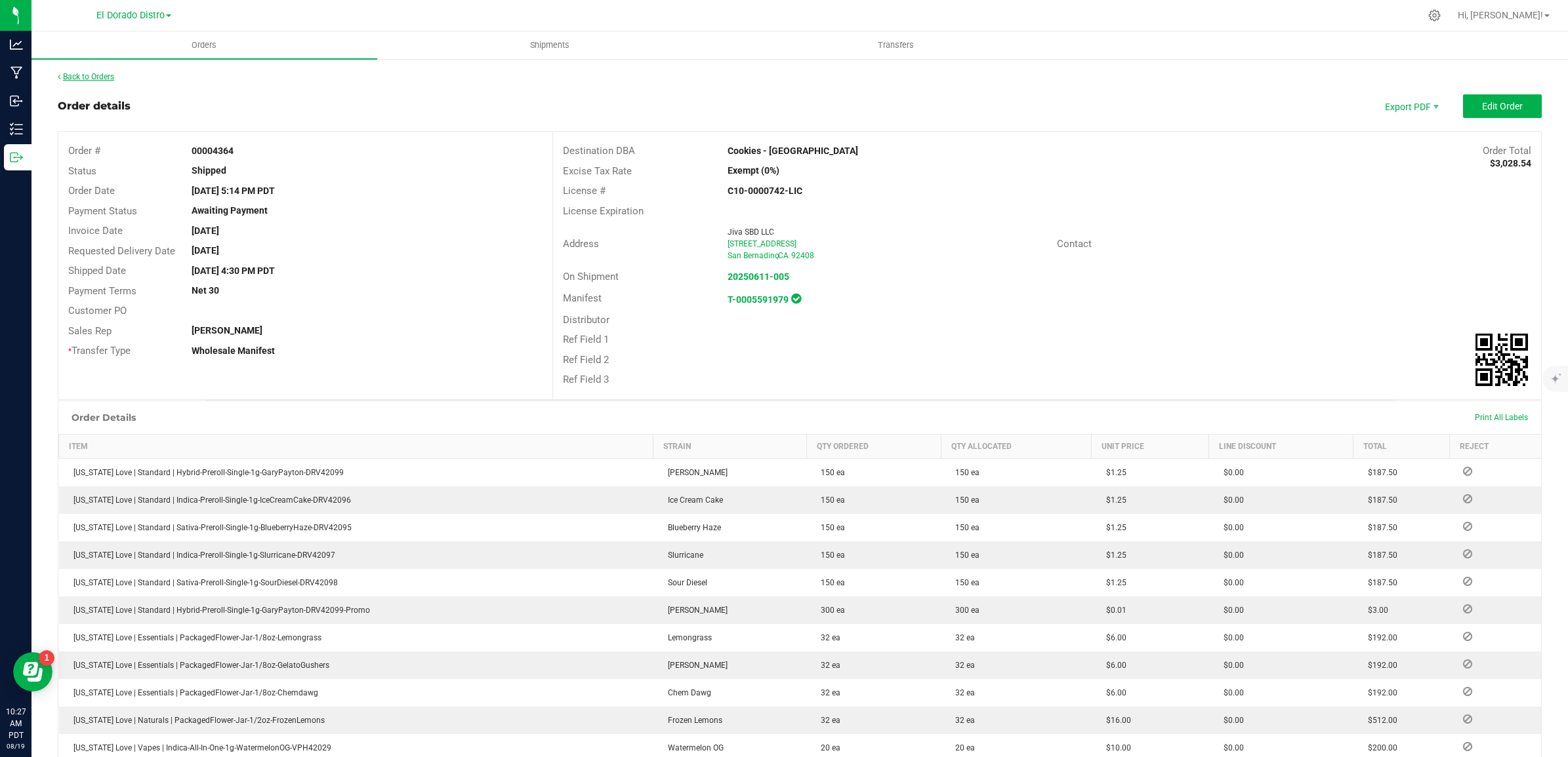
click at [88, 72] on link "Back to Orders" at bounding box center [86, 76] width 57 height 9
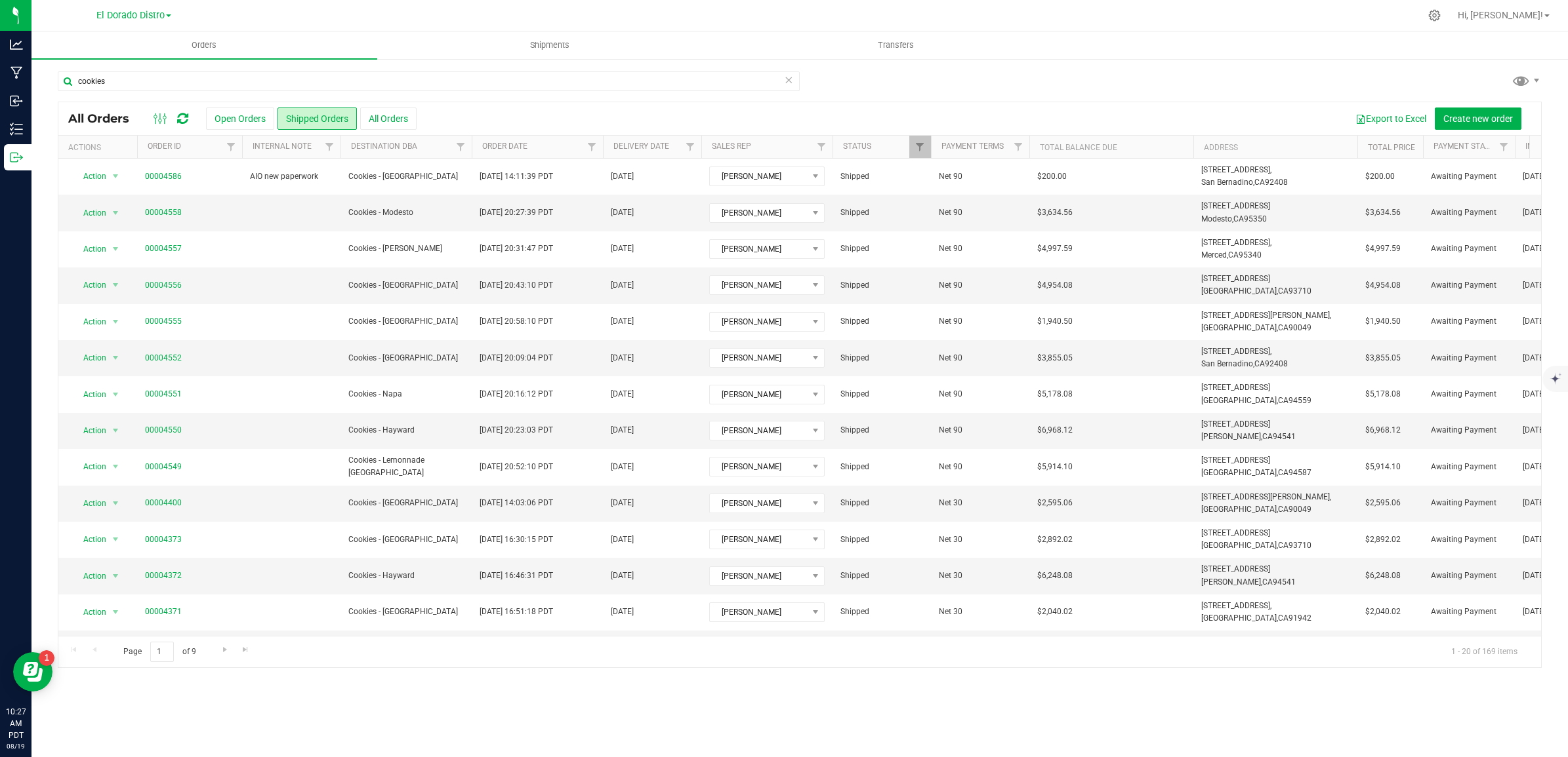
scroll to position [263, 0]
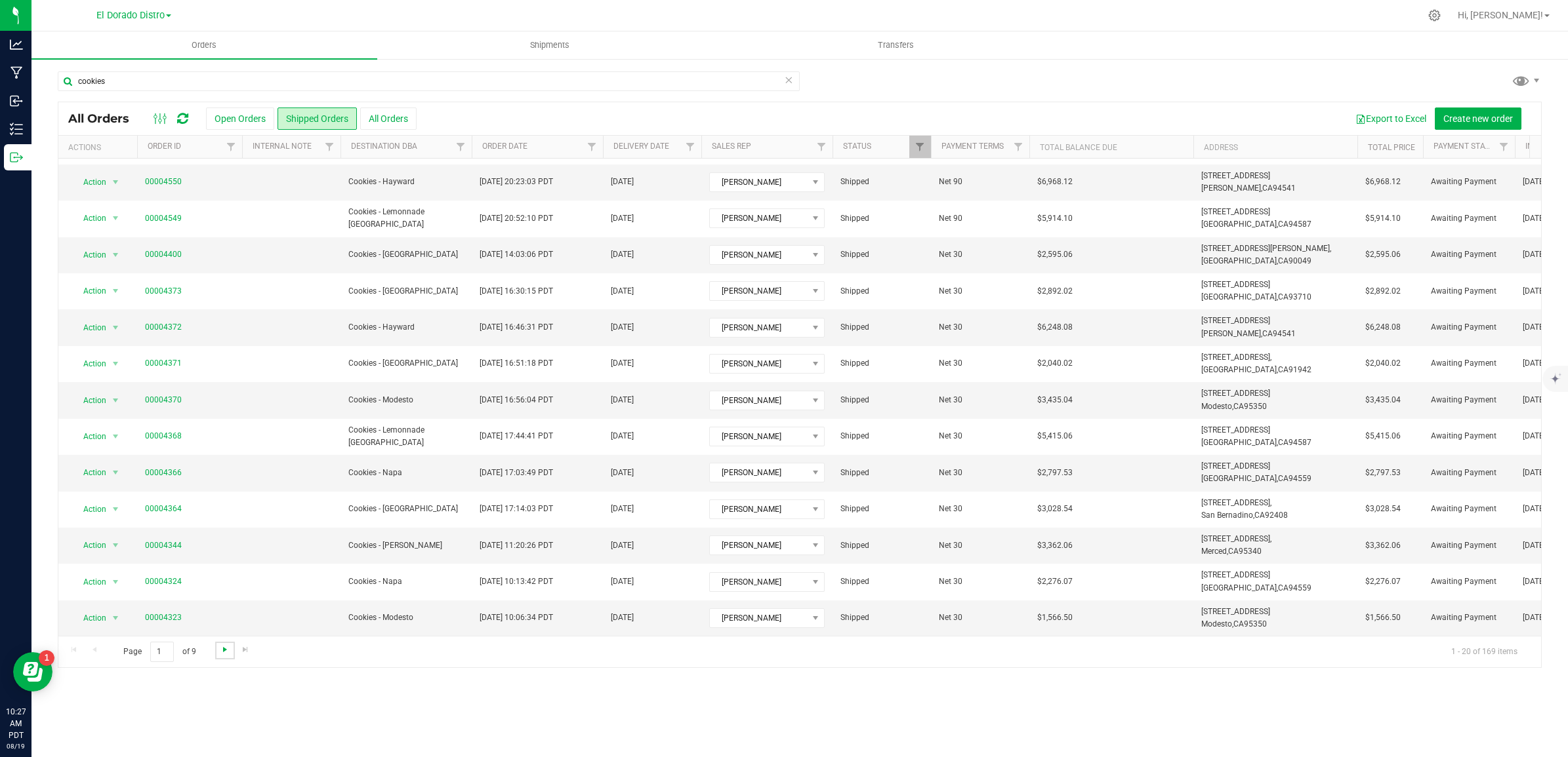
click at [223, 653] on span "Go to the next page" at bounding box center [225, 649] width 11 height 11
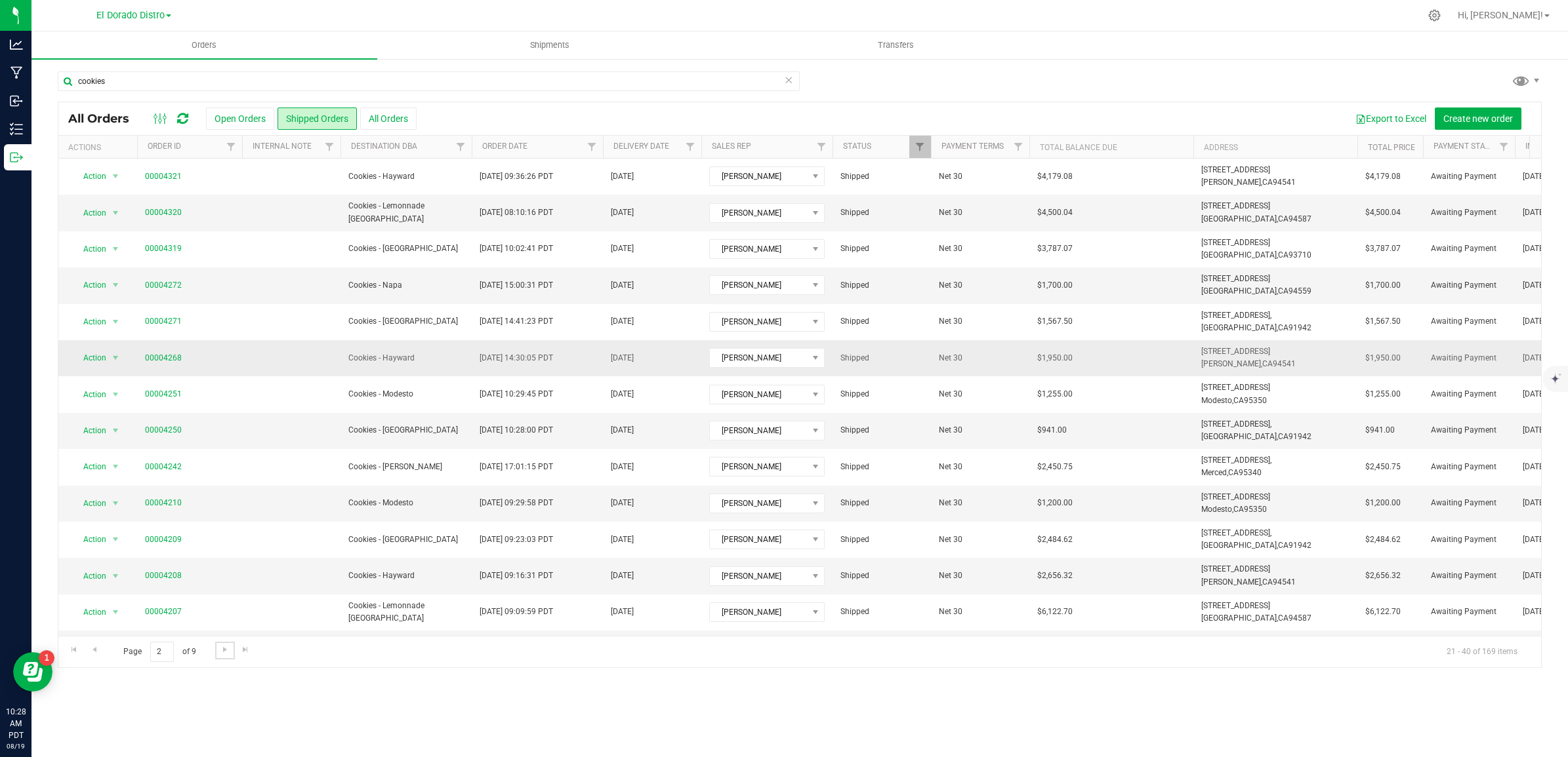
scroll to position [82, 0]
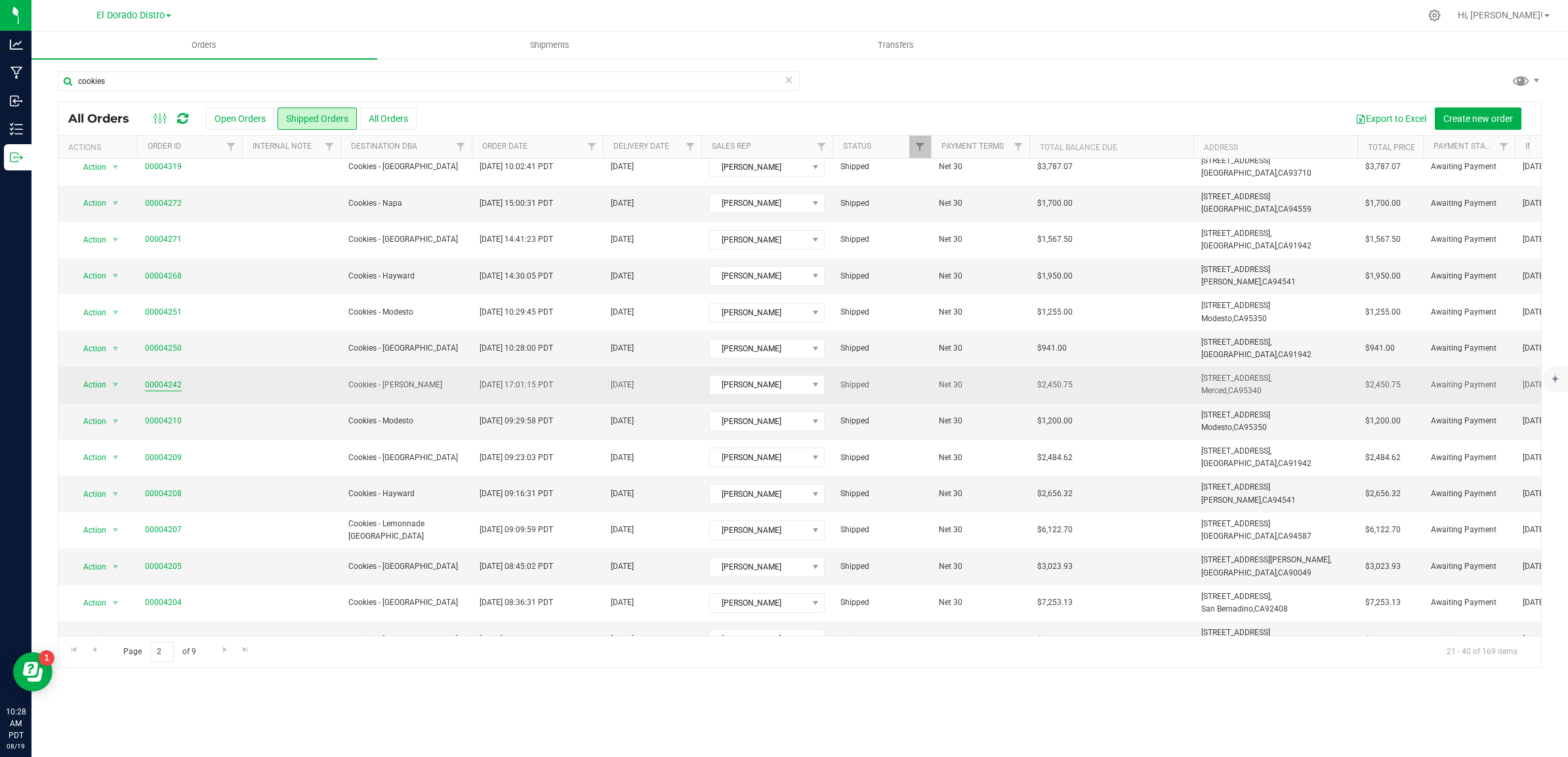
click at [164, 382] on link "00004242" at bounding box center [163, 385] width 36 height 12
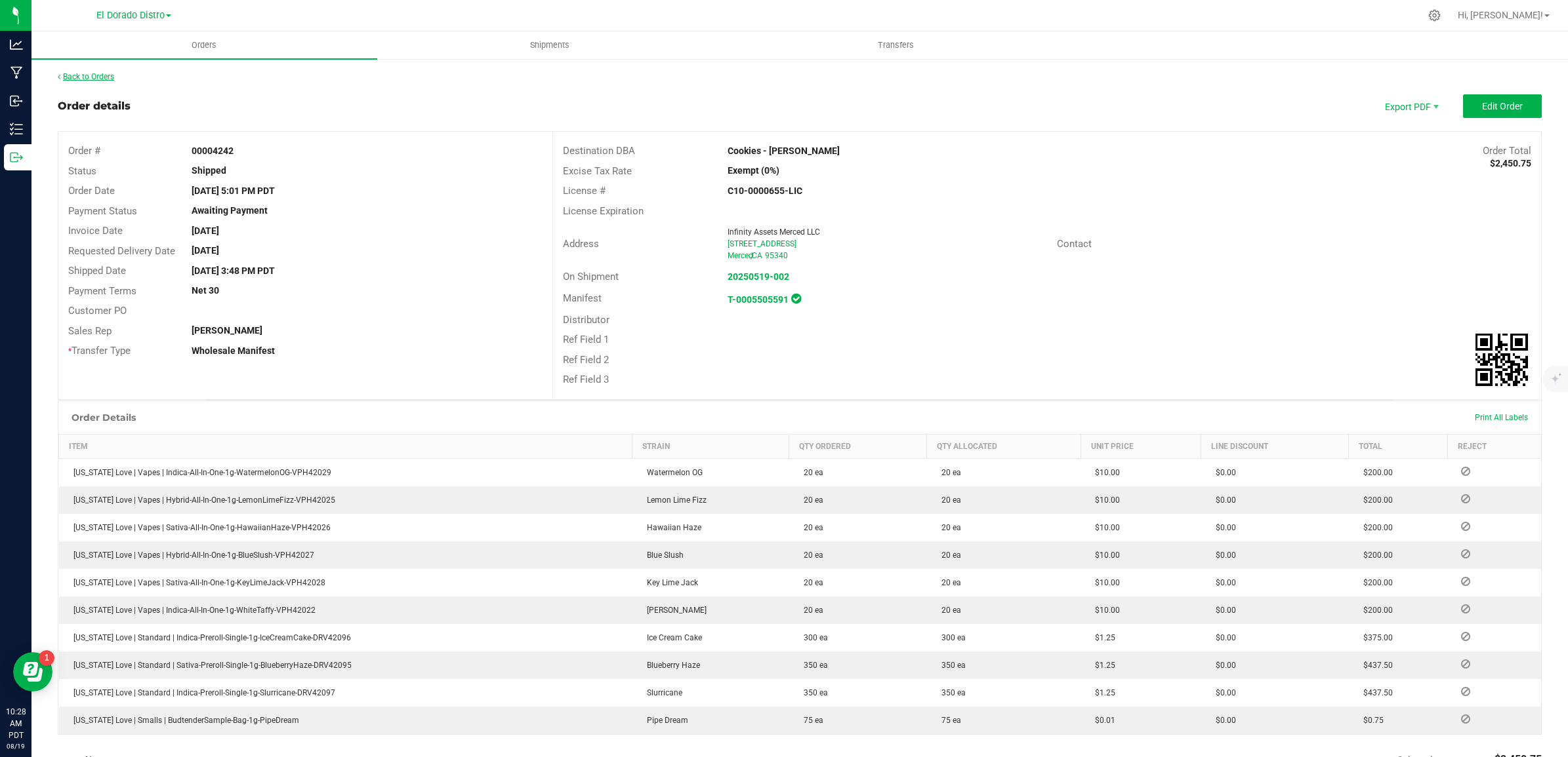
click at [71, 74] on link "Back to Orders" at bounding box center [86, 76] width 57 height 9
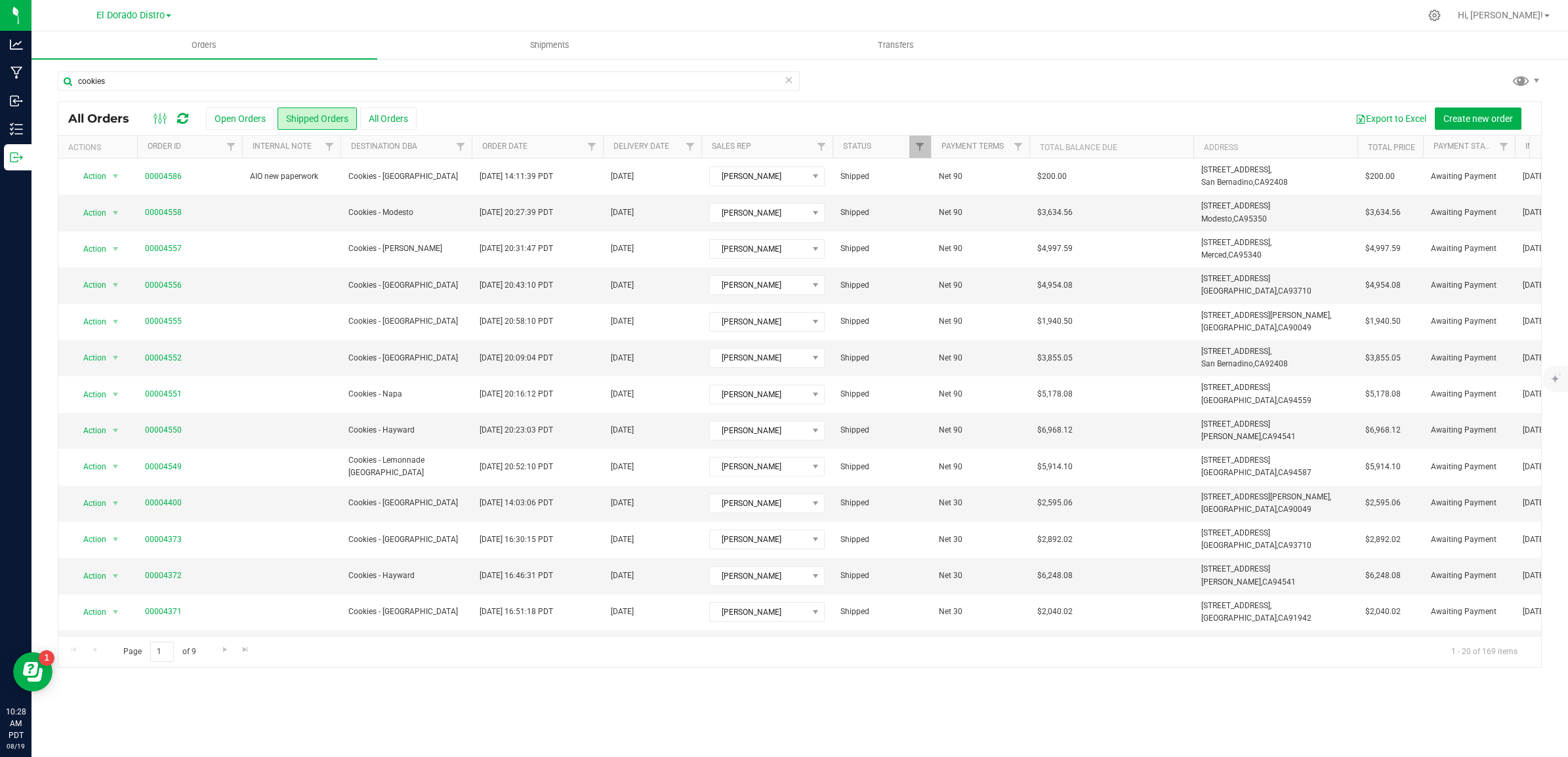
click at [210, 645] on div "Page 1 of 9 1 - 20 of 169 items" at bounding box center [799, 651] width 1482 height 32
click at [220, 650] on span "Go to the next page" at bounding box center [225, 649] width 11 height 11
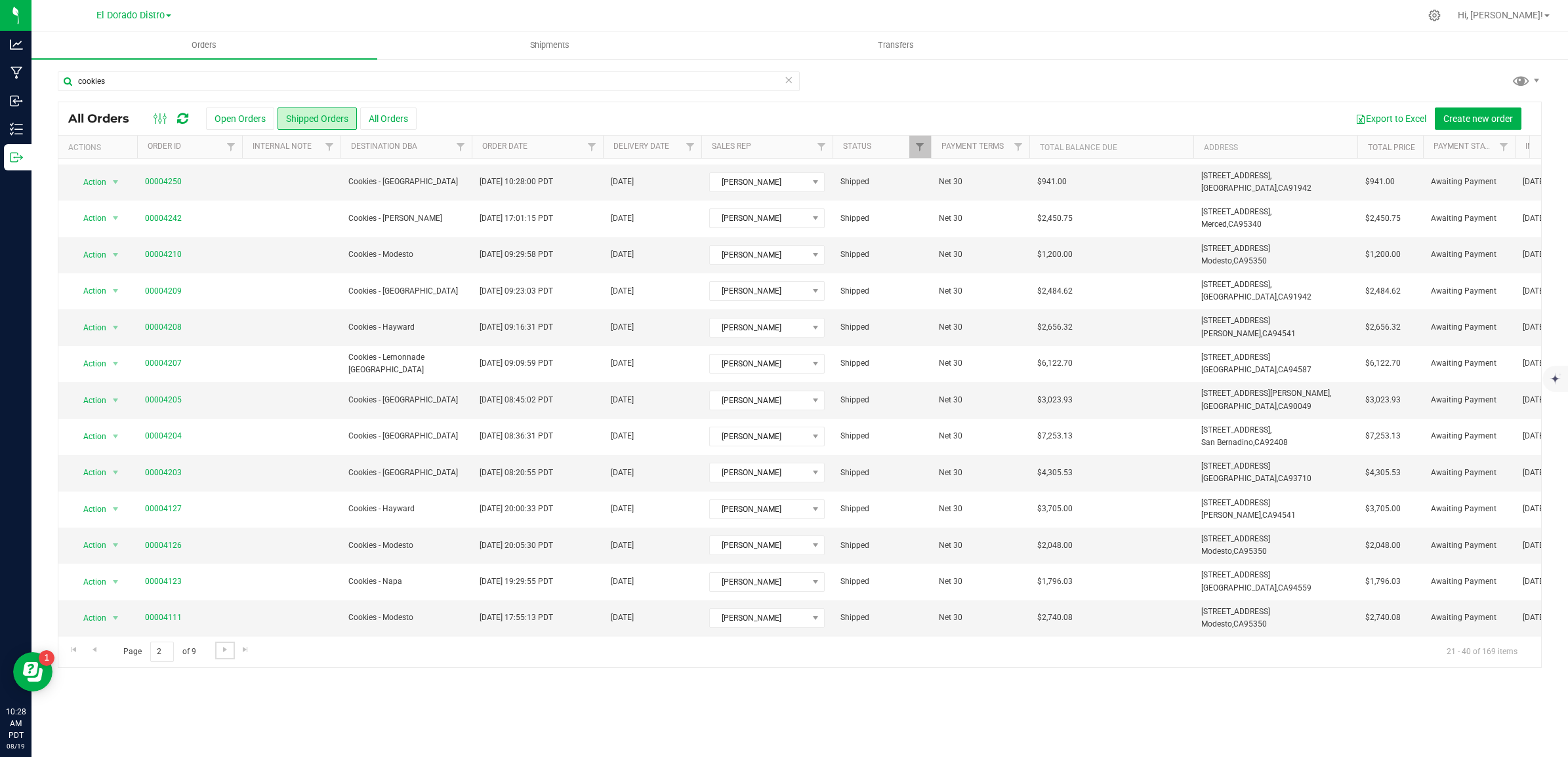
scroll to position [263, 0]
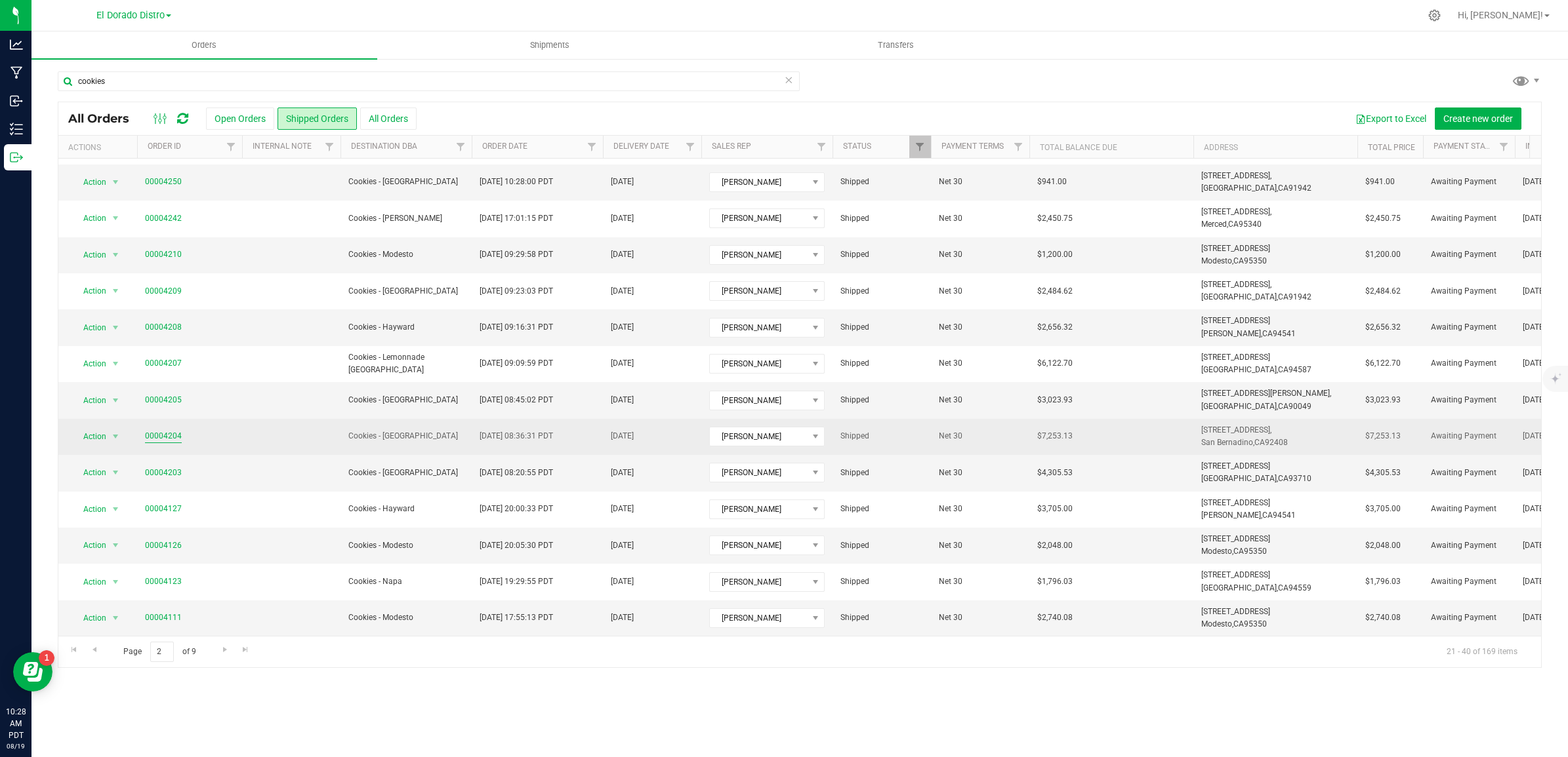
click at [161, 430] on link "00004204" at bounding box center [163, 436] width 36 height 12
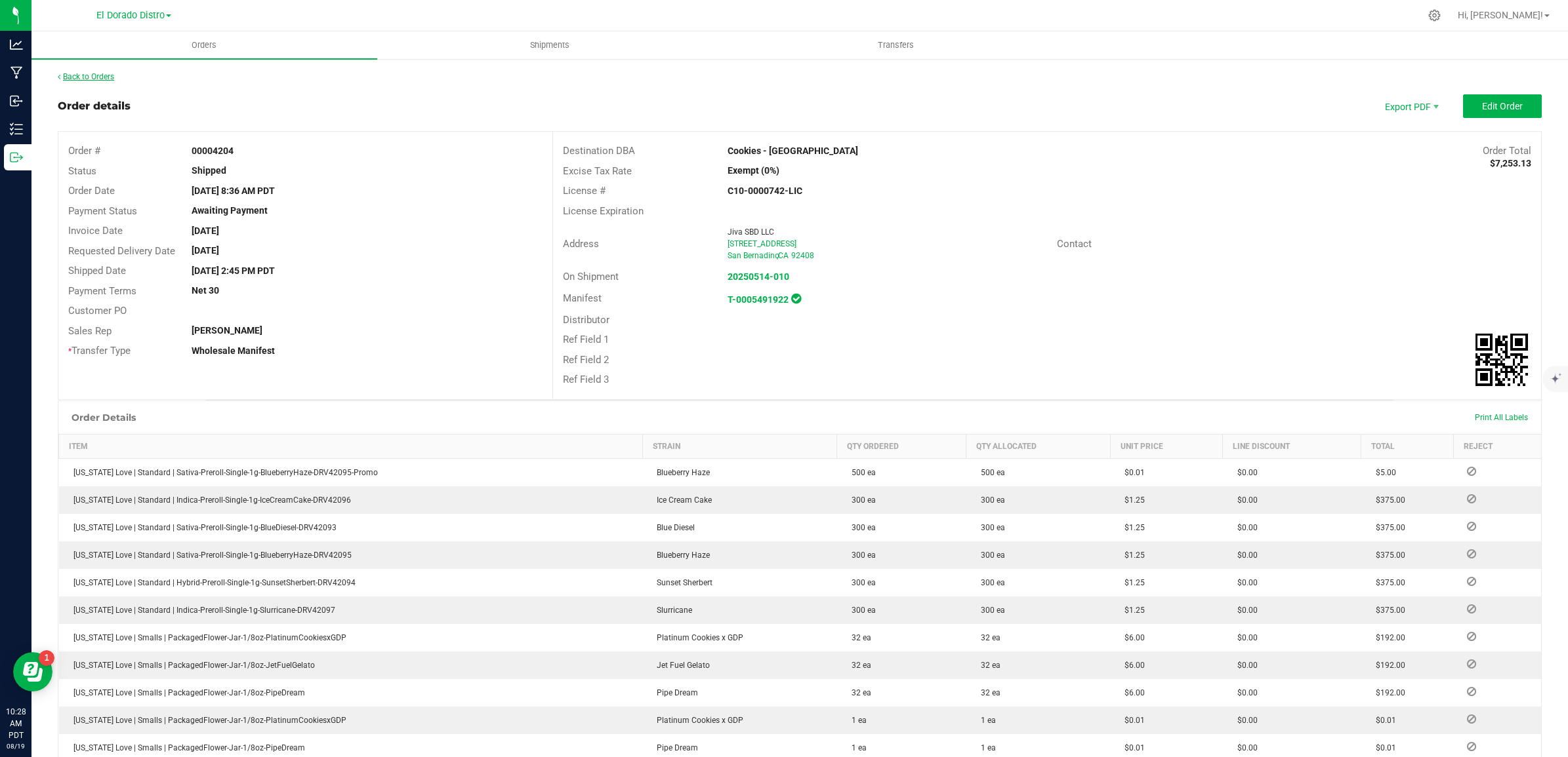
drag, startPoint x: 102, startPoint y: 69, endPoint x: 103, endPoint y: 76, distance: 7.1
click at [100, 75] on link "Back to Orders" at bounding box center [86, 76] width 57 height 9
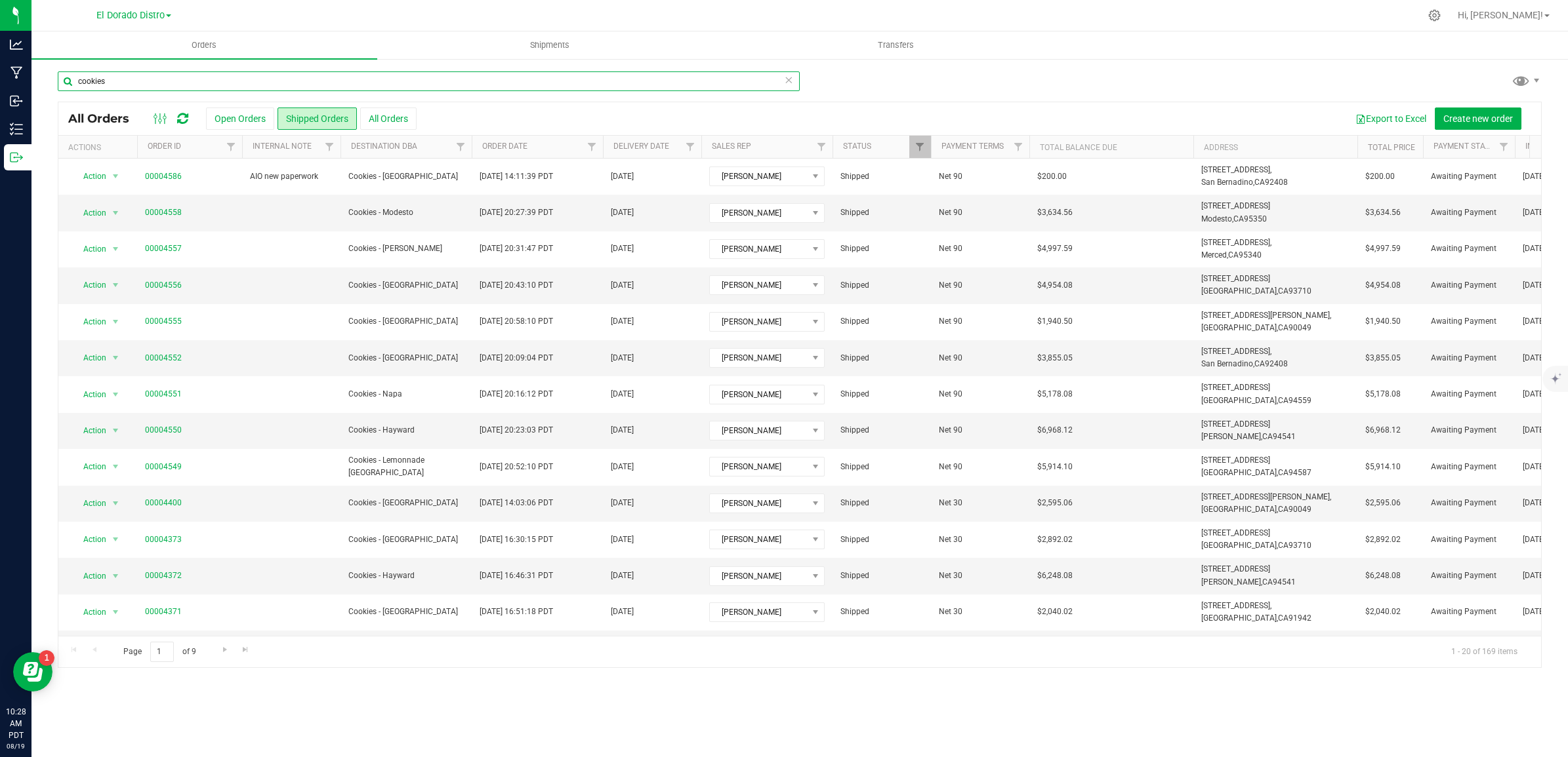
click at [264, 78] on input "cookies" at bounding box center [428, 81] width 742 height 19
drag, startPoint x: 8, startPoint y: 56, endPoint x: -36, endPoint y: 49, distance: 44.6
click at [0, 49] on html "Analytics Manufacturing Inbound Inventory Outbound 10:28 AM PDT [DATE] 08/19 El…" at bounding box center [784, 378] width 1568 height 757
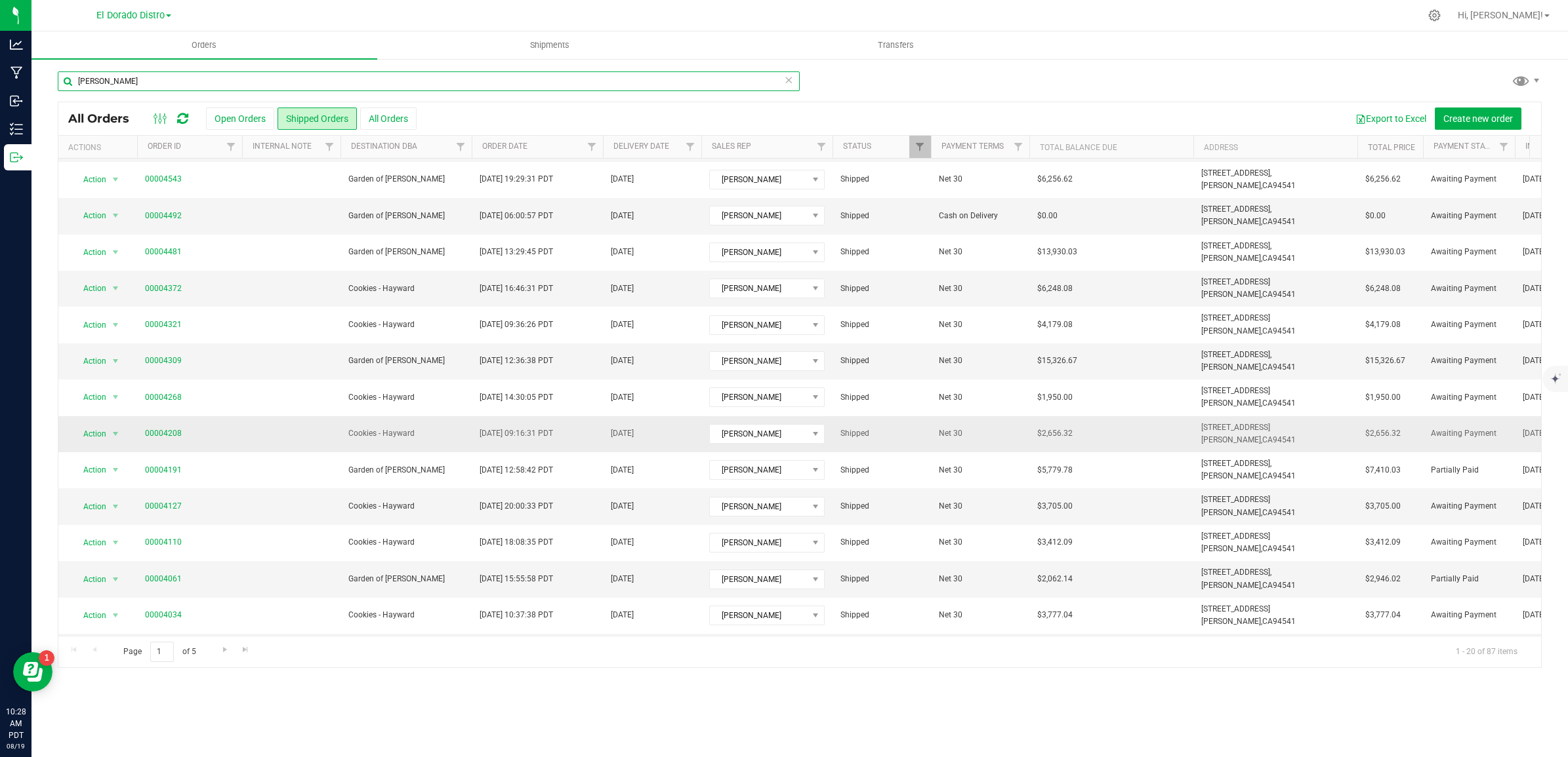
scroll to position [164, 0]
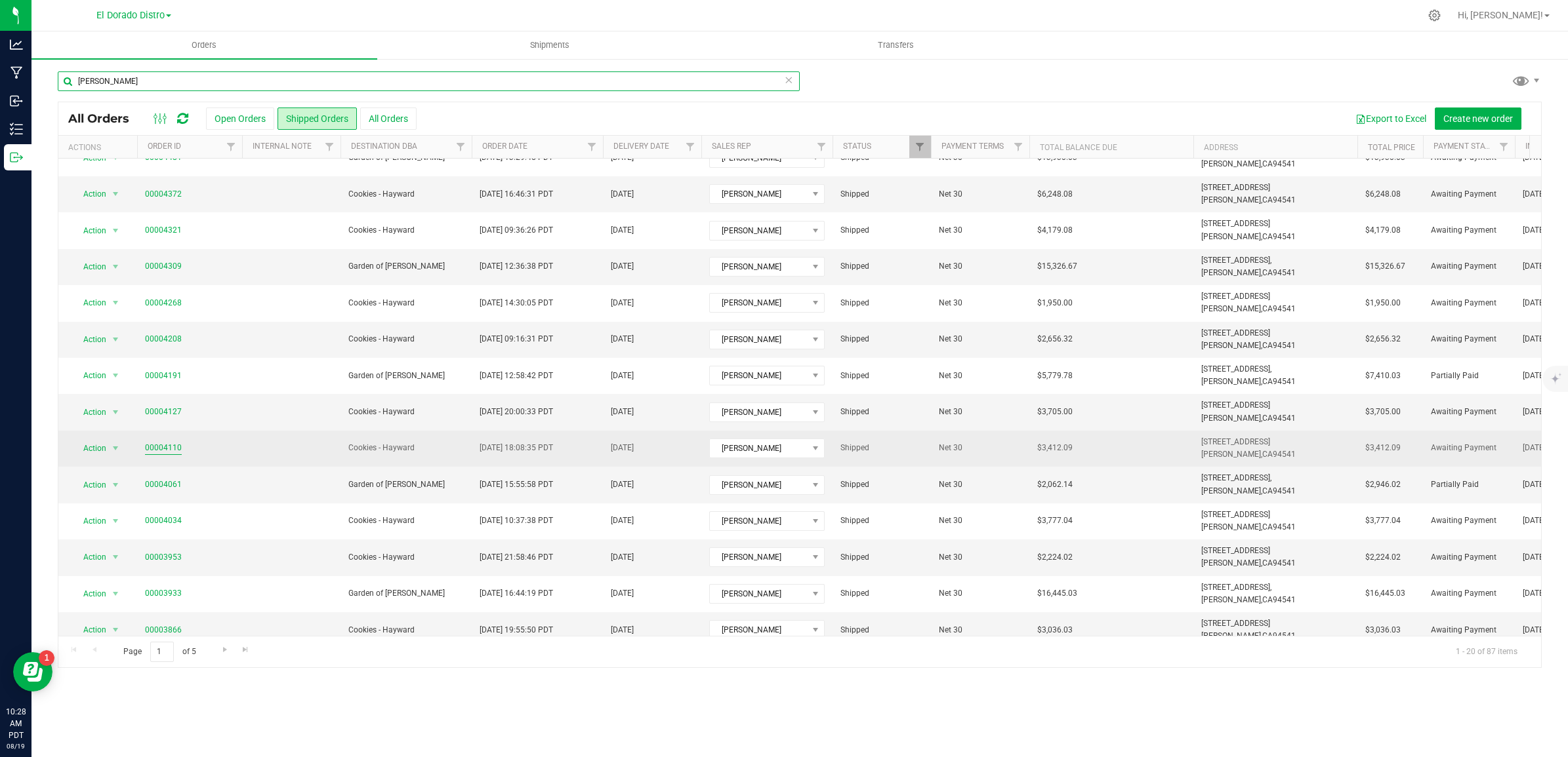
type input "[PERSON_NAME]"
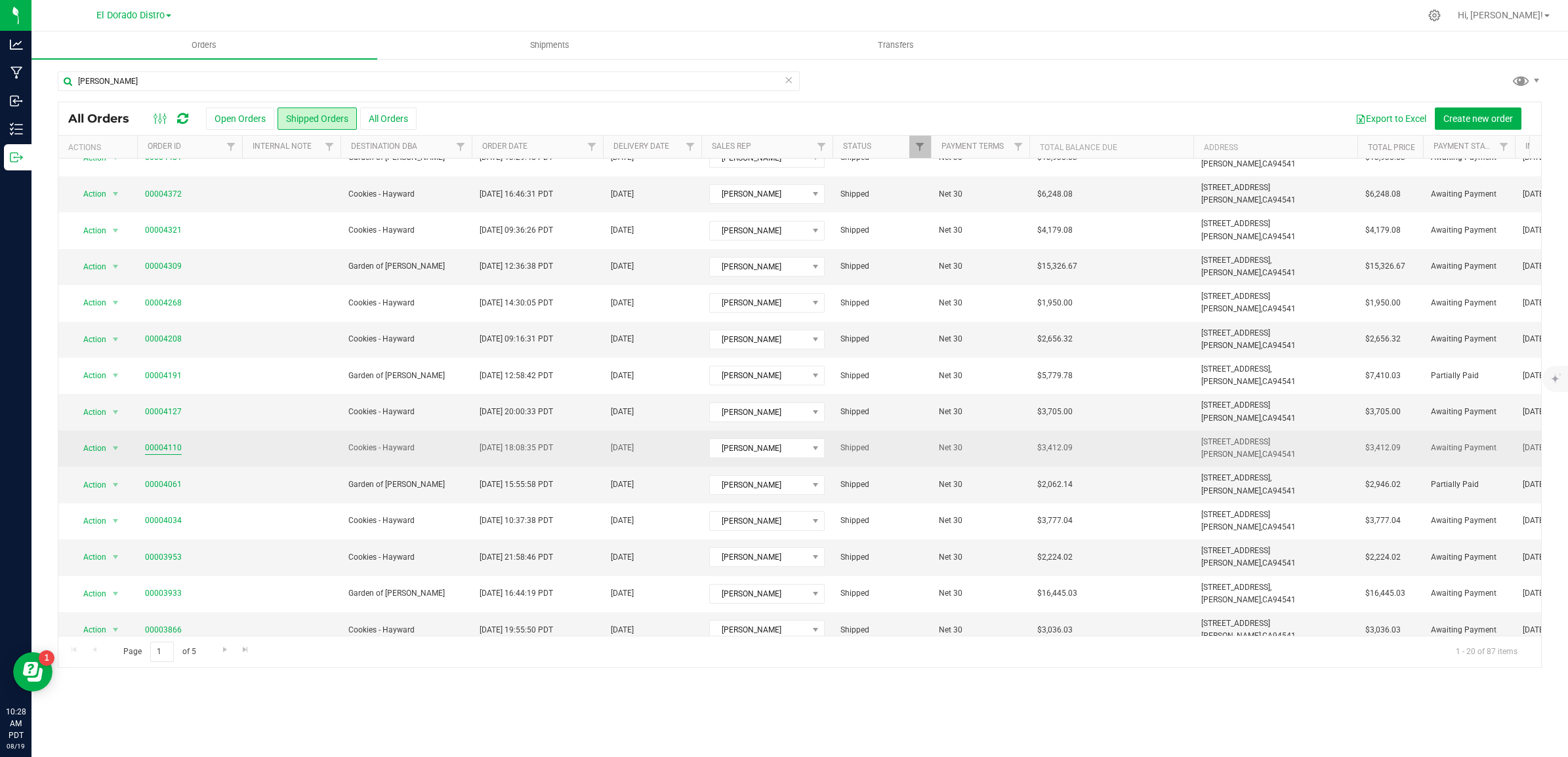
click at [167, 450] on link "00004110" at bounding box center [163, 447] width 36 height 12
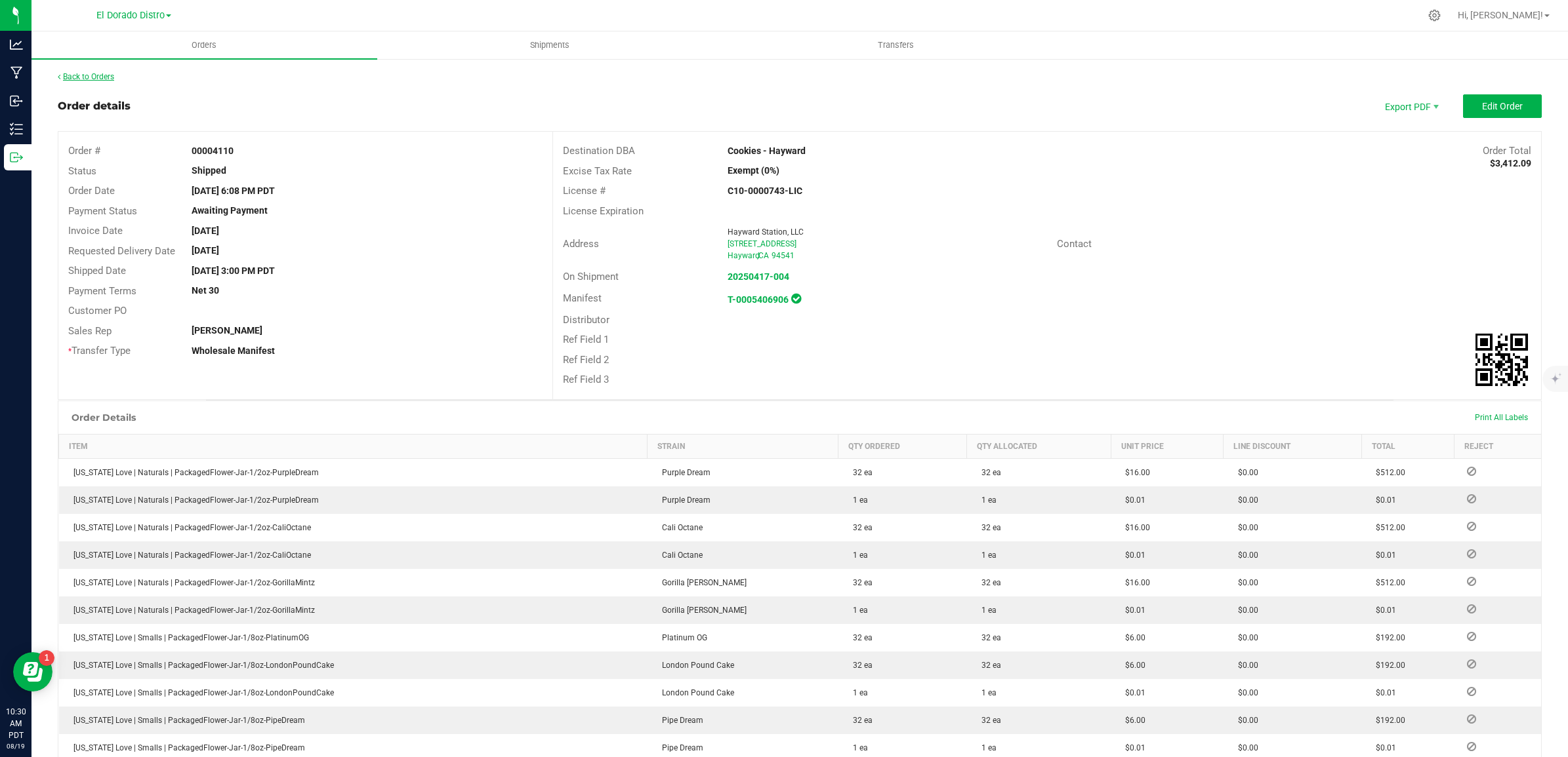
click at [103, 72] on link "Back to Orders" at bounding box center [86, 76] width 57 height 9
